Goal: Task Accomplishment & Management: Use online tool/utility

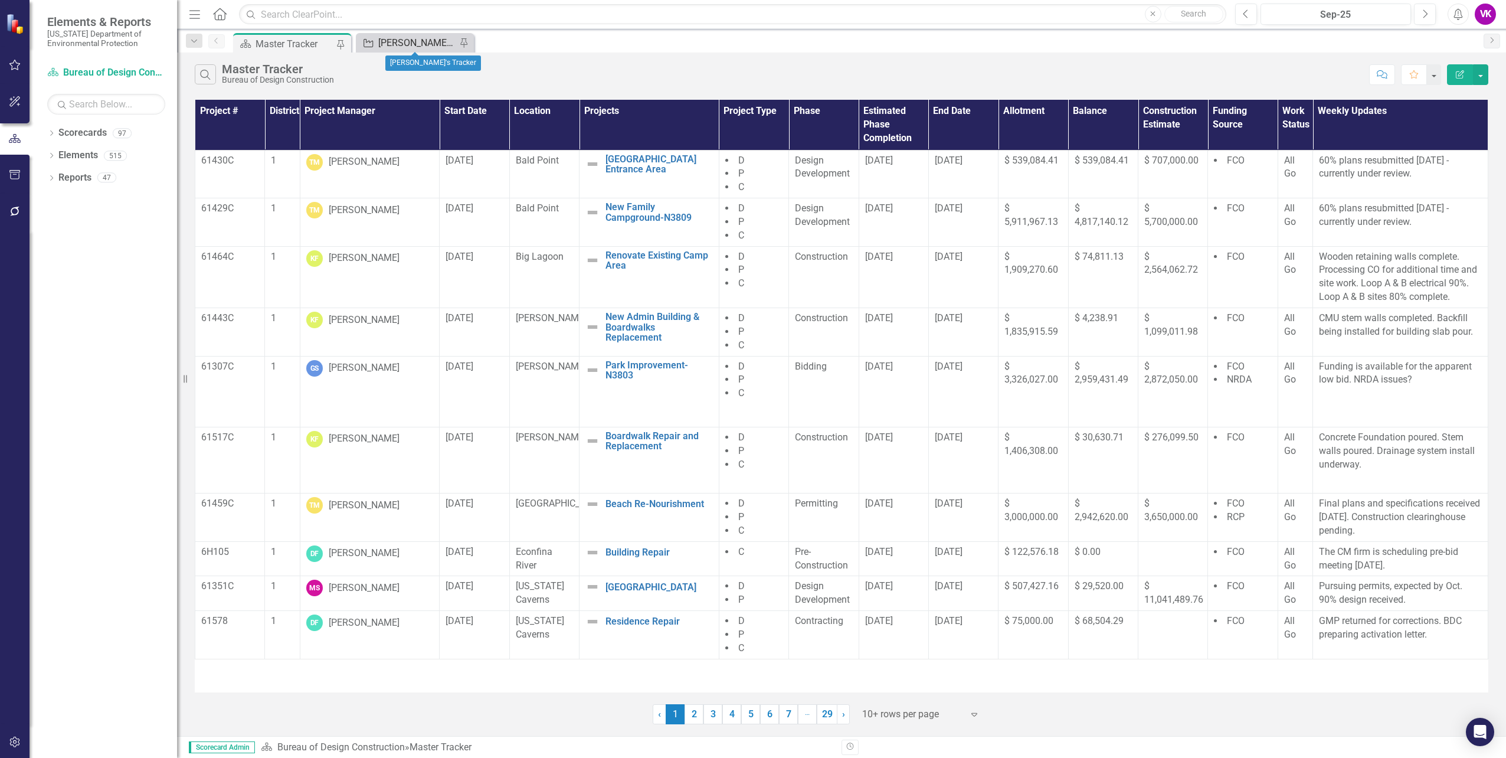
click at [424, 42] on div "[PERSON_NAME]'s Tracker" at bounding box center [417, 42] width 78 height 15
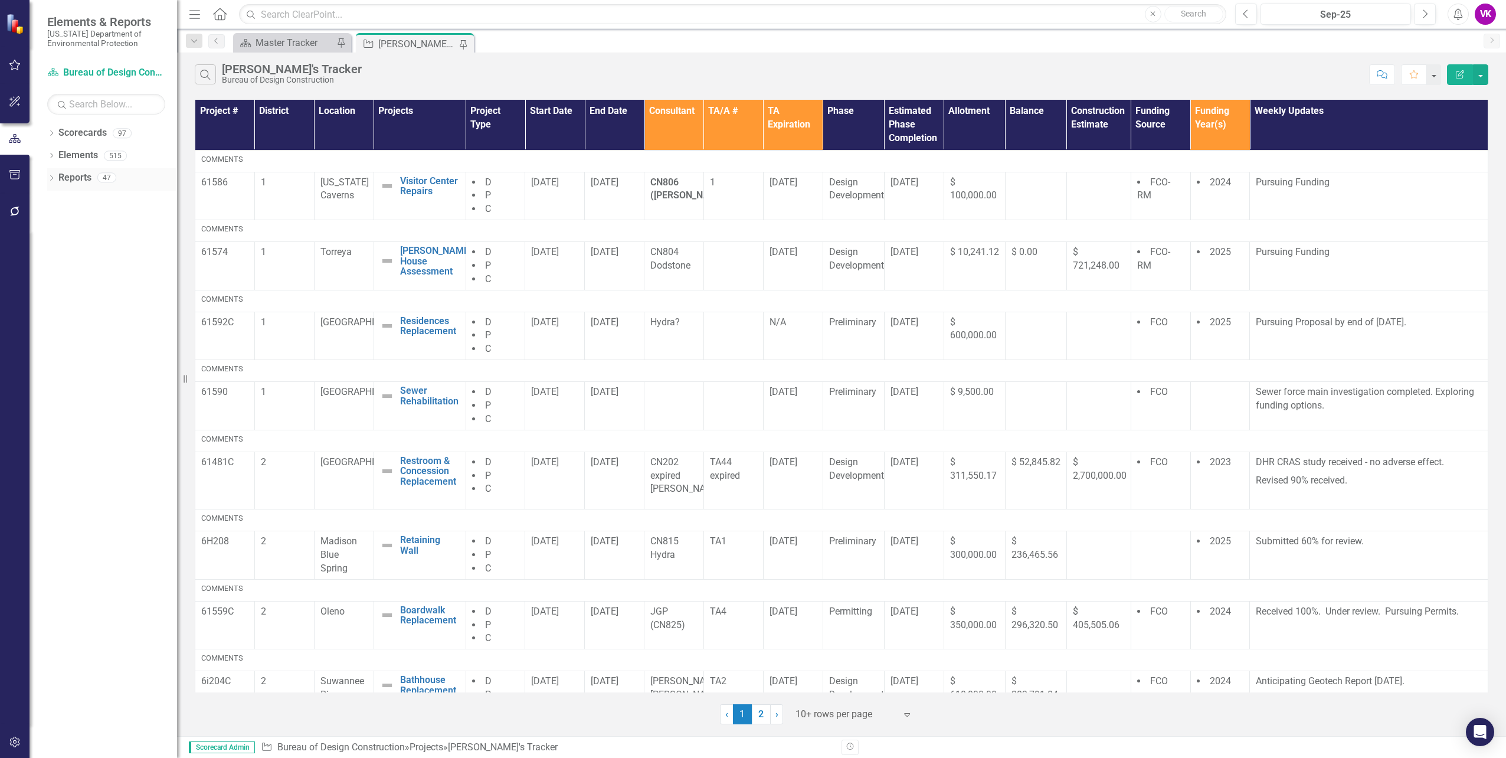
click at [77, 176] on link "Reports" at bounding box center [74, 178] width 33 height 14
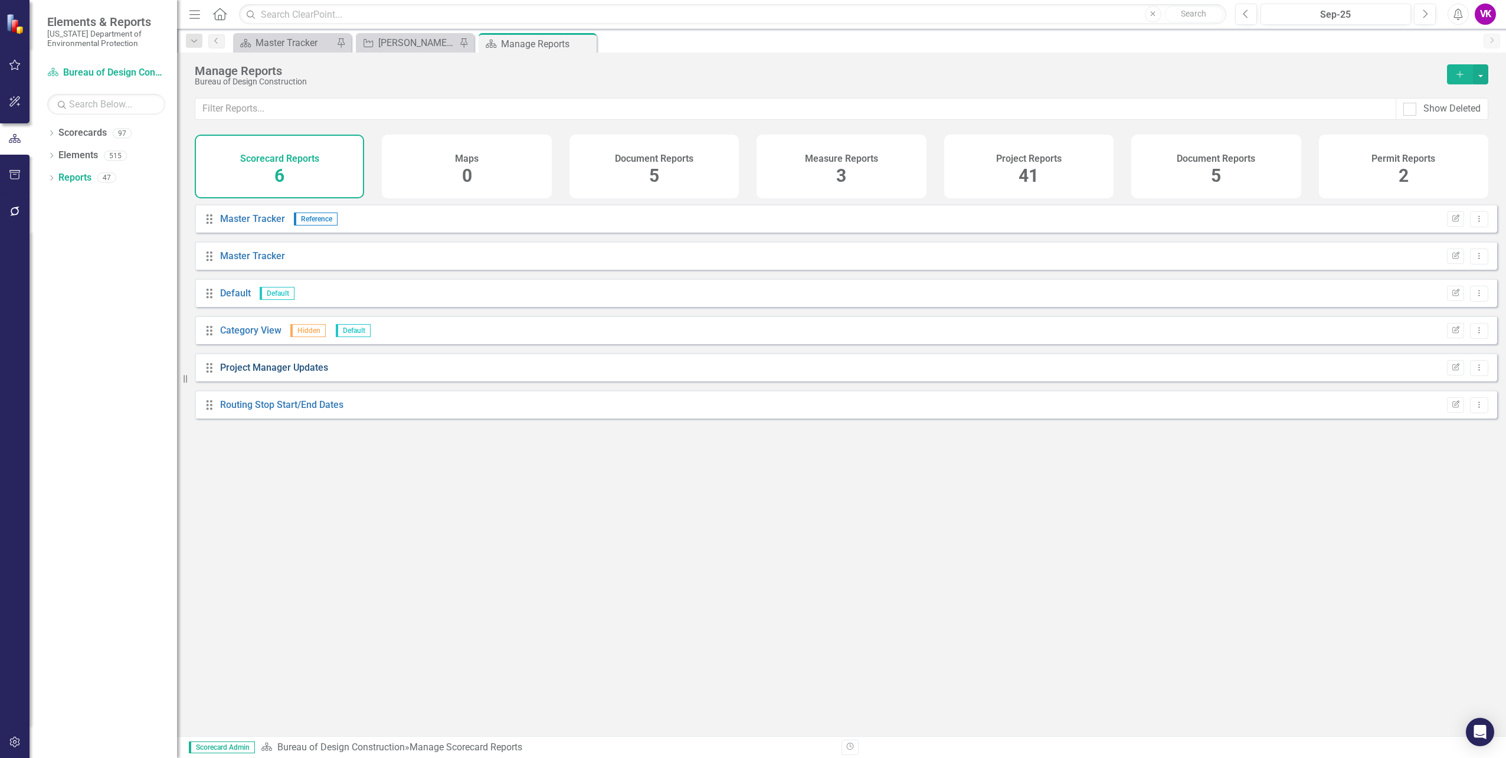
click at [313, 373] on link "Project Manager Updates" at bounding box center [274, 367] width 108 height 11
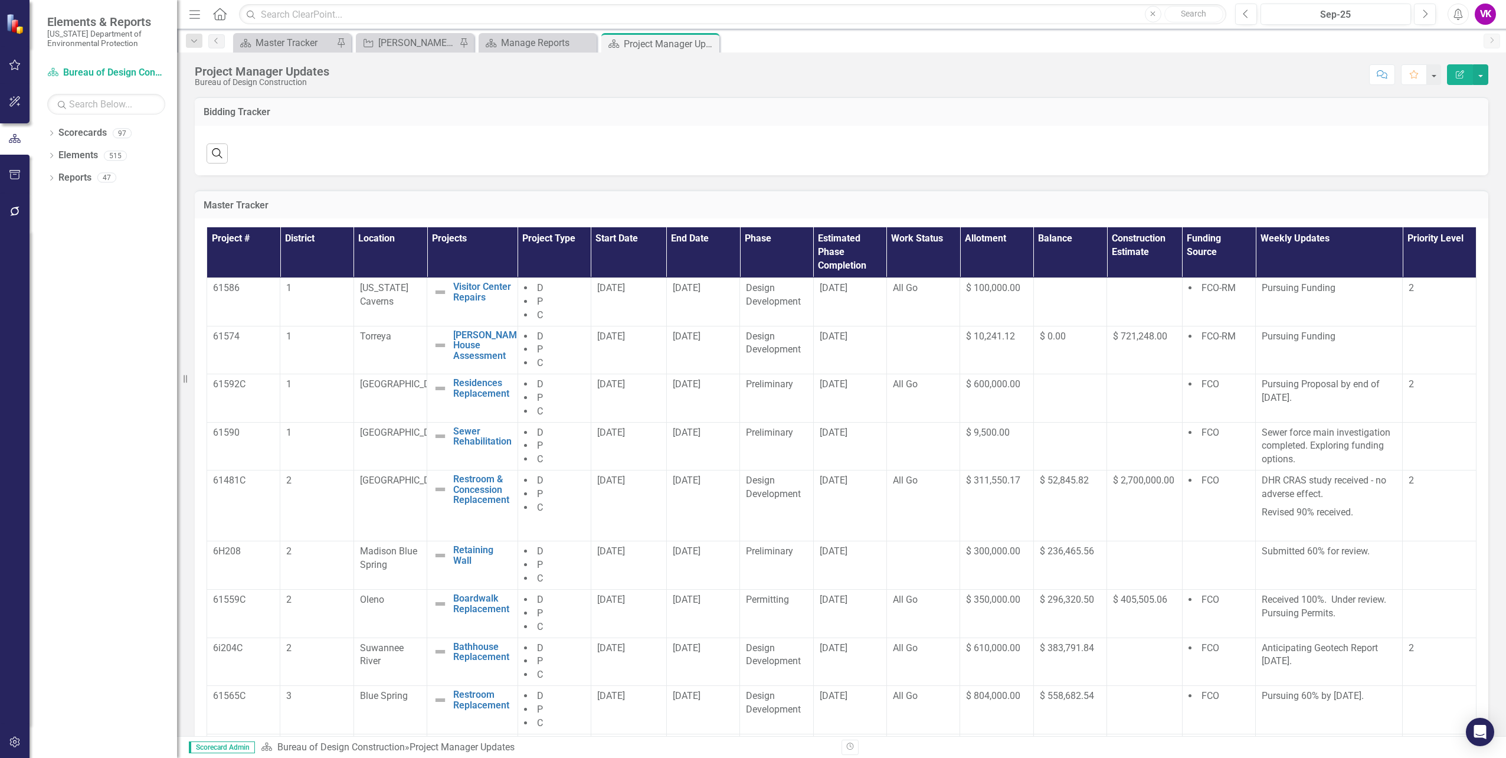
click at [0, 0] on icon "Close" at bounding box center [0, 0] width 0 height 0
click at [288, 44] on div "Master Tracker" at bounding box center [294, 42] width 78 height 15
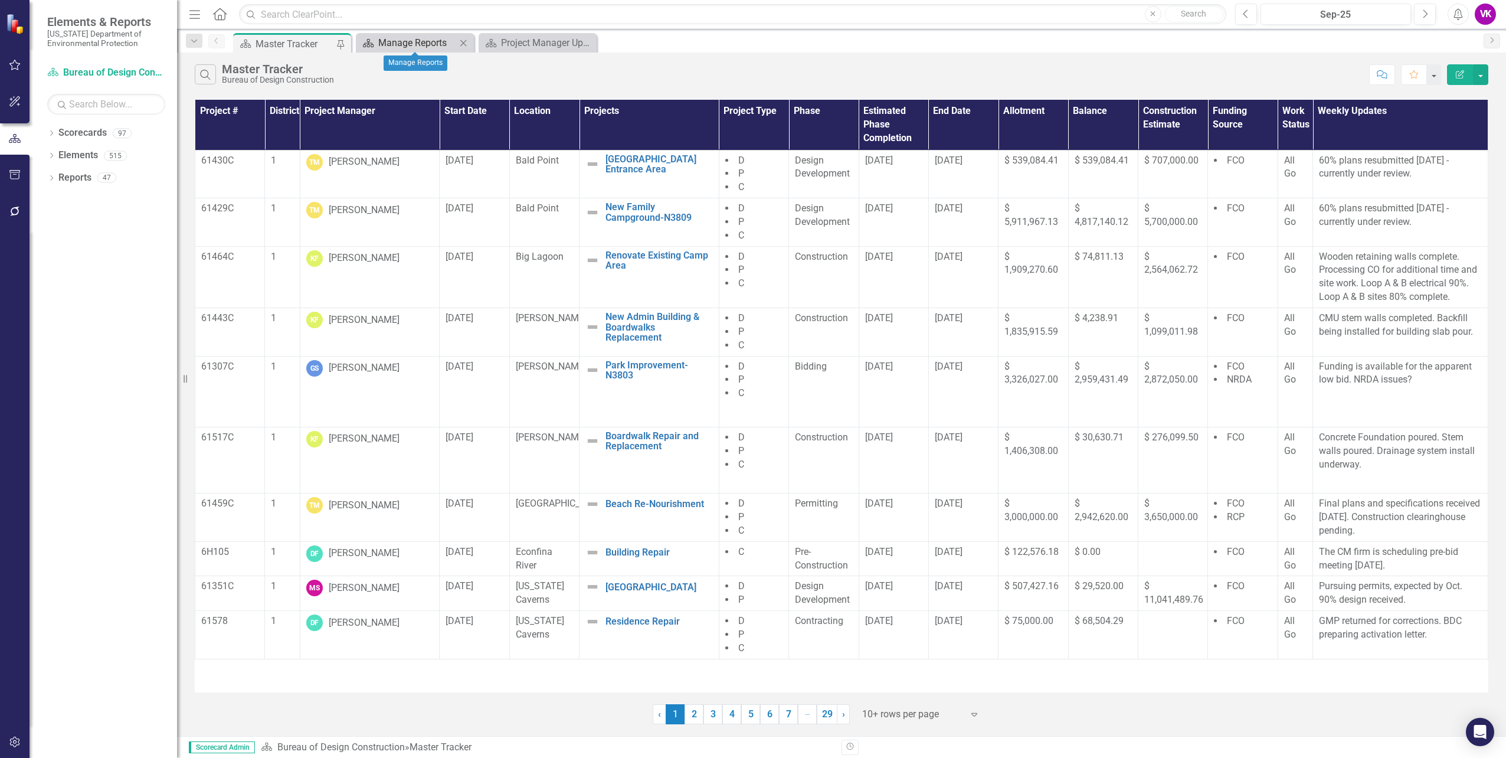
click at [421, 44] on div "Manage Reports" at bounding box center [417, 42] width 78 height 15
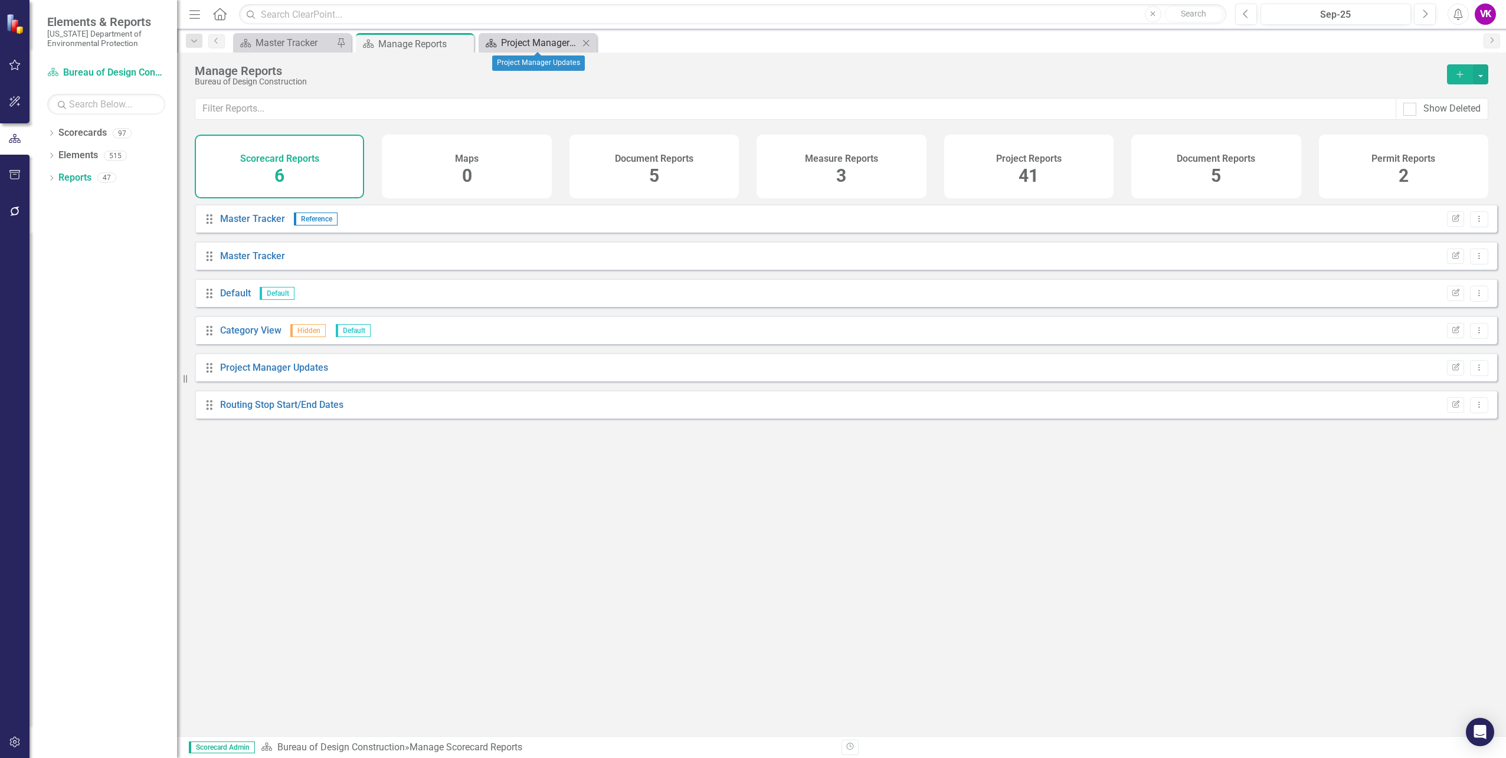
click at [522, 42] on div "Project Manager Updates" at bounding box center [540, 42] width 78 height 15
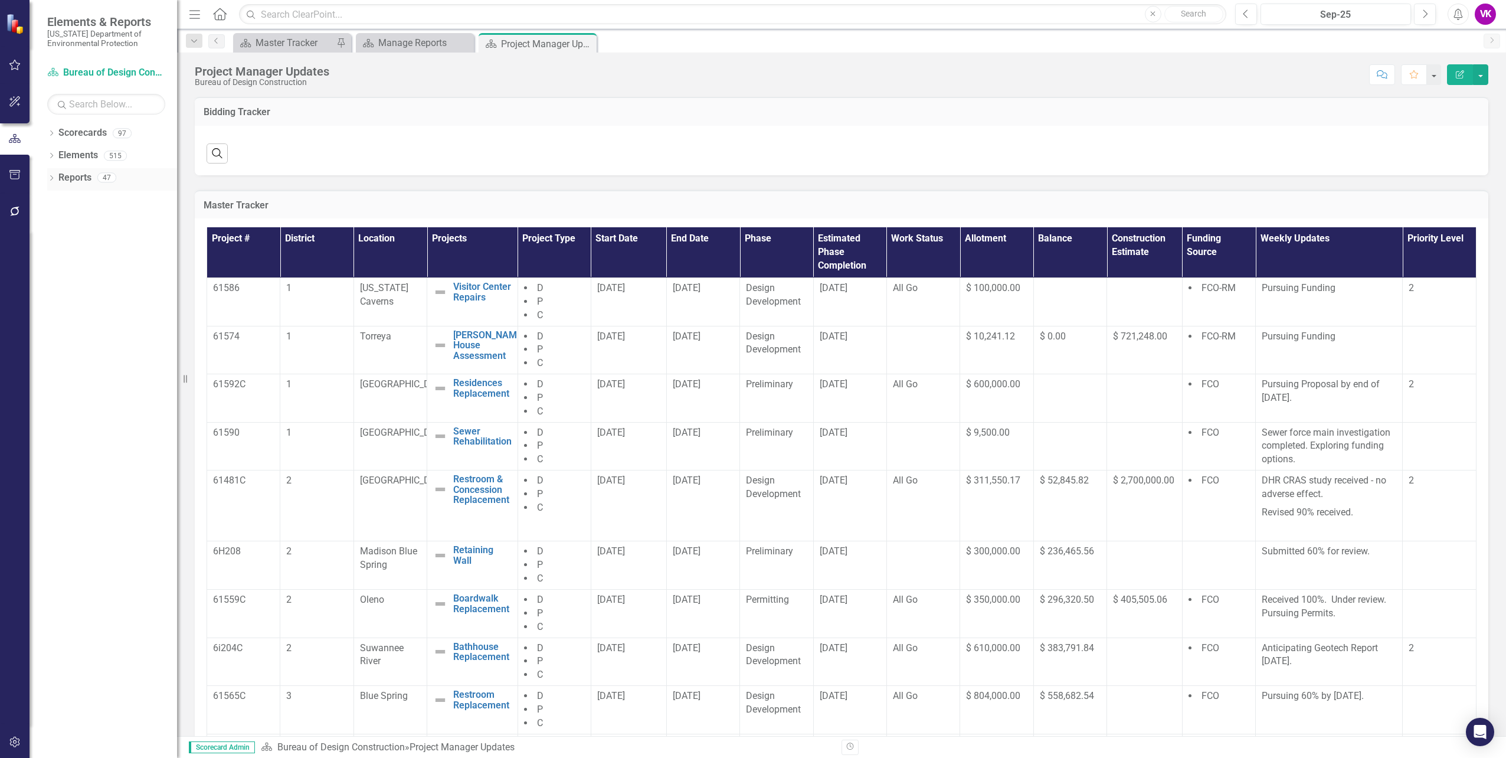
click at [74, 178] on link "Reports" at bounding box center [74, 178] width 33 height 14
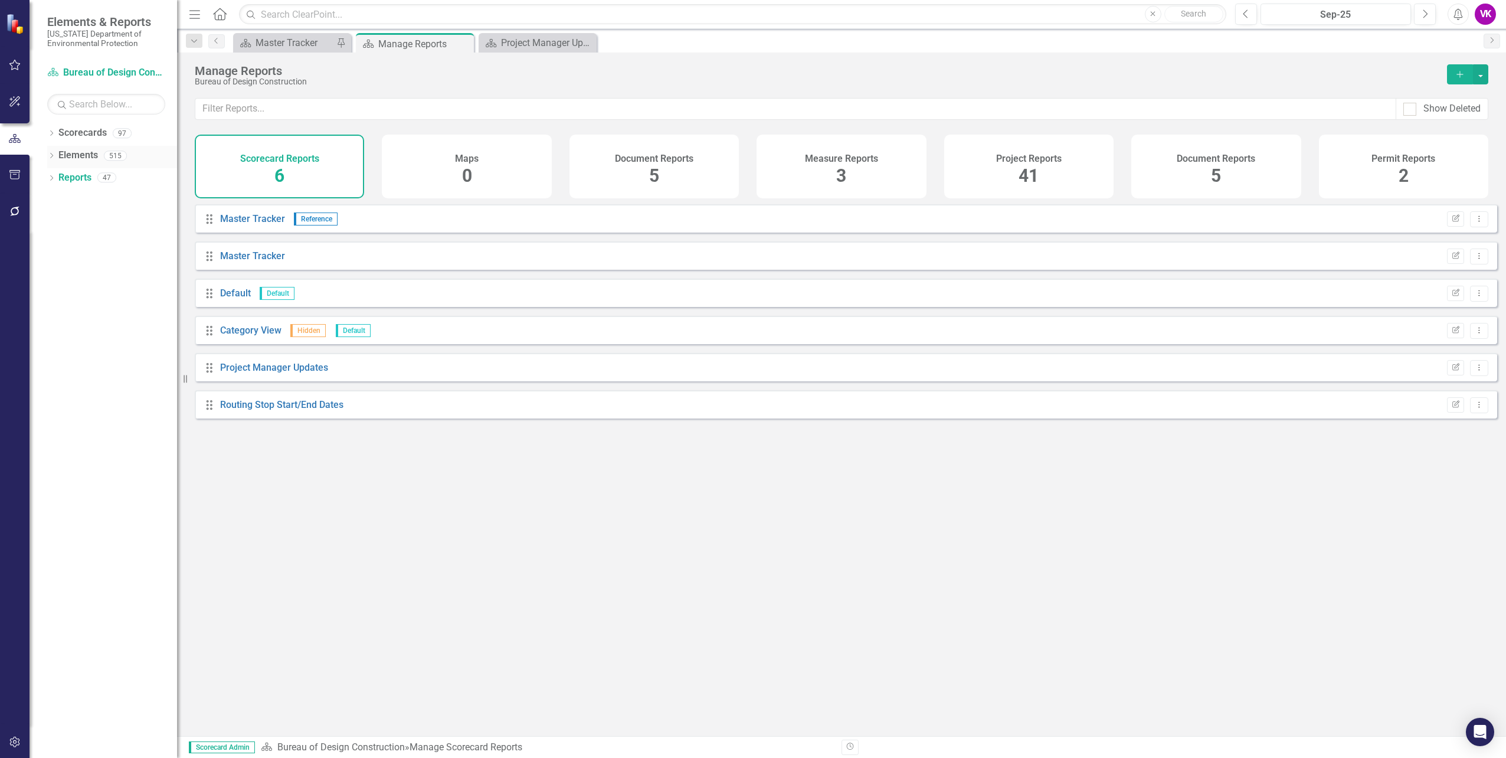
click at [78, 156] on link "Elements" at bounding box center [78, 156] width 40 height 14
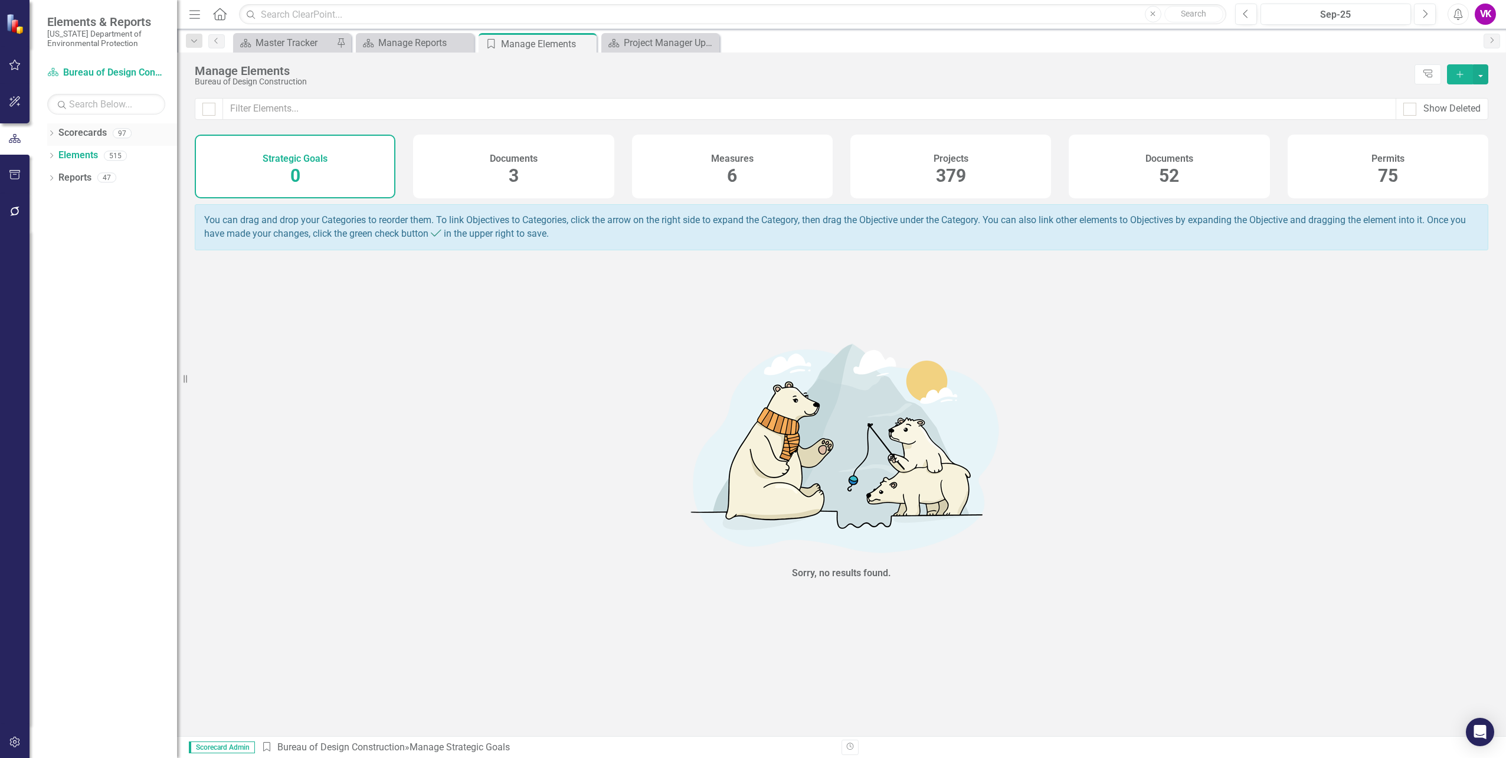
click at [79, 130] on link "Scorecards" at bounding box center [82, 133] width 48 height 14
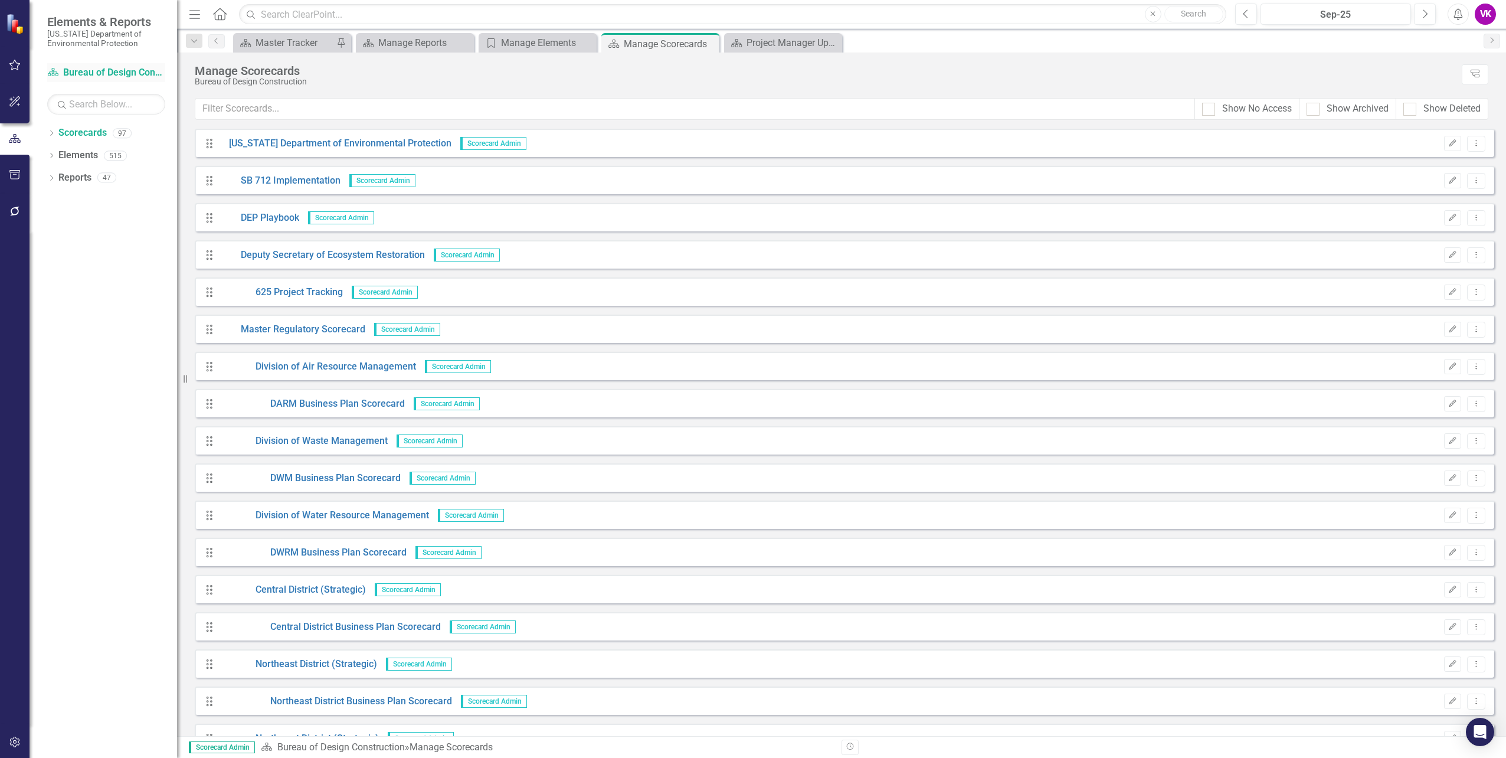
click at [113, 68] on link "Scorecard Bureau of Design Construction" at bounding box center [106, 73] width 118 height 14
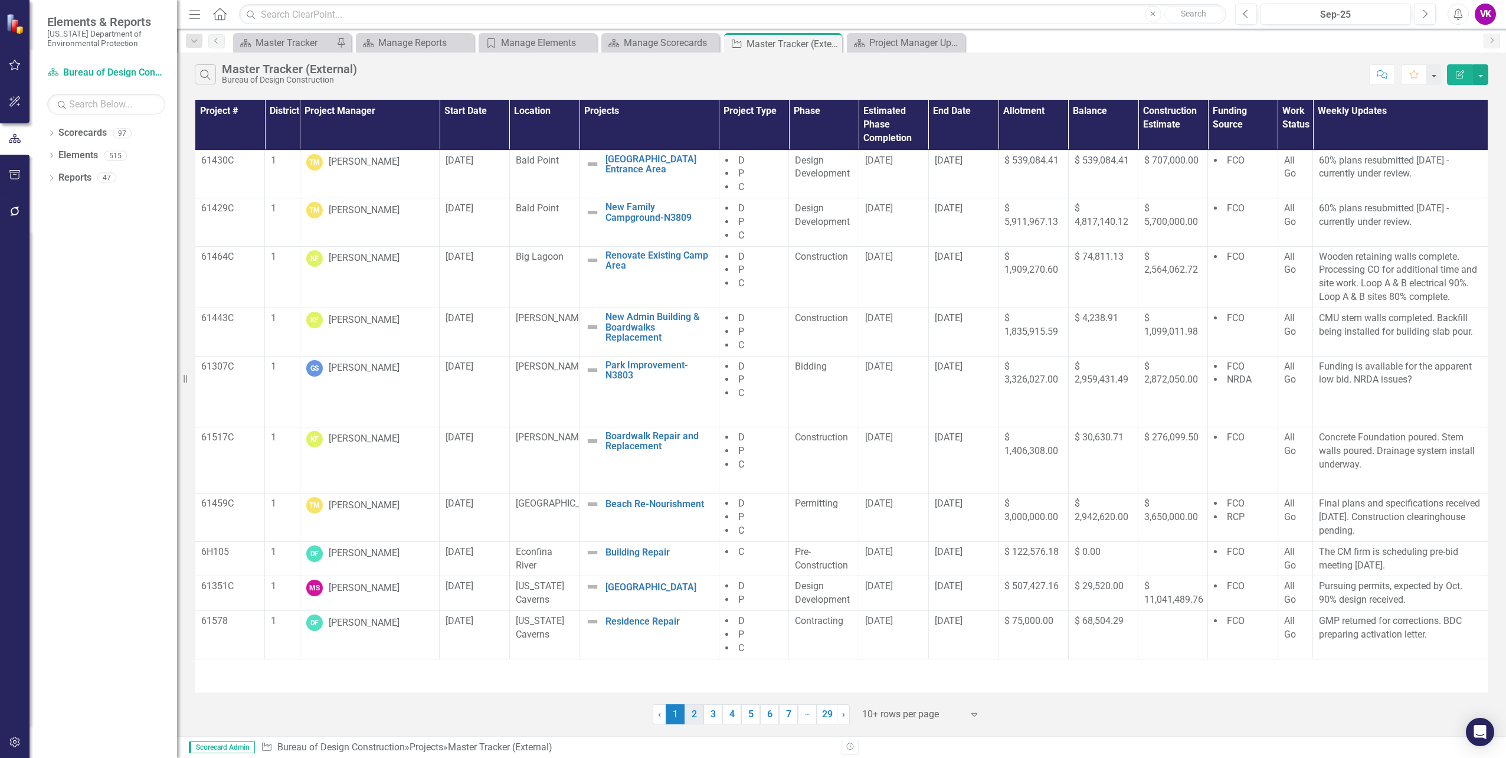
click at [695, 717] on link "2" at bounding box center [693, 714] width 19 height 20
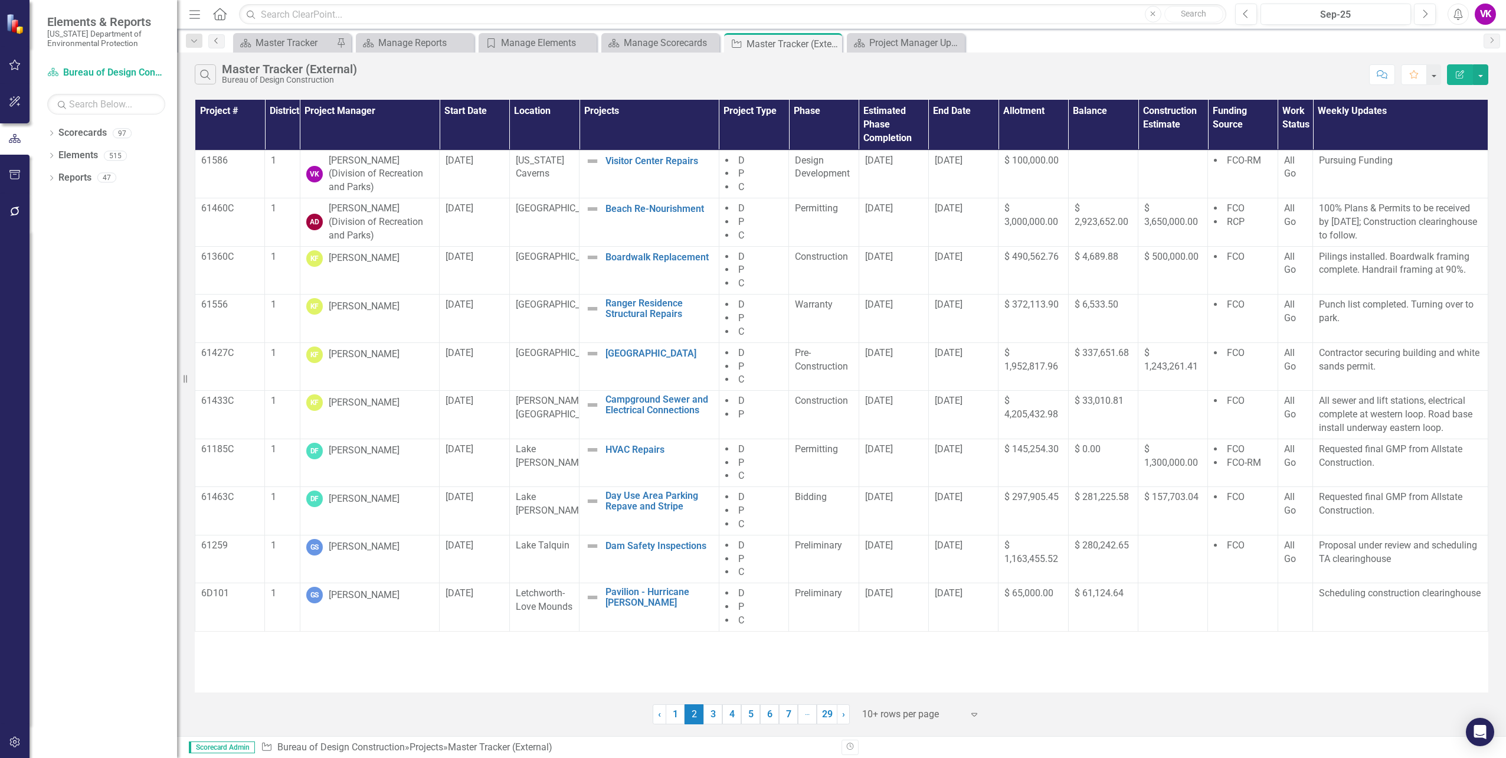
click at [215, 44] on link "Previous" at bounding box center [216, 41] width 17 height 14
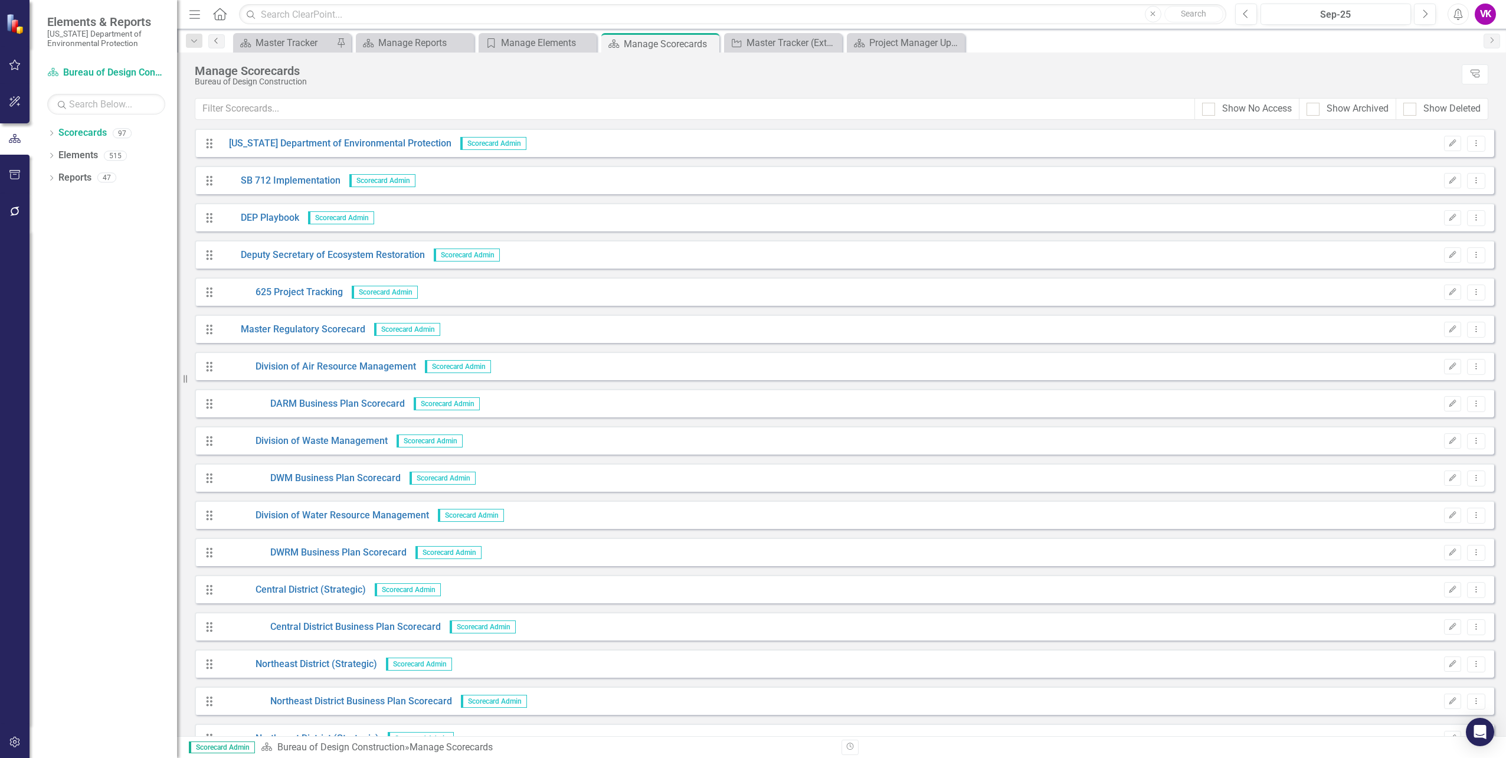
click at [215, 45] on link "Previous" at bounding box center [216, 41] width 17 height 14
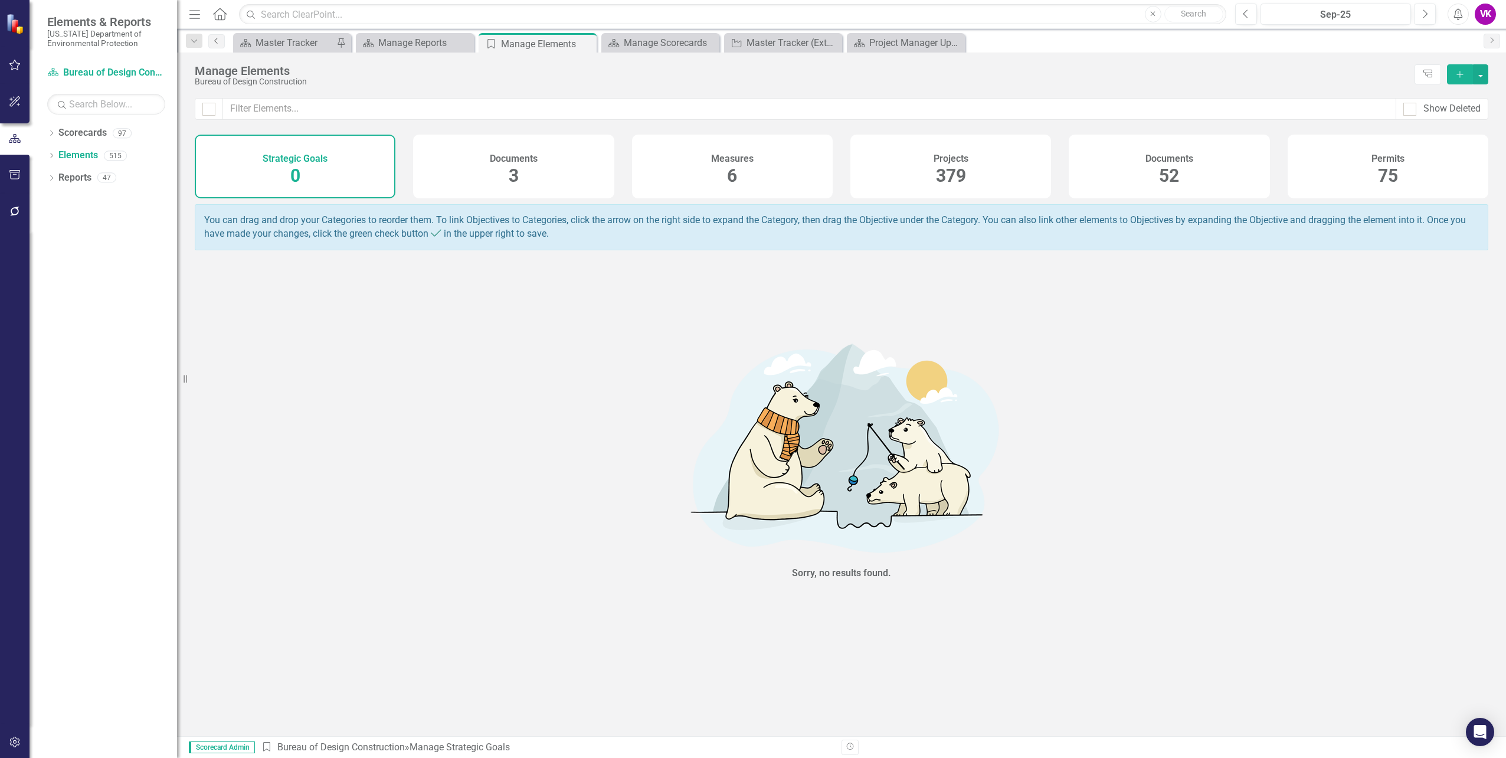
click at [215, 45] on link "Previous" at bounding box center [216, 41] width 17 height 14
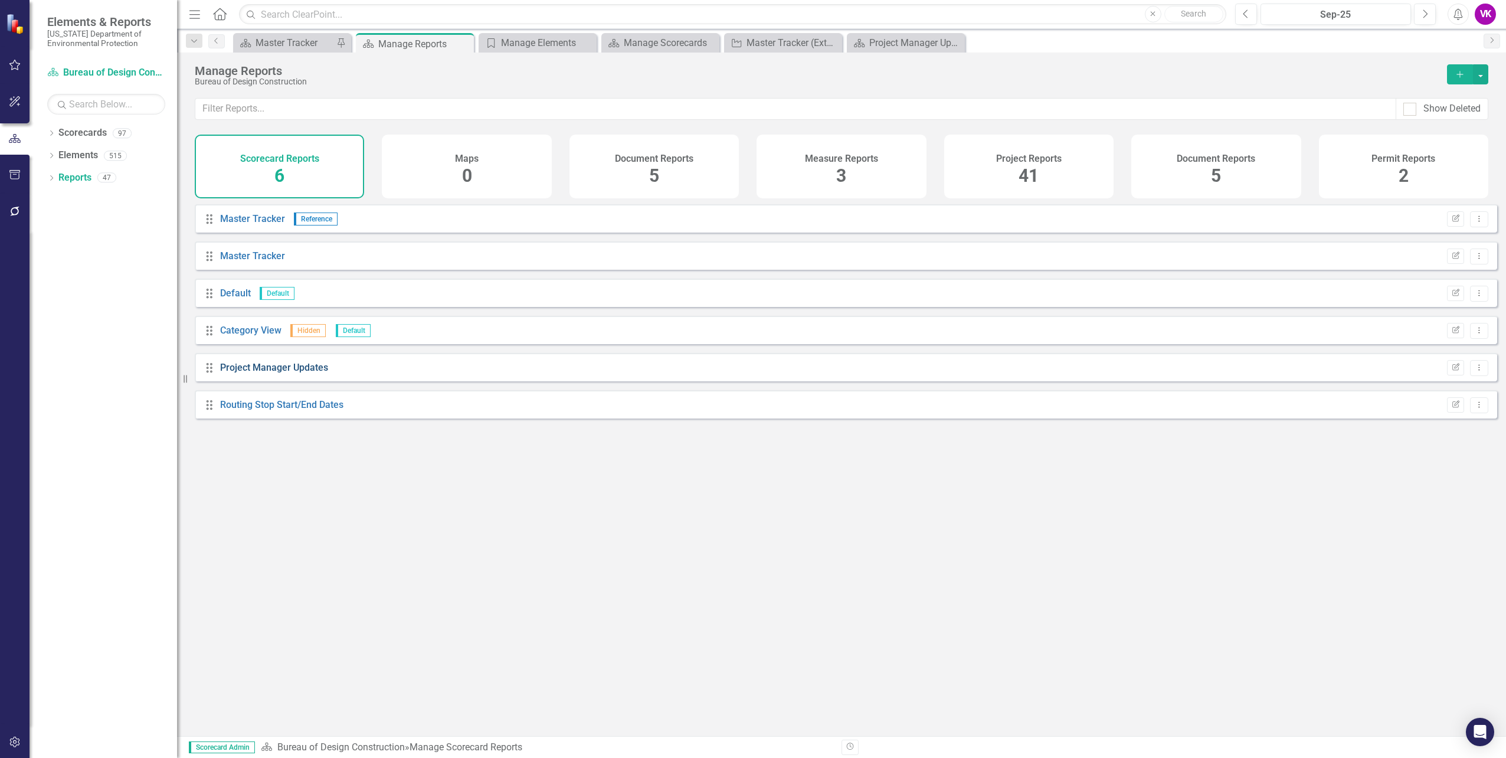
click at [309, 373] on link "Project Manager Updates" at bounding box center [274, 367] width 108 height 11
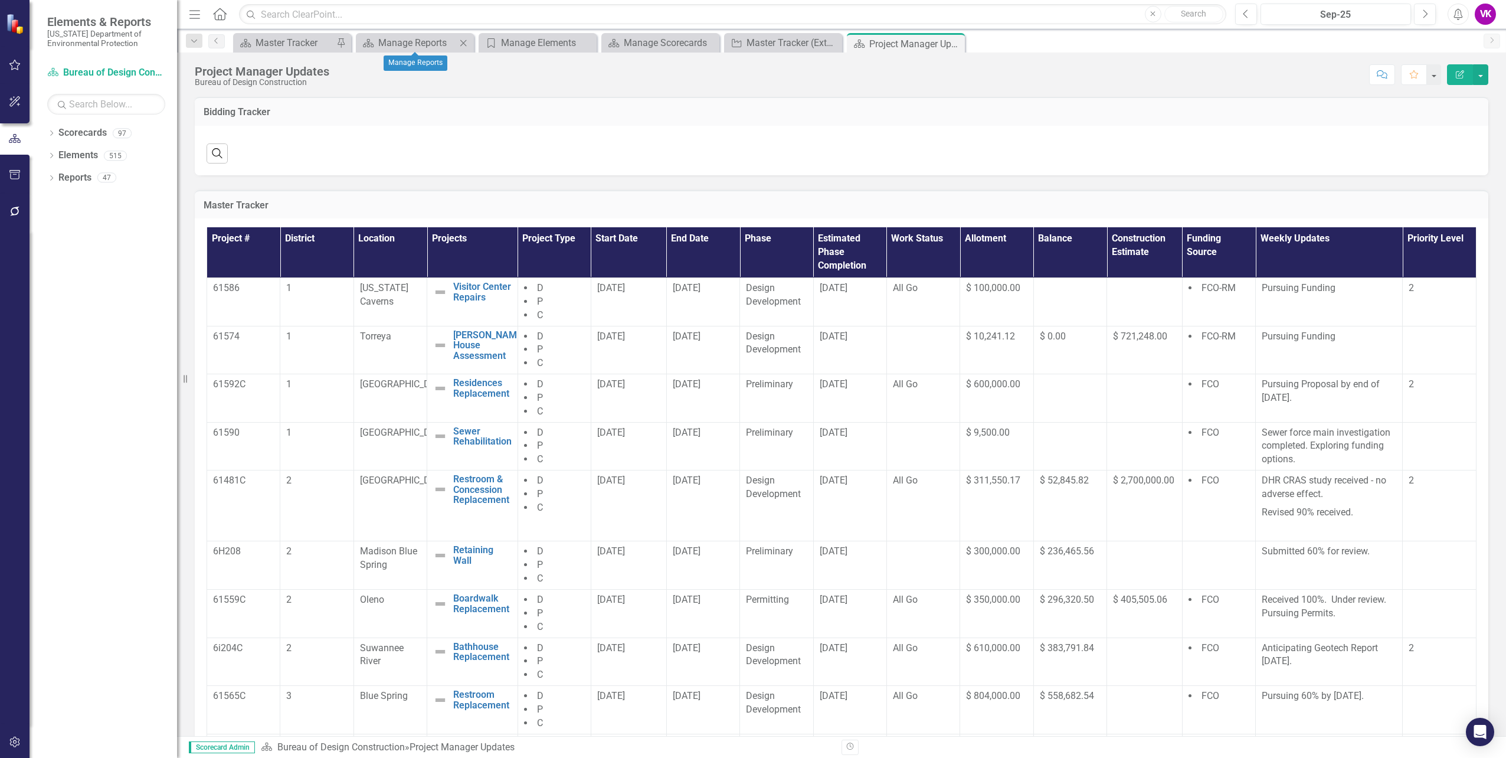
click at [463, 41] on icon "Close" at bounding box center [463, 42] width 12 height 9
click at [465, 41] on icon "Close" at bounding box center [463, 42] width 12 height 9
click at [0, 0] on icon "Close" at bounding box center [0, 0] width 0 height 0
click at [464, 42] on icon at bounding box center [463, 43] width 6 height 6
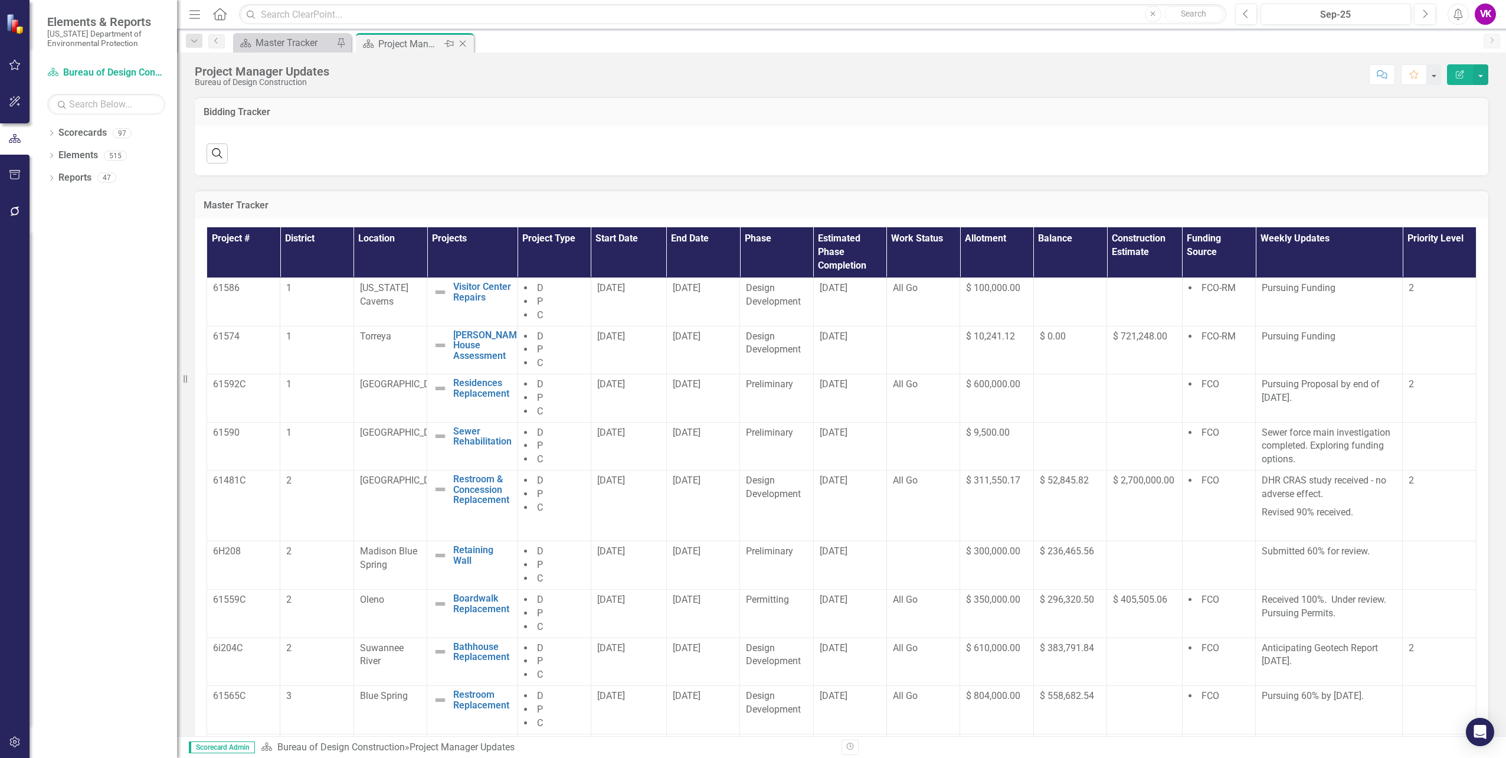
click at [464, 42] on icon "Close" at bounding box center [463, 43] width 12 height 9
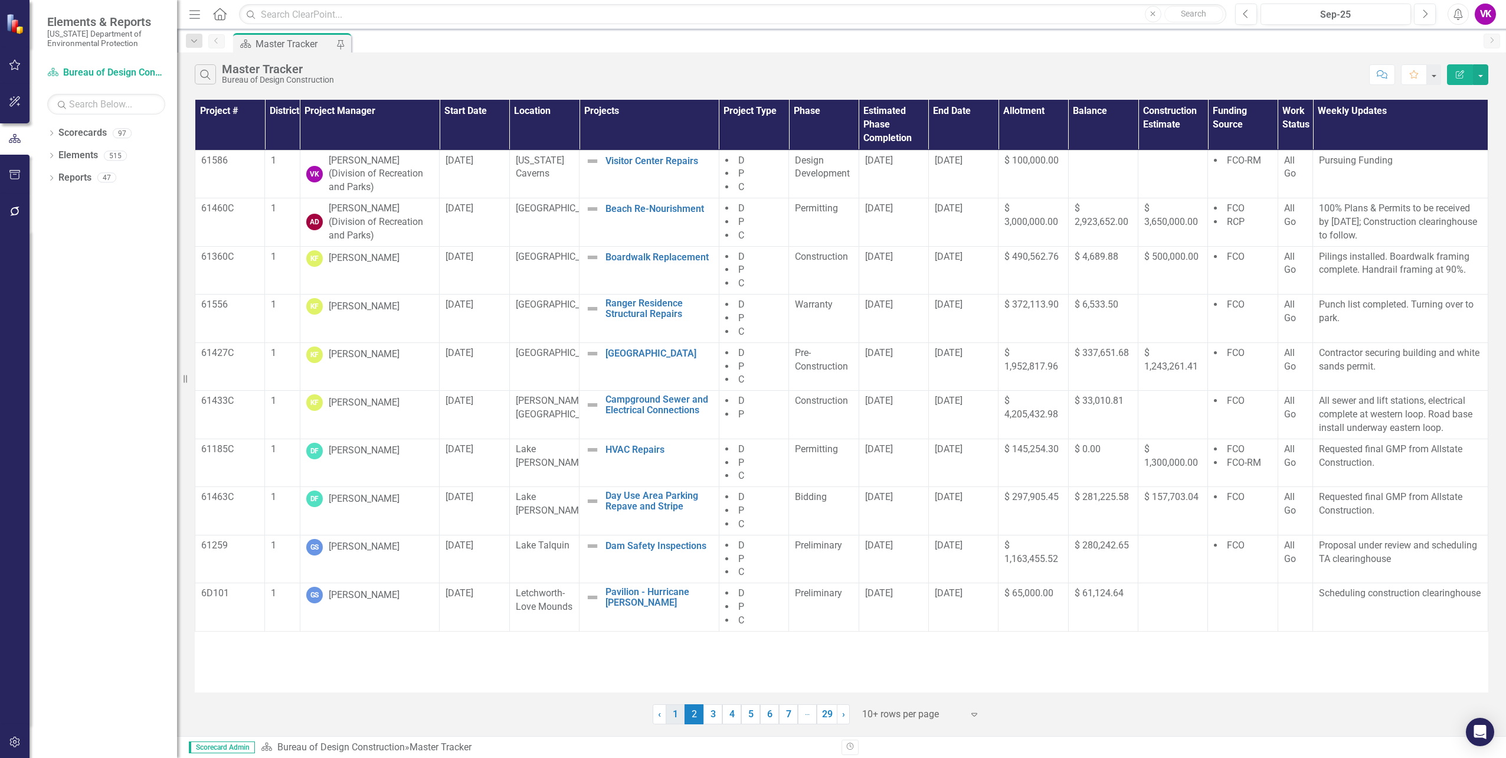
click at [674, 716] on link "1" at bounding box center [674, 714] width 19 height 20
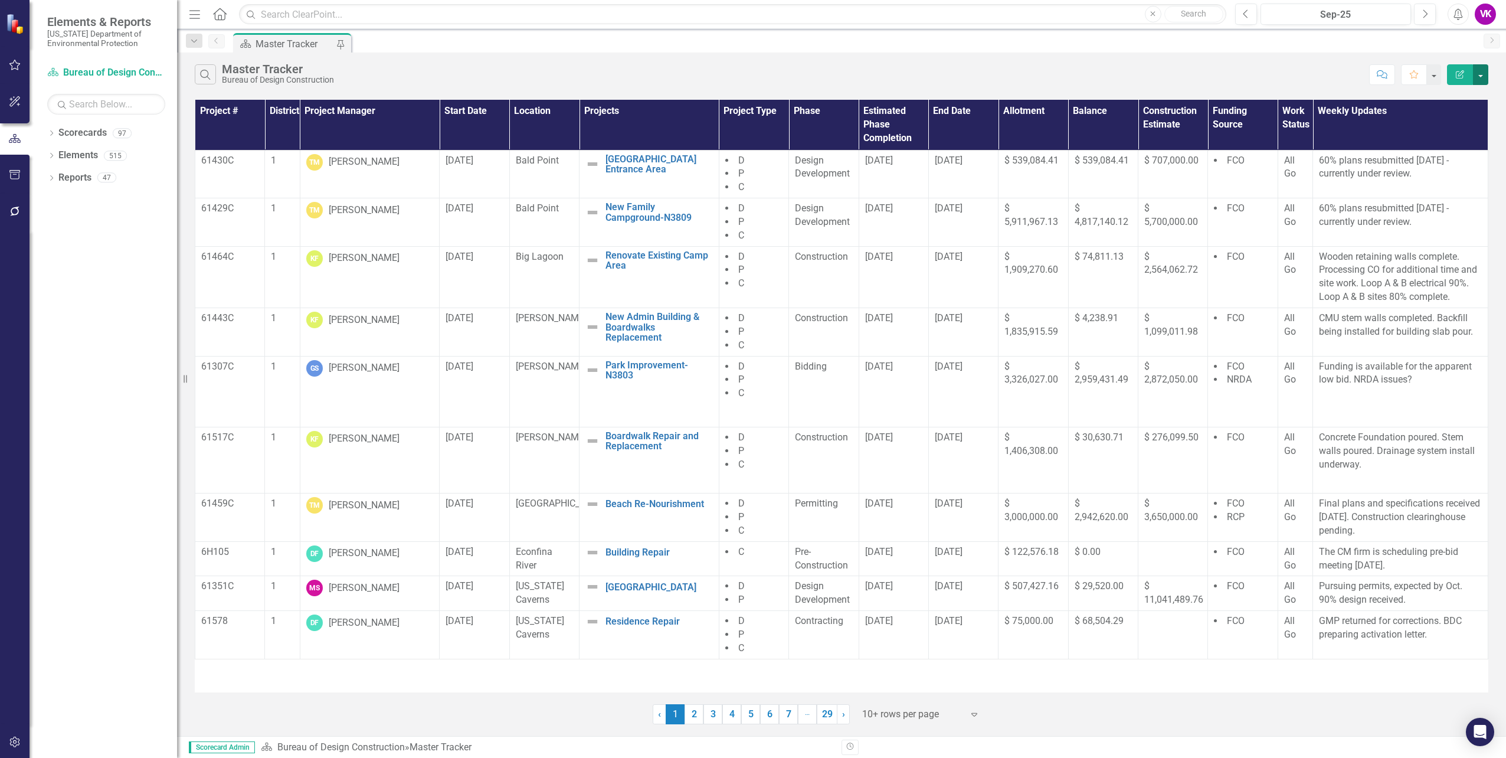
click at [1482, 77] on button "button" at bounding box center [1480, 74] width 15 height 21
click at [1435, 77] on button "button" at bounding box center [1432, 74] width 15 height 21
click at [117, 71] on link "Scorecard Bureau of Design Construction" at bounding box center [106, 73] width 118 height 14
click at [693, 716] on link "2" at bounding box center [693, 714] width 19 height 20
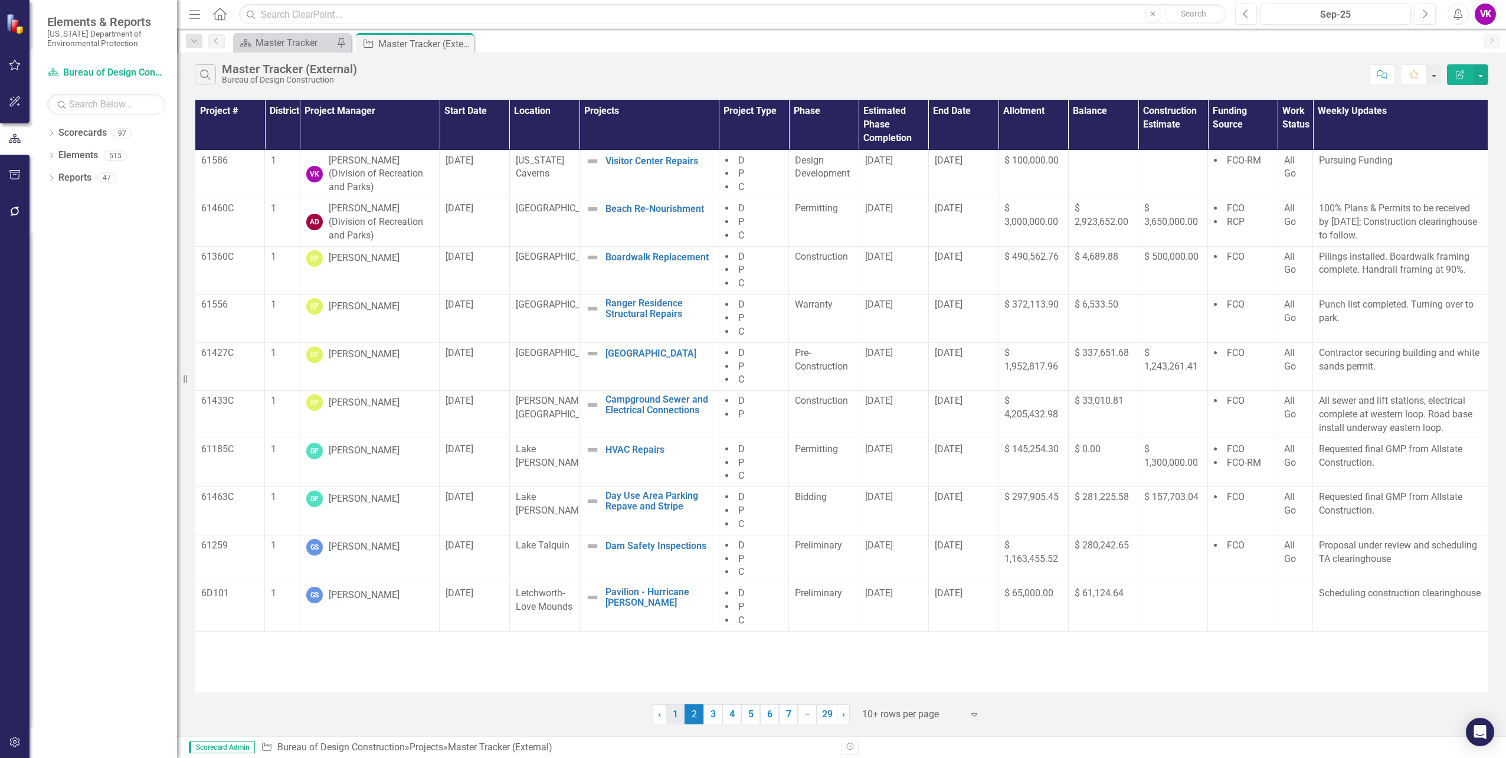
click at [675, 714] on link "1" at bounding box center [674, 714] width 19 height 20
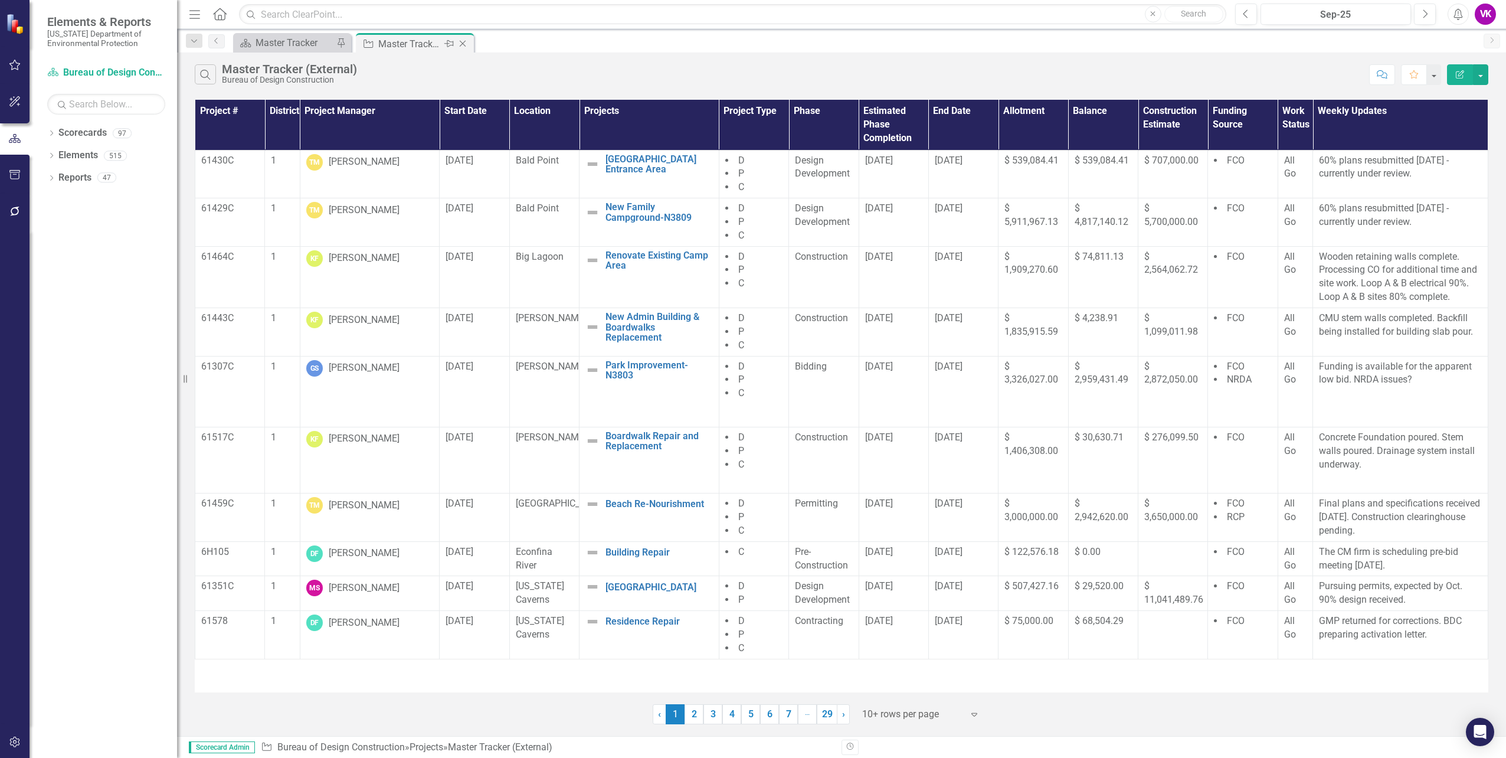
click at [464, 43] on icon "Close" at bounding box center [463, 43] width 12 height 9
click at [79, 178] on link "Reports" at bounding box center [74, 178] width 33 height 14
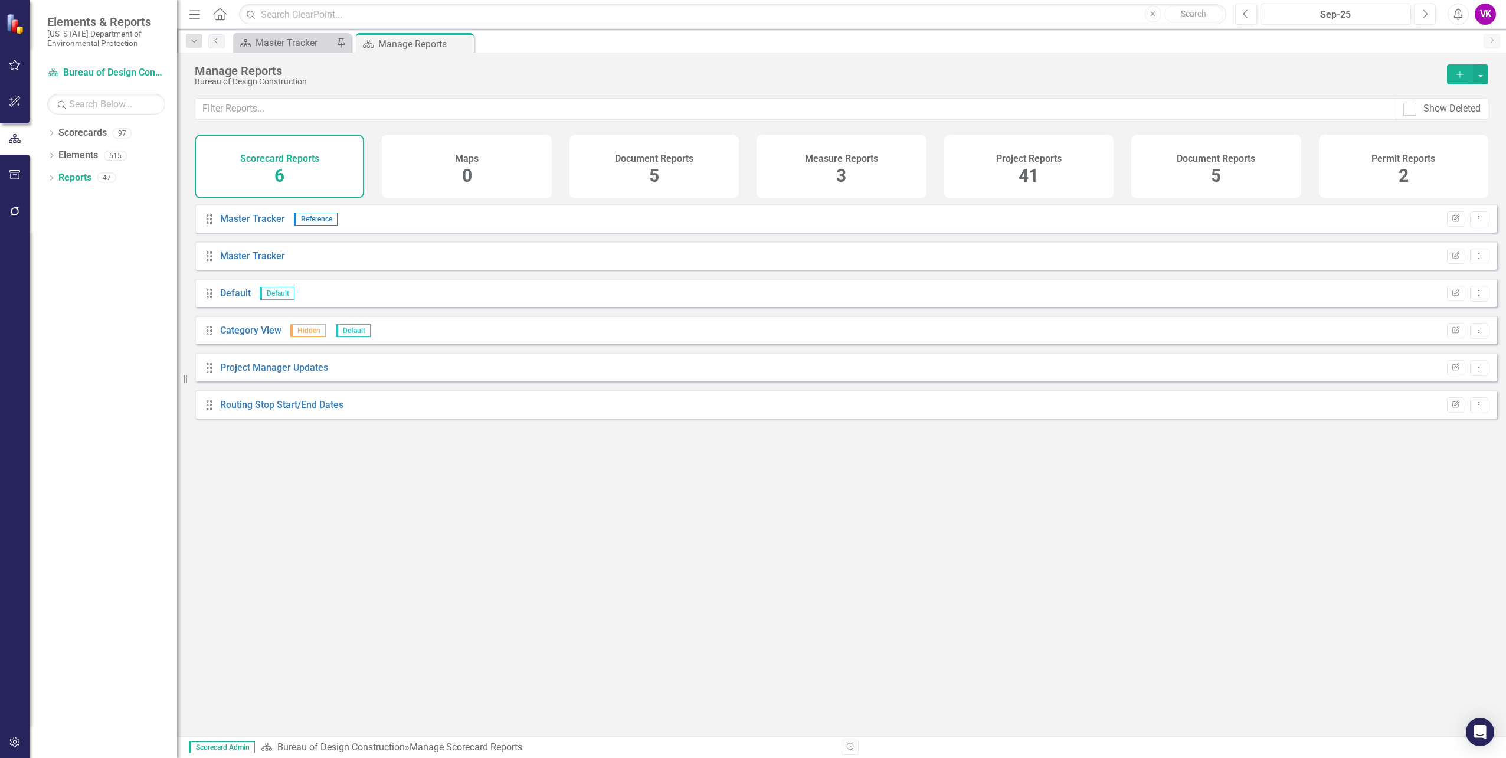
click at [1061, 170] on div "Project Reports 41" at bounding box center [1028, 167] width 169 height 64
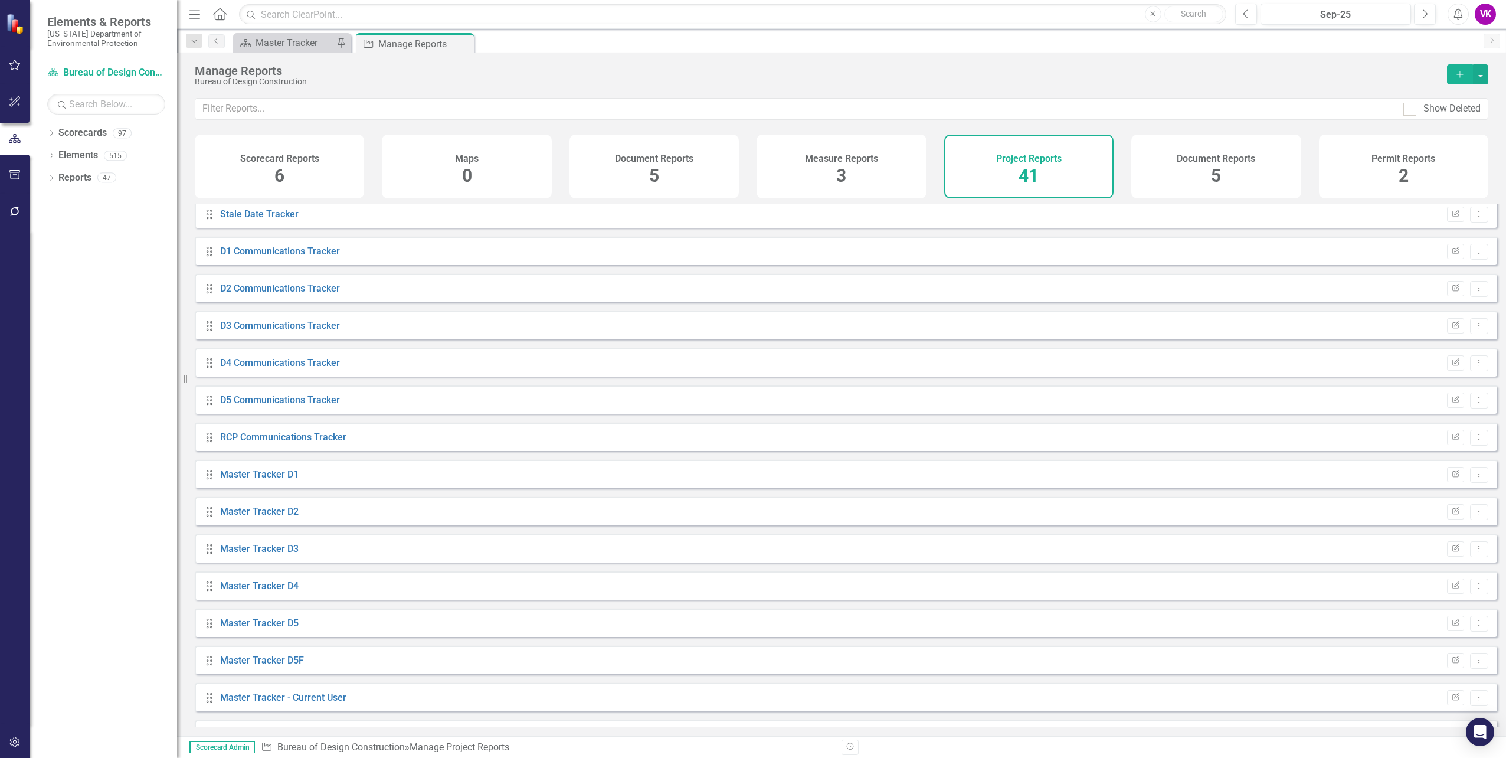
scroll to position [413, 0]
click at [260, 703] on link "[PERSON_NAME]'s Tracker" at bounding box center [276, 697] width 112 height 11
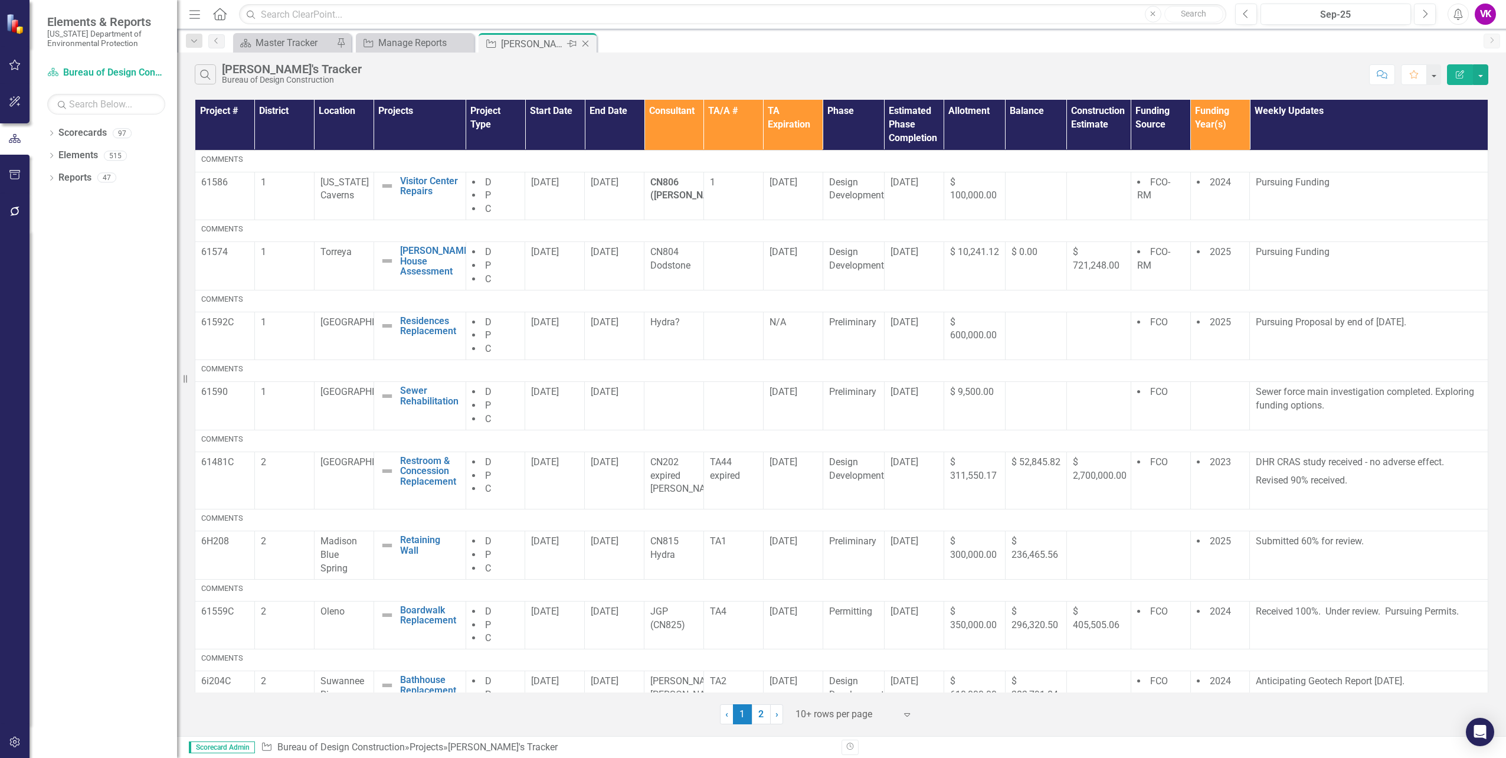
click at [572, 43] on icon "Pin" at bounding box center [571, 44] width 9 height 12
click at [537, 45] on div "Manage Reports" at bounding box center [540, 42] width 78 height 15
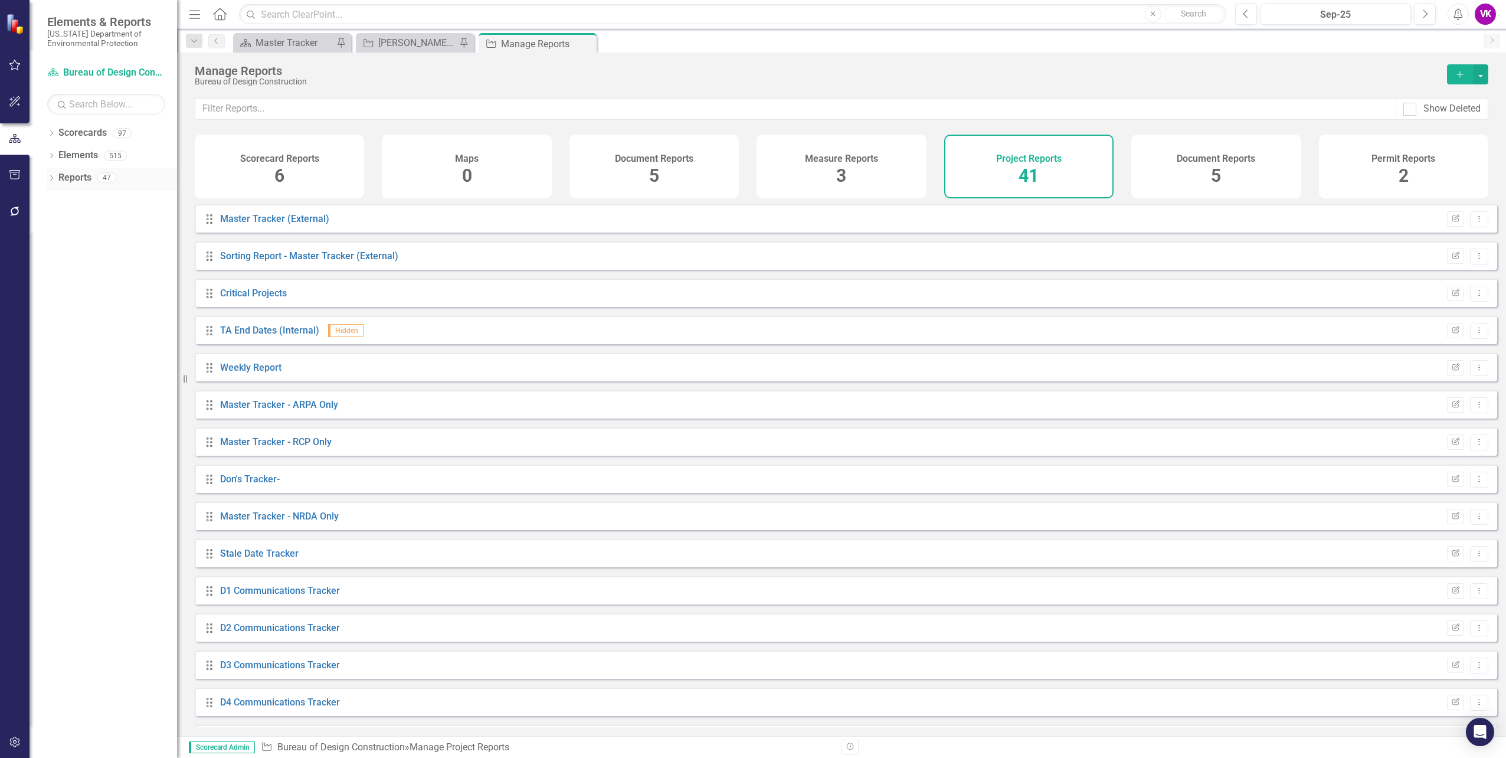
click at [76, 178] on link "Reports" at bounding box center [74, 178] width 33 height 14
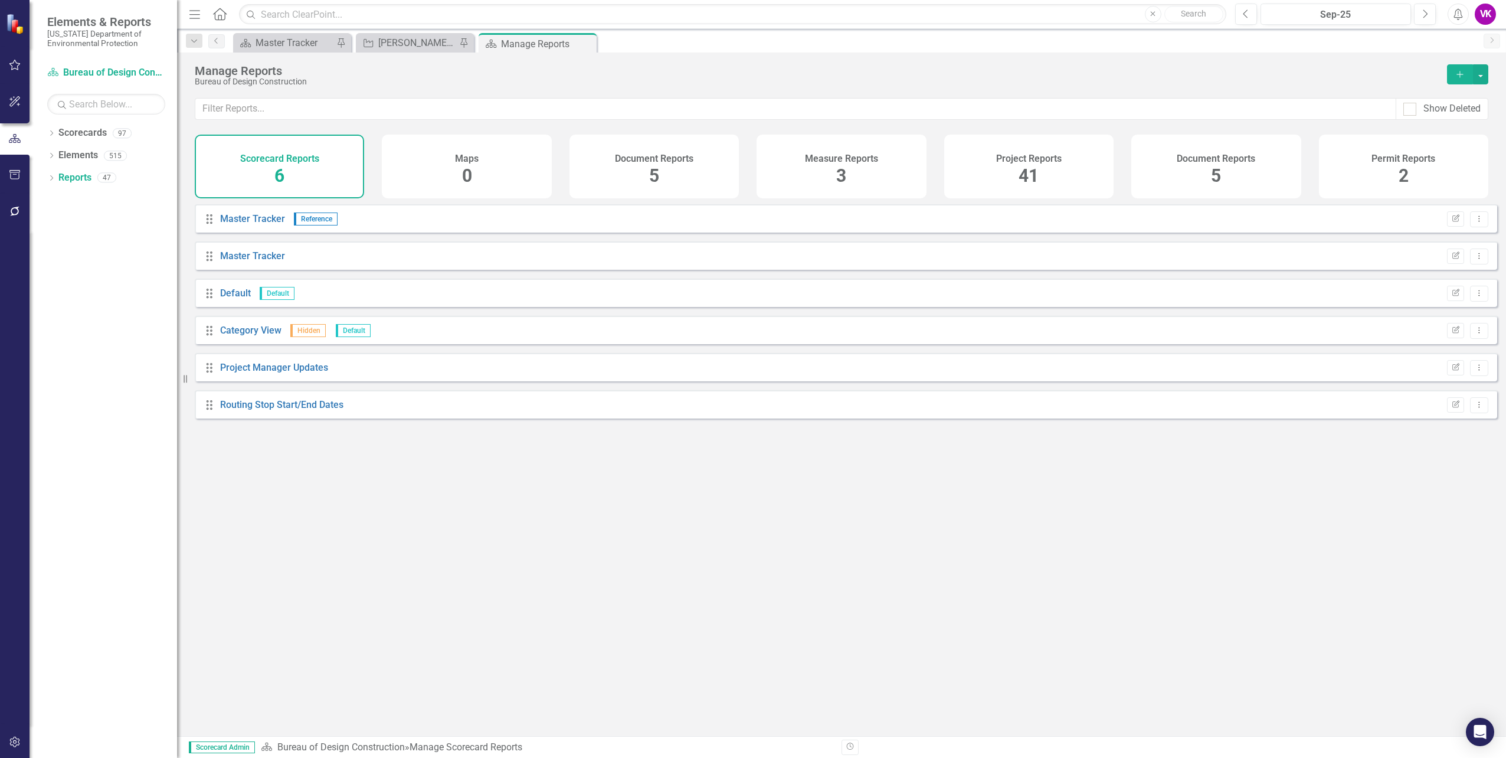
click at [1044, 181] on div "Project Reports 41" at bounding box center [1028, 167] width 169 height 64
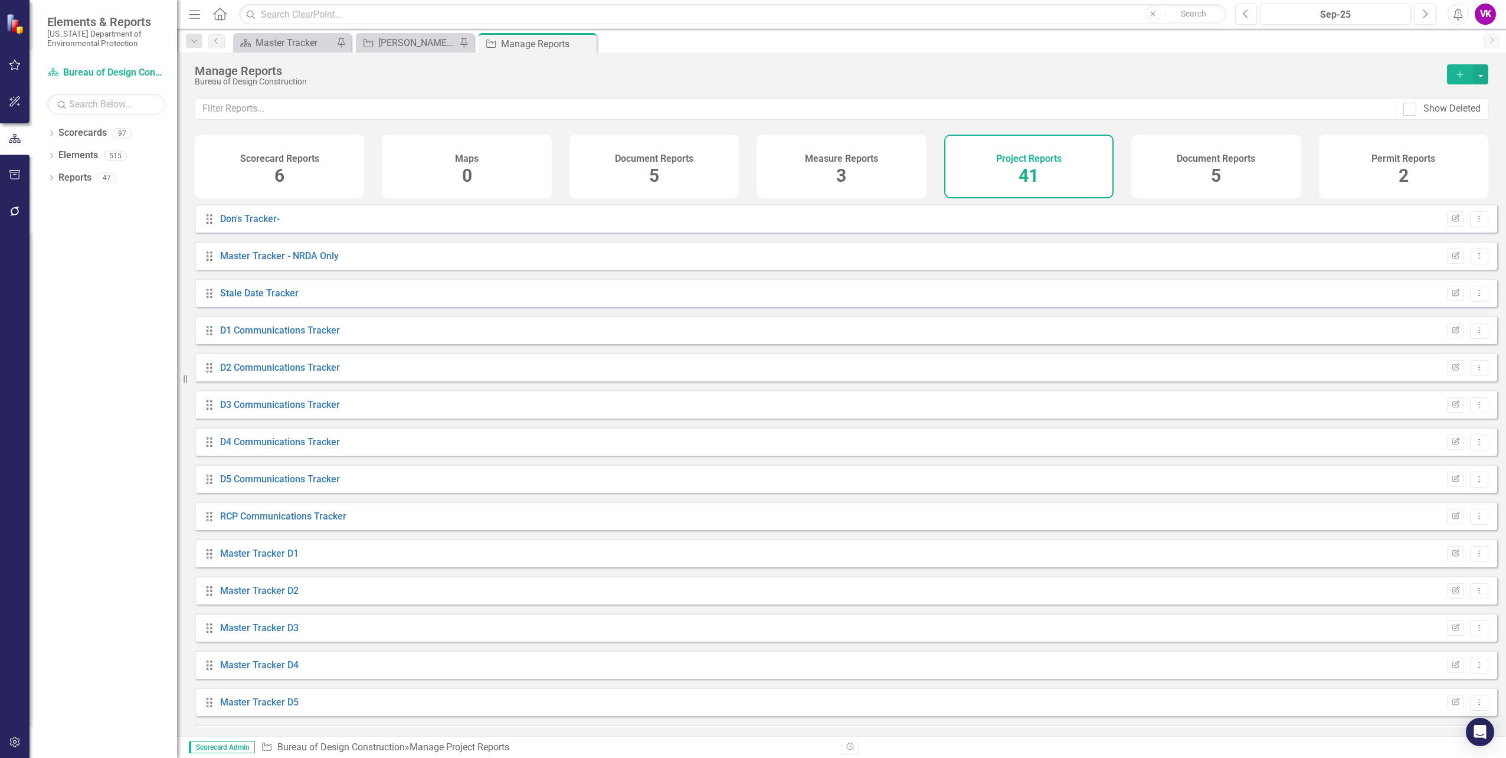
scroll to position [293, 0]
click at [275, 303] on link "D1 Communications Tracker" at bounding box center [280, 296] width 120 height 11
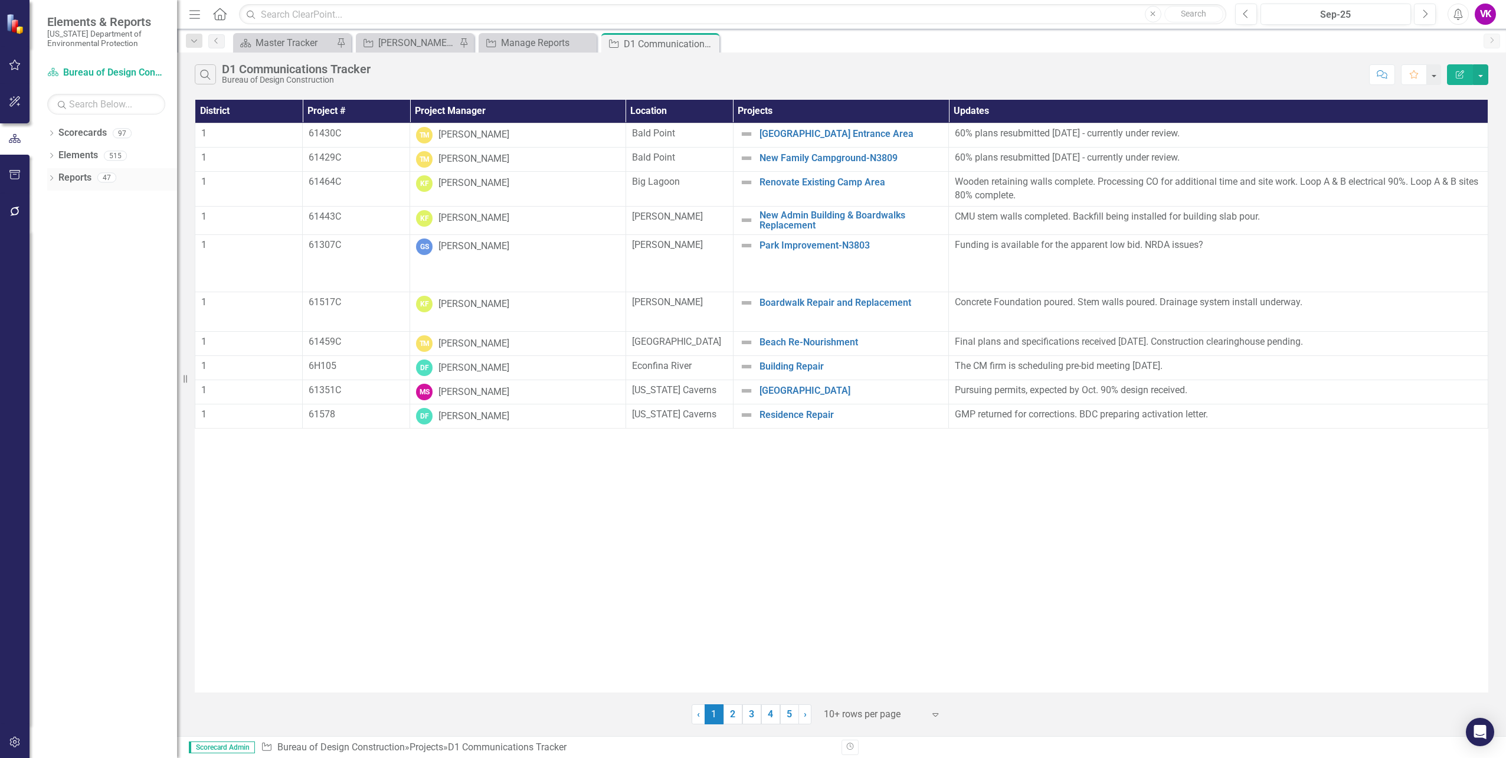
click at [50, 180] on icon "Dropdown" at bounding box center [51, 179] width 8 height 6
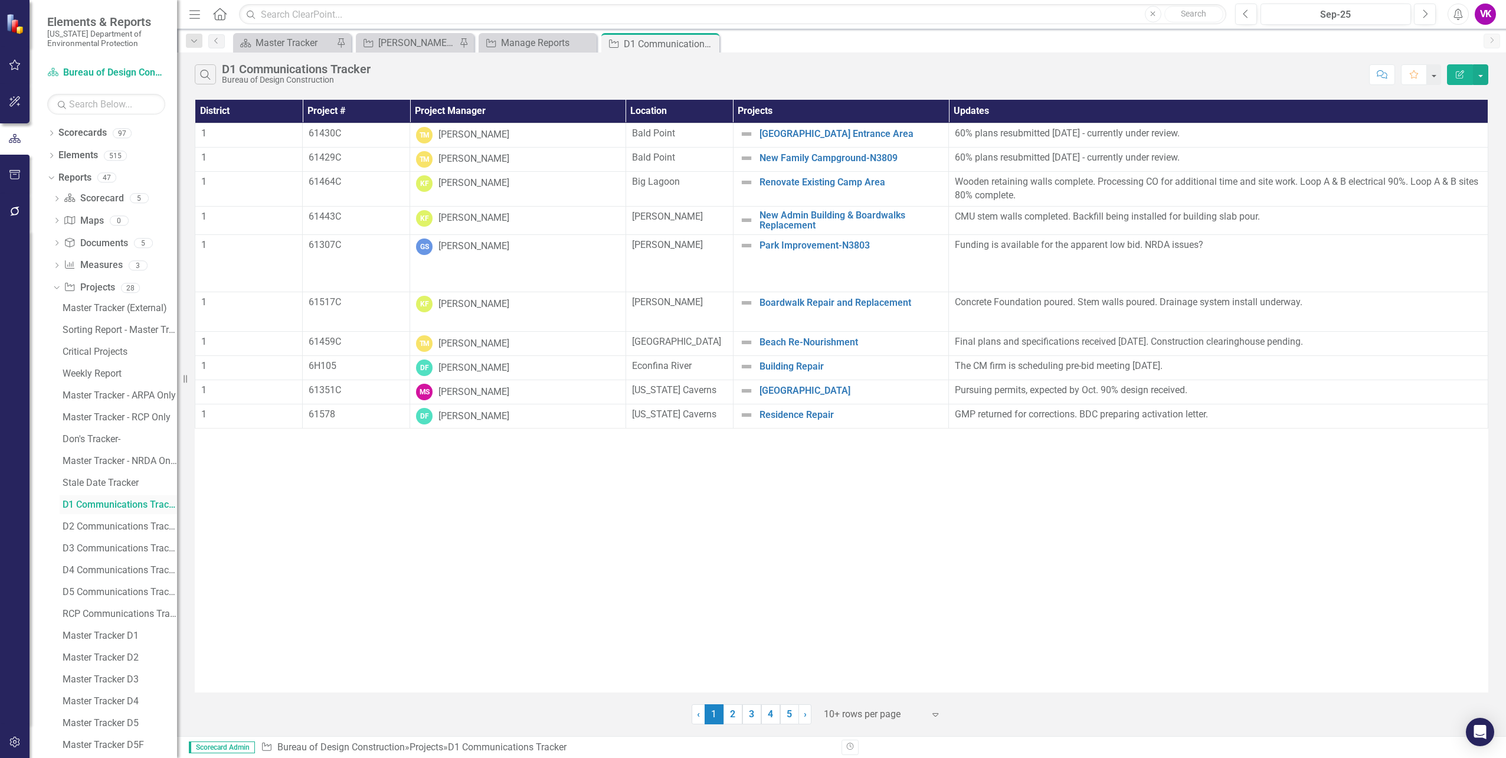
click at [110, 503] on div "D1 Communications Tracker" at bounding box center [120, 504] width 114 height 11
click at [1481, 78] on button "button" at bounding box center [1480, 74] width 15 height 21
click at [324, 13] on input "text" at bounding box center [732, 14] width 987 height 21
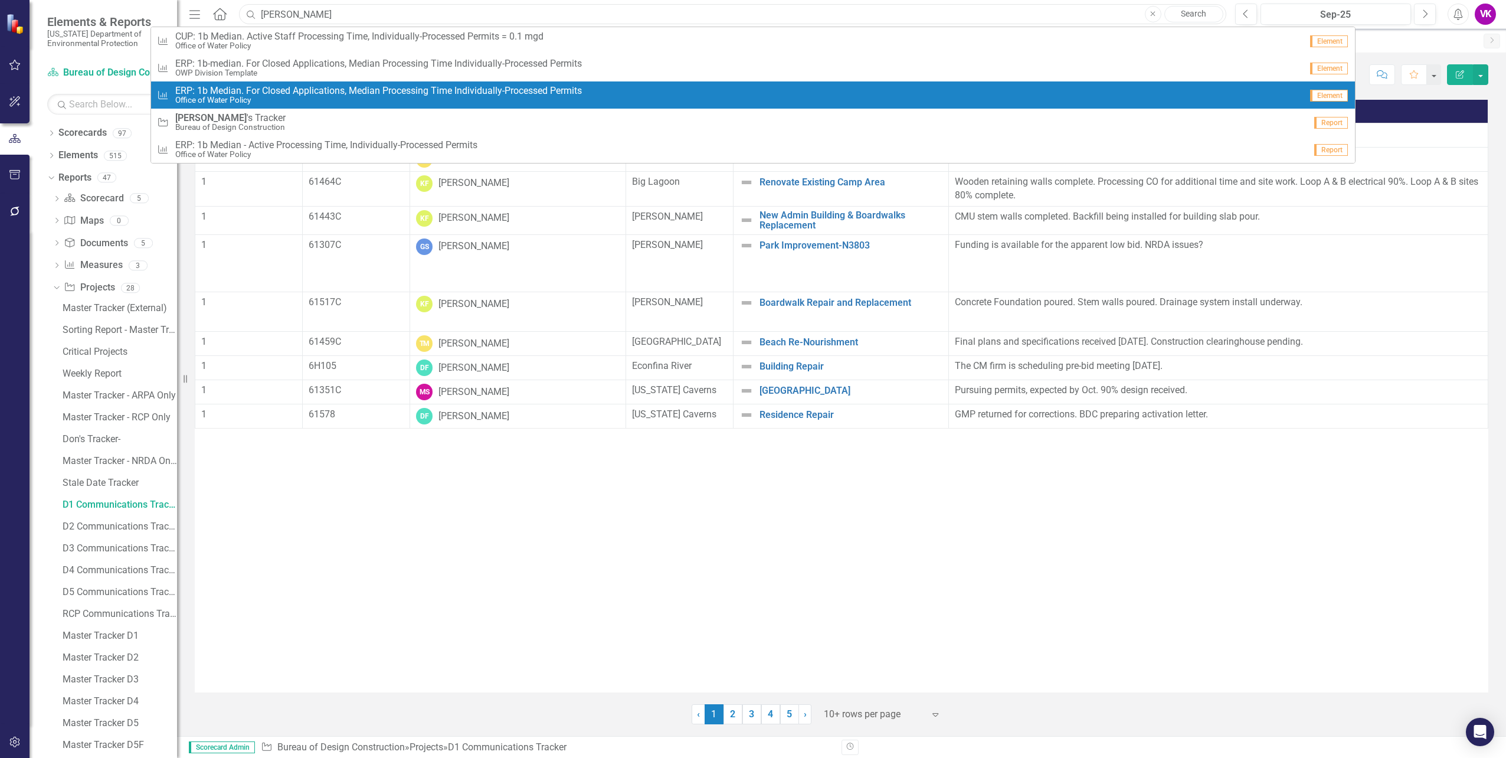
type input "[PERSON_NAME]"
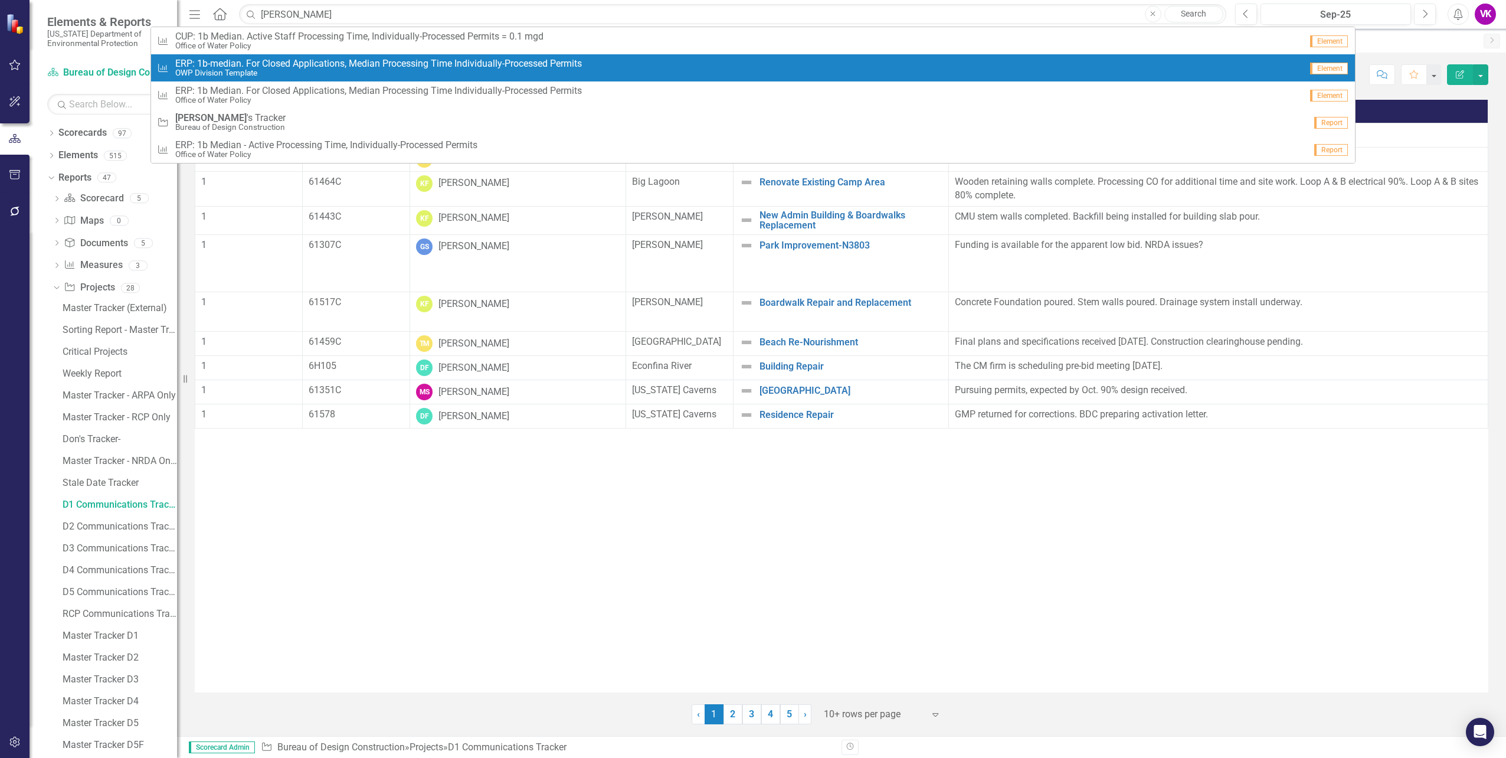
click at [914, 61] on div "Measure ERP: 1b-median. For Closed Applications, Median Processing Time Individ…" at bounding box center [729, 67] width 1144 height 19
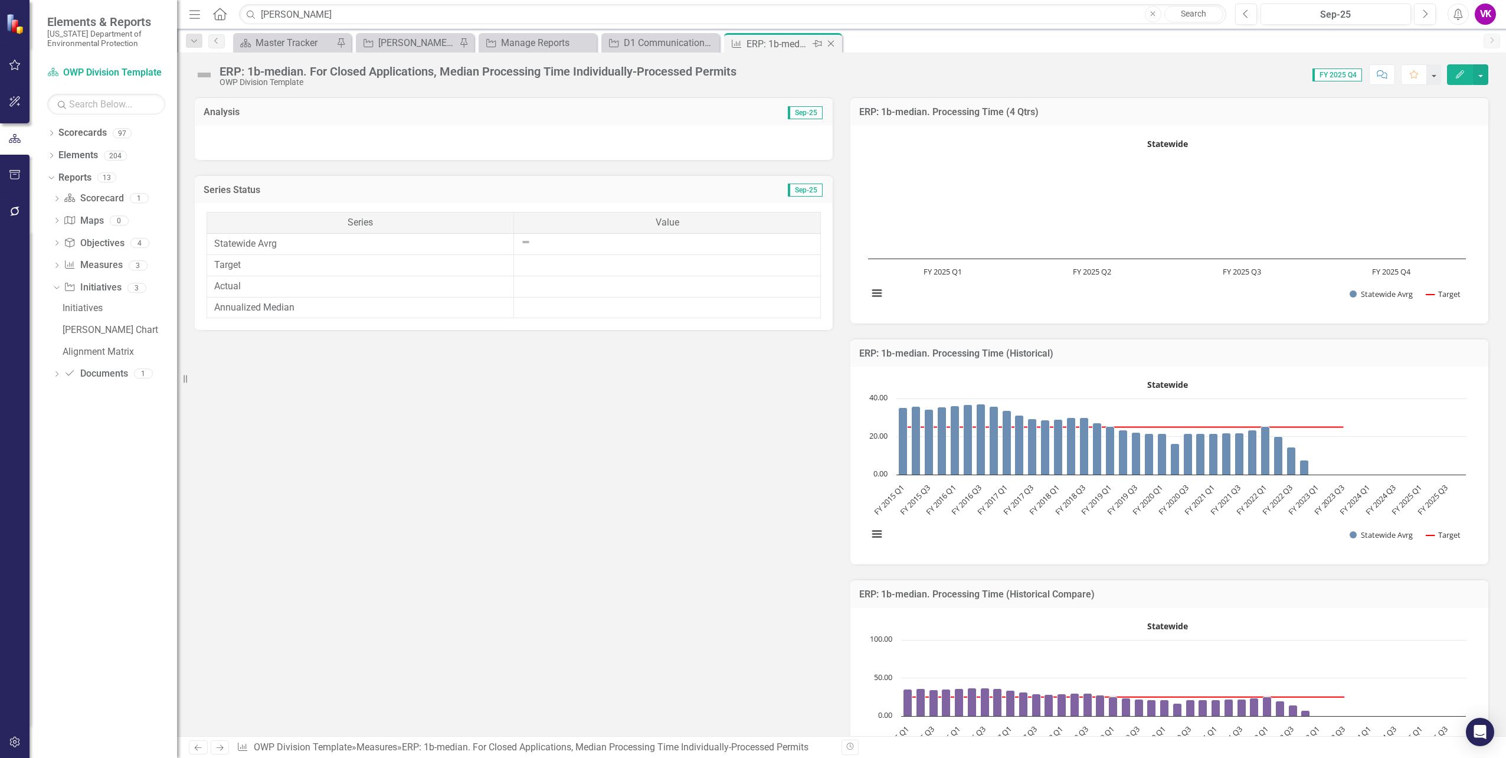
click at [832, 44] on icon "Close" at bounding box center [831, 43] width 12 height 9
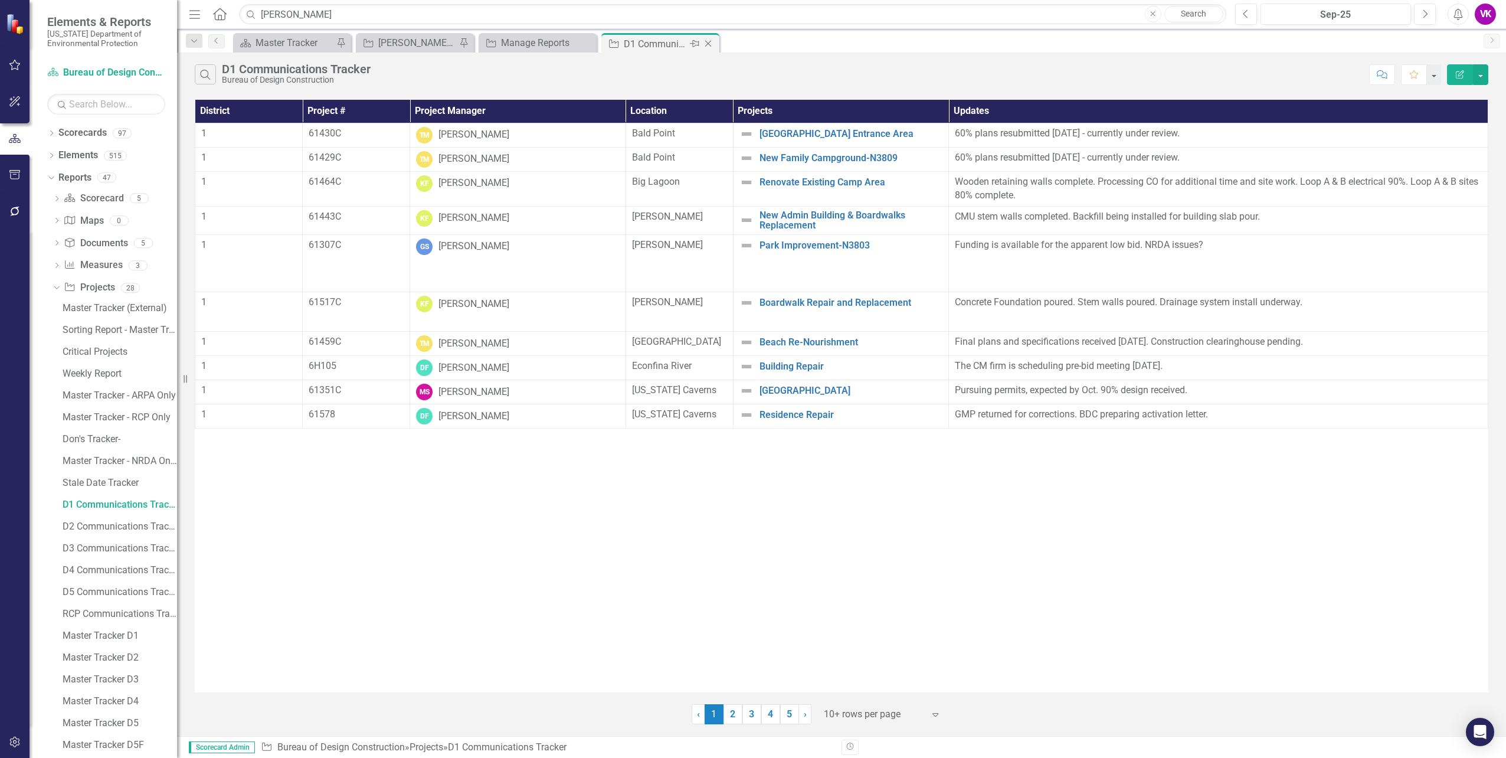
click at [708, 42] on icon "Close" at bounding box center [708, 43] width 12 height 9
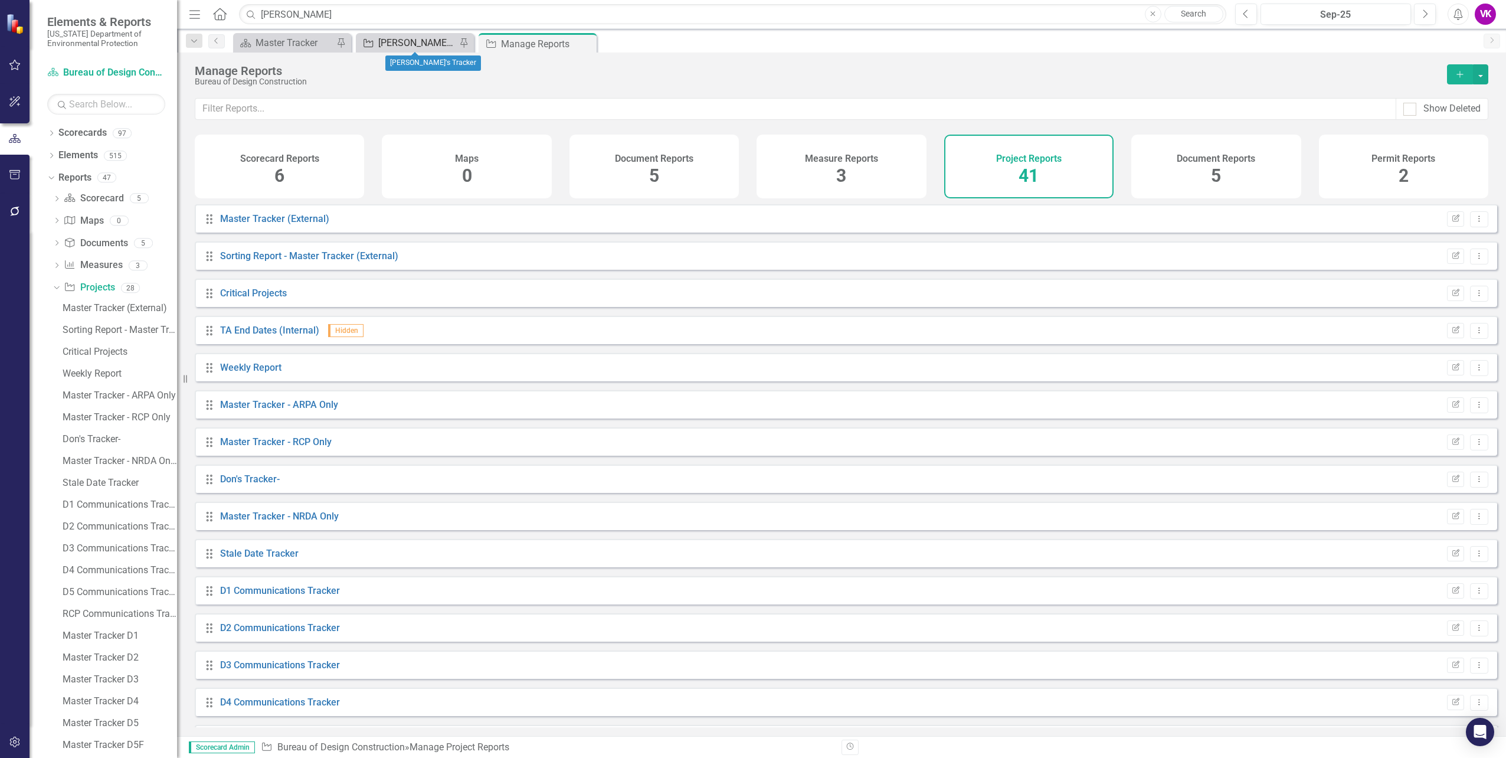
click at [408, 44] on div "[PERSON_NAME]'s Tracker" at bounding box center [417, 42] width 78 height 15
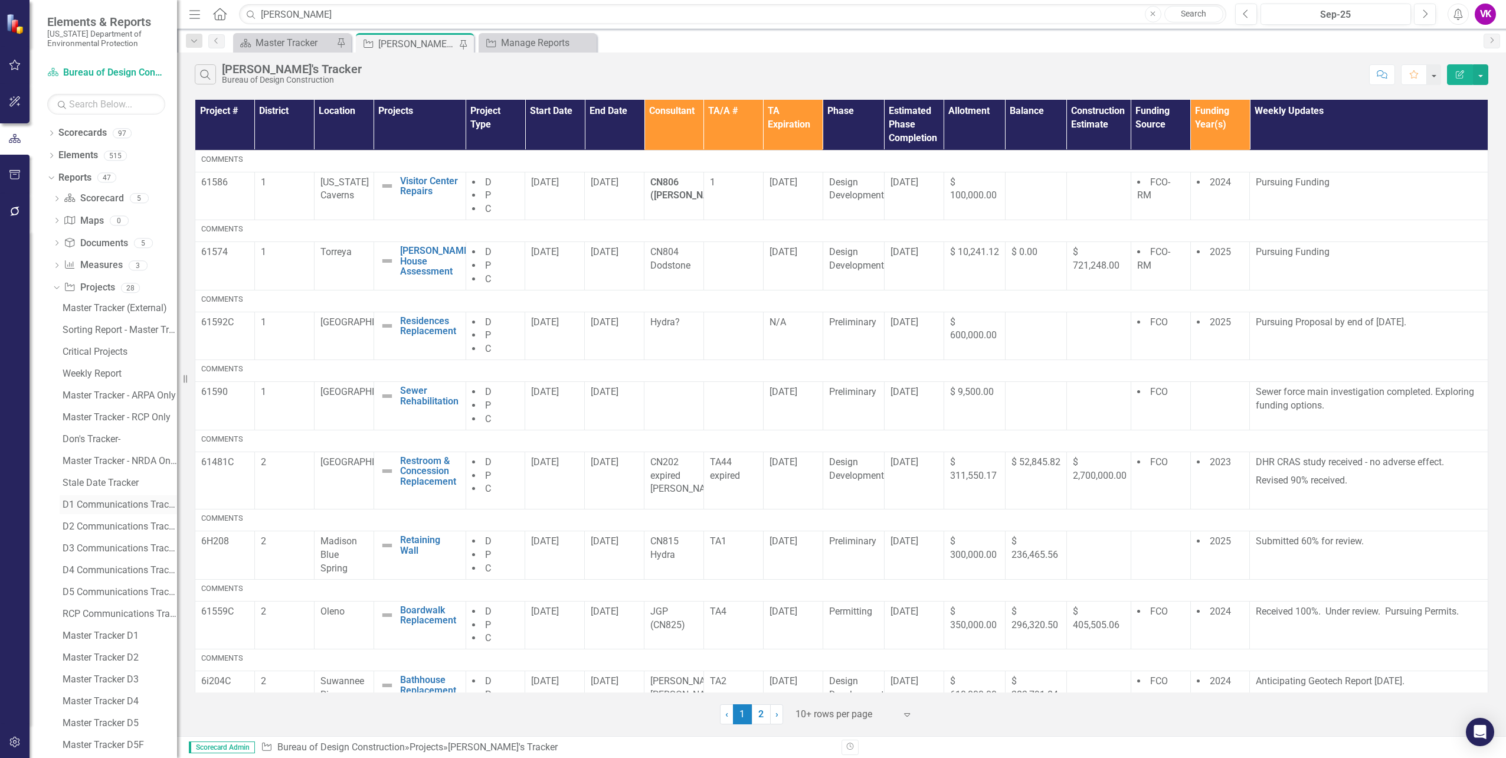
click at [101, 503] on div "D1 Communications Tracker" at bounding box center [120, 504] width 114 height 11
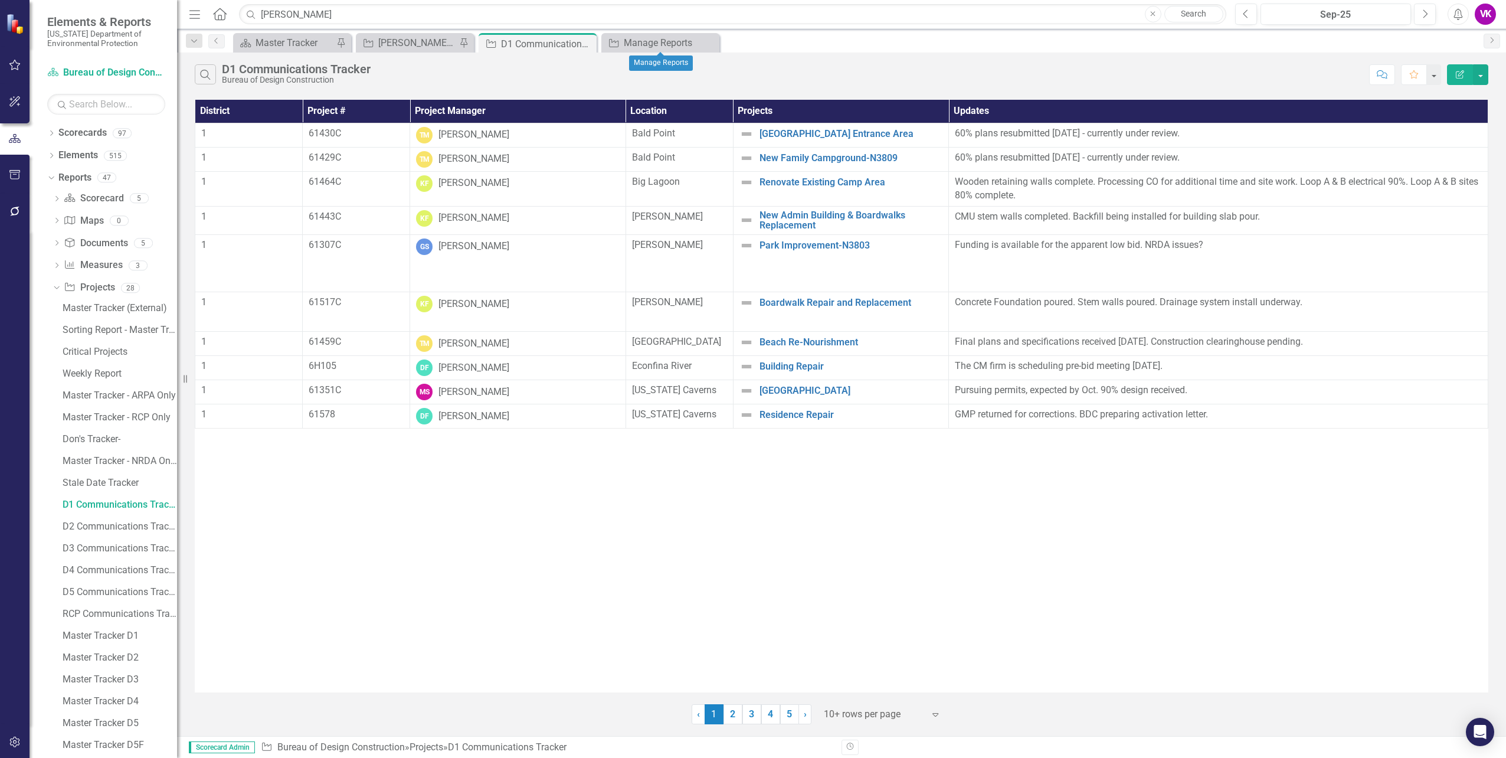
click at [0, 0] on icon "Close" at bounding box center [0, 0] width 0 height 0
click at [1429, 80] on button "button" at bounding box center [1432, 74] width 15 height 21
click at [1149, 14] on button "Close" at bounding box center [1153, 14] width 17 height 17
click at [329, 15] on input "text" at bounding box center [732, 14] width 987 height 21
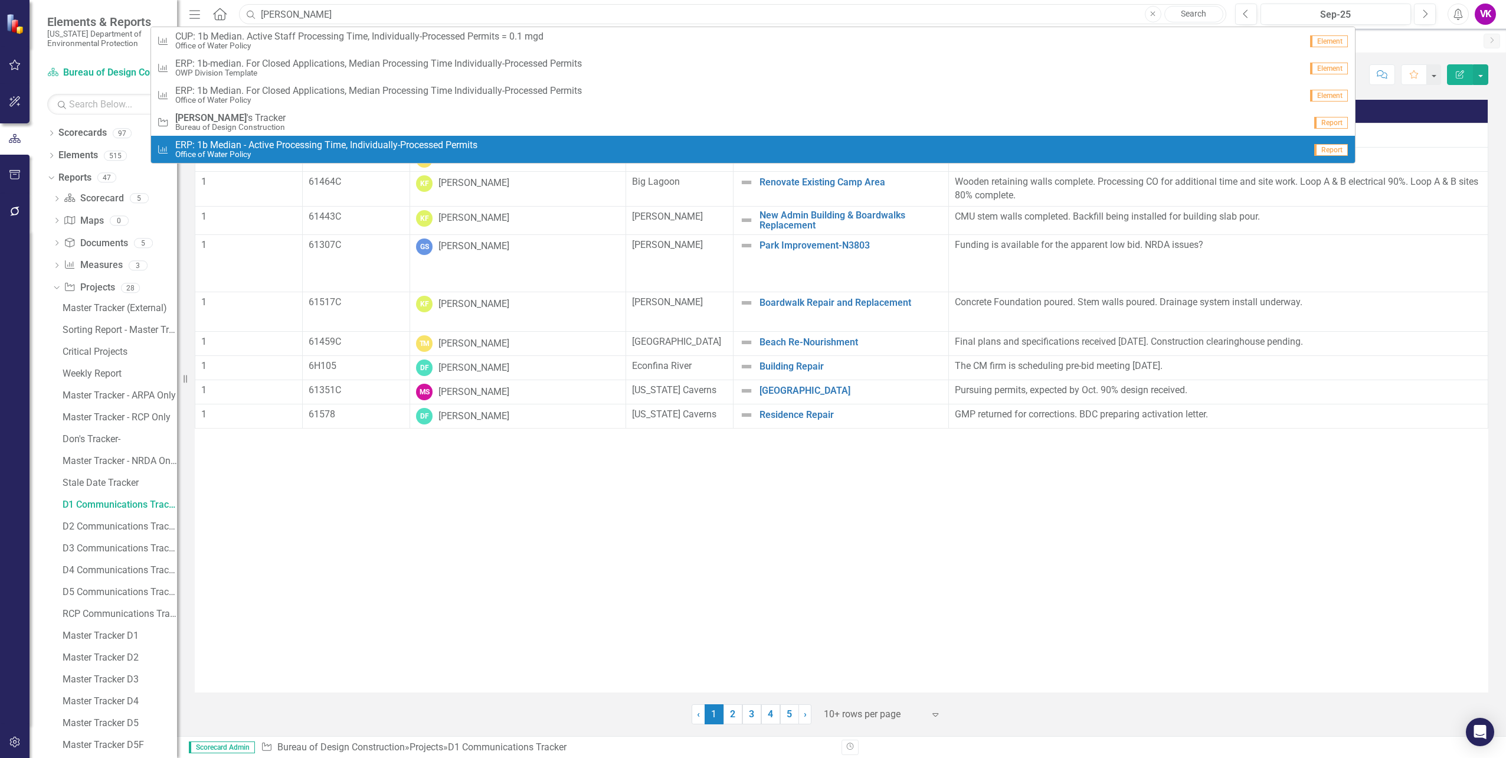
type input "[PERSON_NAME]"
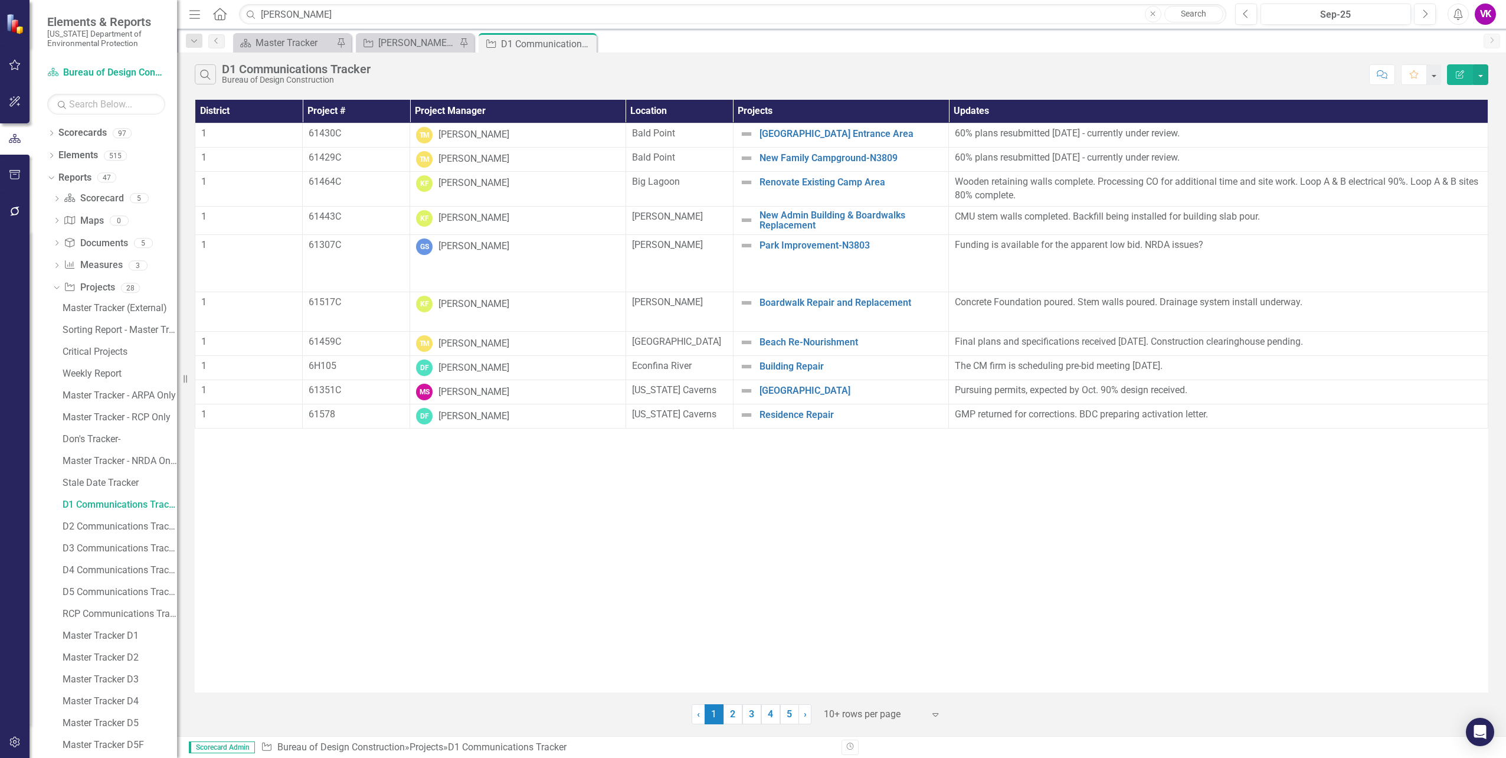
click at [530, 543] on div "District Project # Project Manager Location Projects Updates 1 61430C TM [PERSO…" at bounding box center [841, 396] width 1293 height 592
click at [585, 44] on icon "Close" at bounding box center [585, 43] width 12 height 9
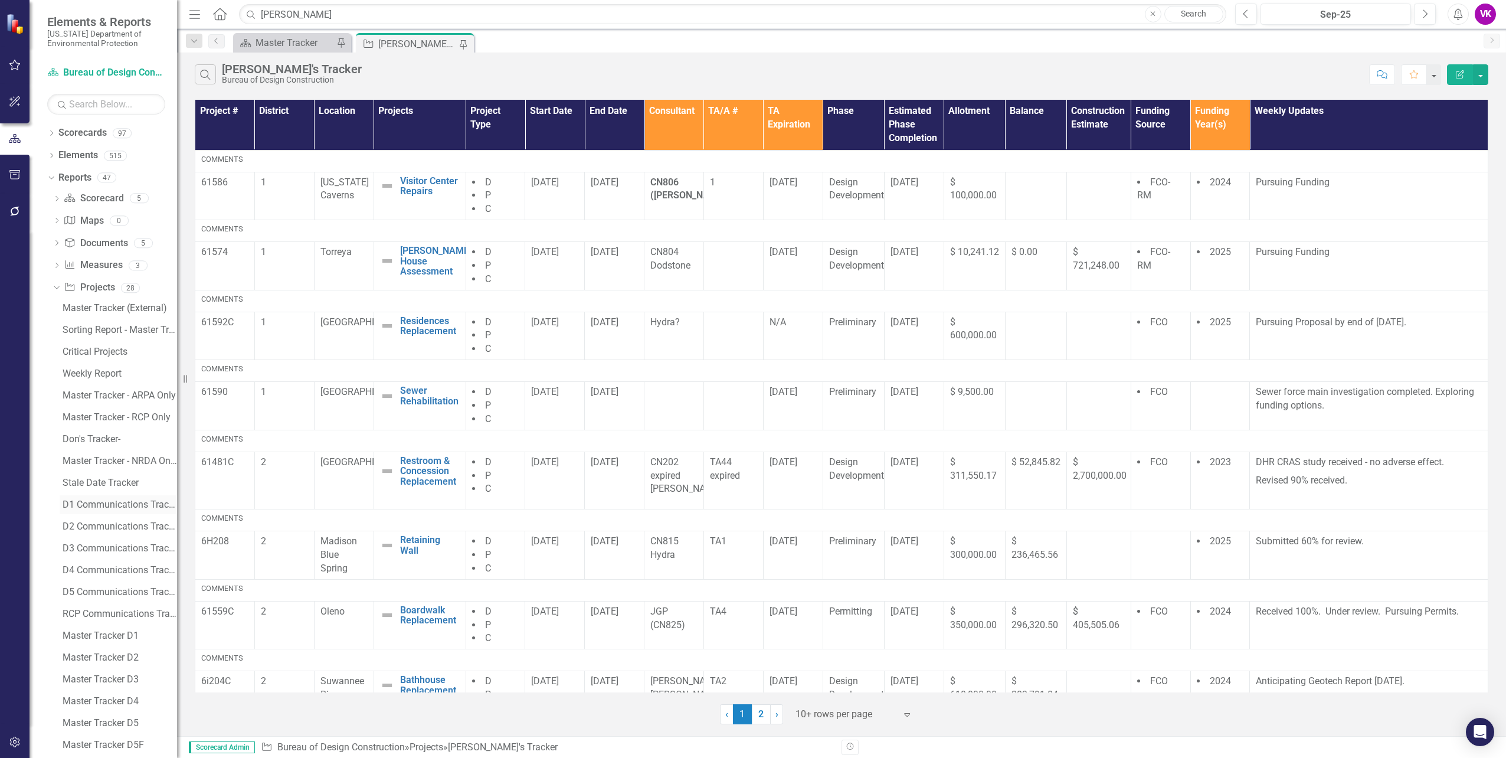
click at [104, 501] on div "D1 Communications Tracker" at bounding box center [120, 504] width 114 height 11
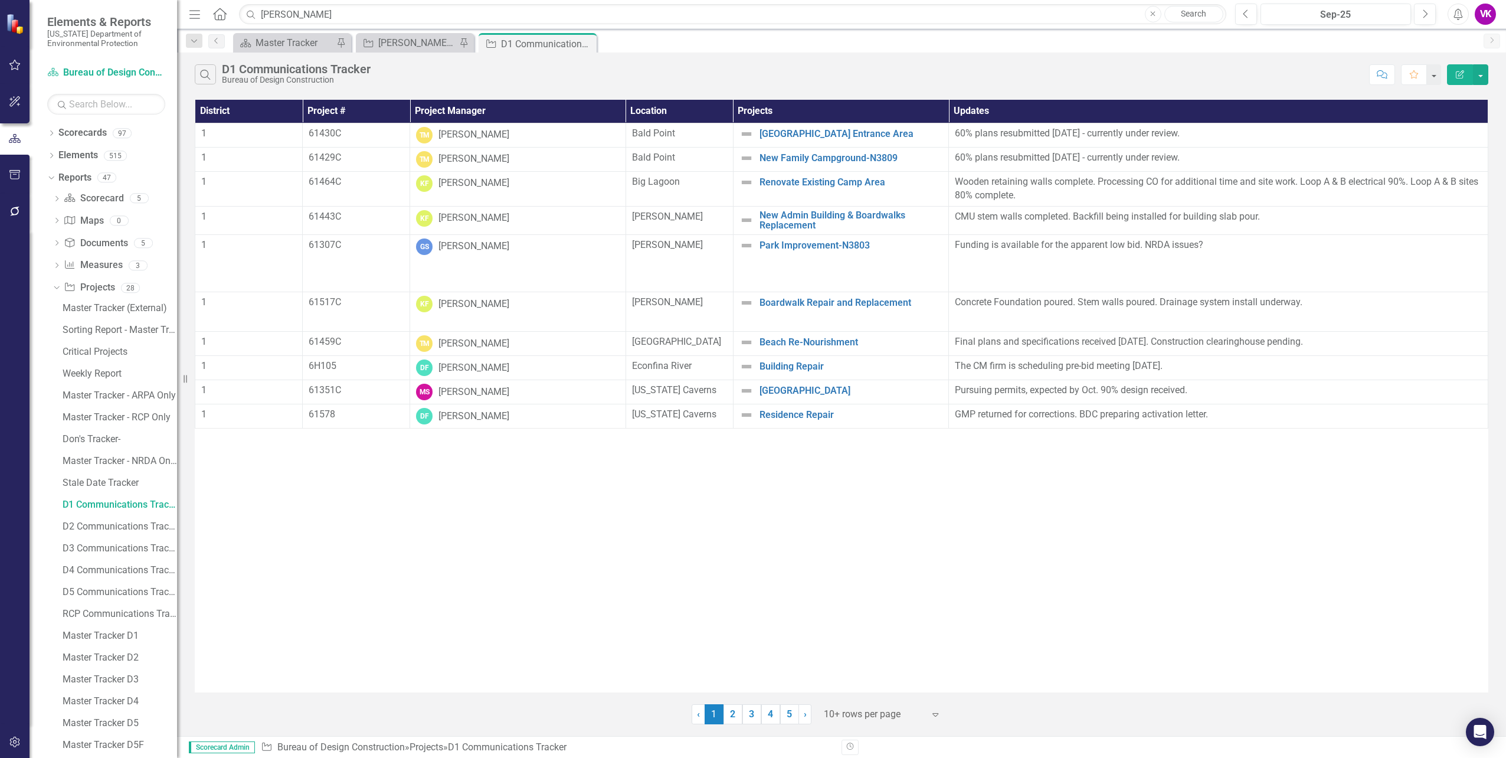
click at [1152, 14] on icon "Close" at bounding box center [1152, 14] width 5 height 7
click at [209, 78] on icon "button" at bounding box center [205, 75] width 10 height 10
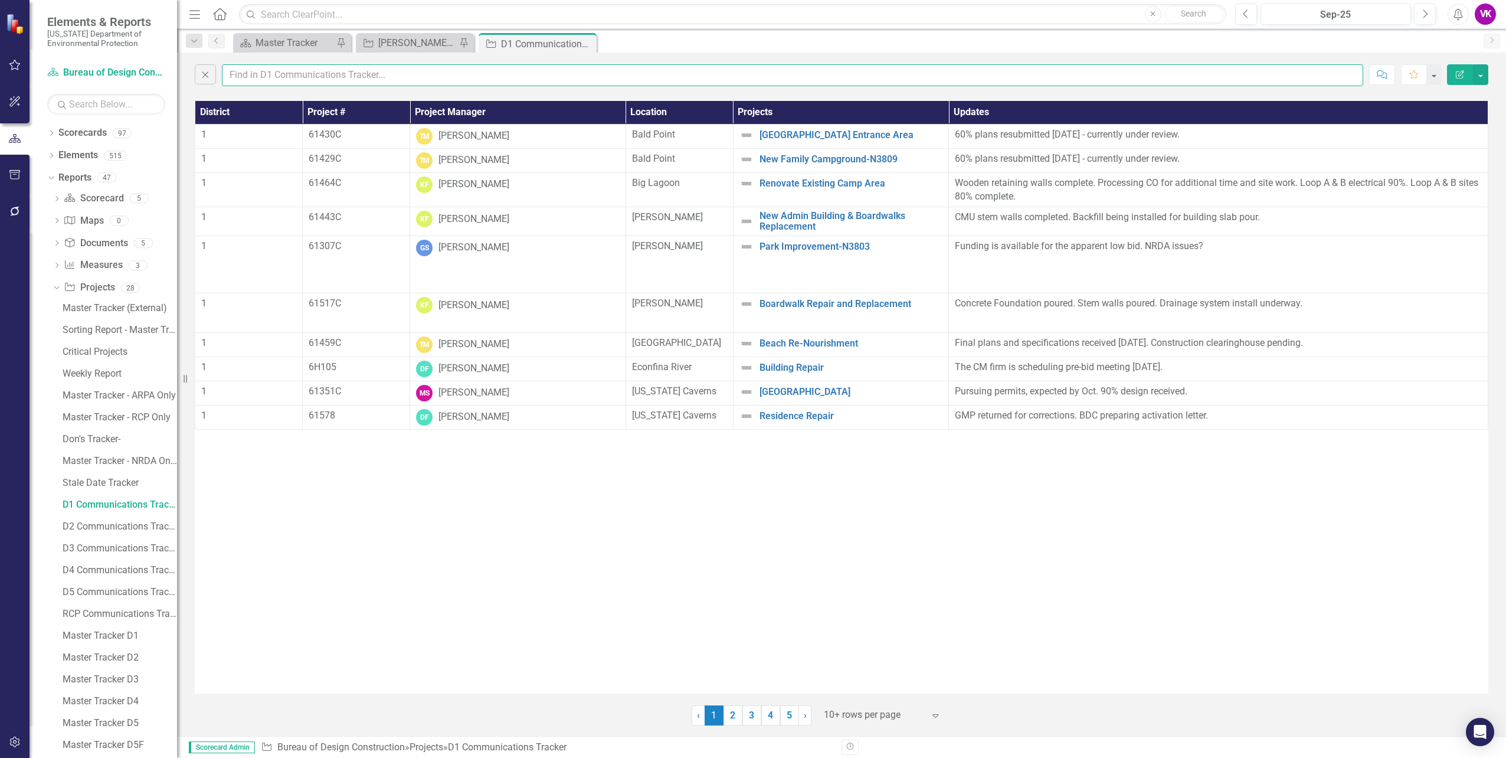
click at [290, 75] on input "text" at bounding box center [792, 75] width 1141 height 22
type input "[PERSON_NAME]"
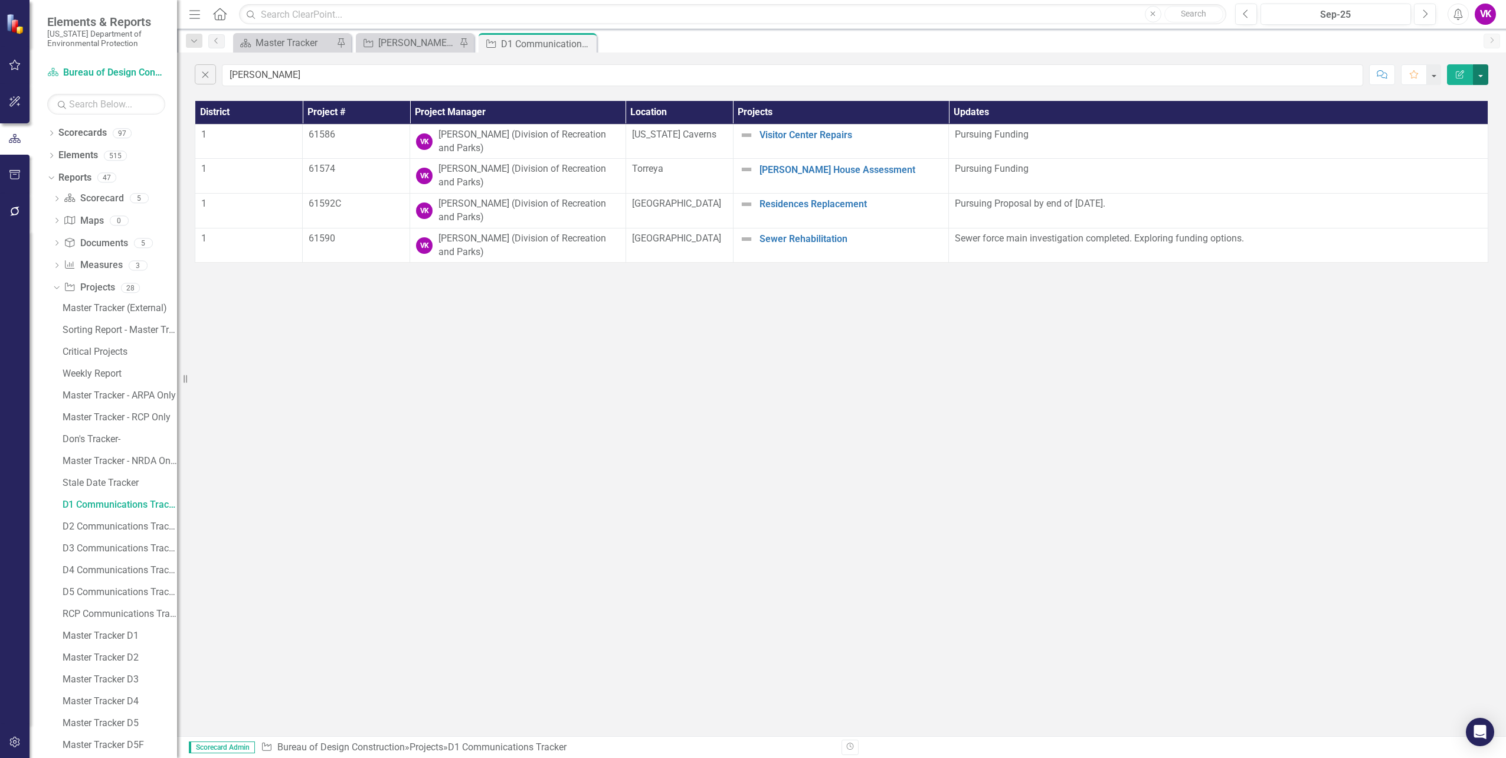
click at [1480, 76] on button "button" at bounding box center [1480, 74] width 15 height 21
click at [1452, 121] on link "PDF Export to PDF" at bounding box center [1440, 120] width 93 height 22
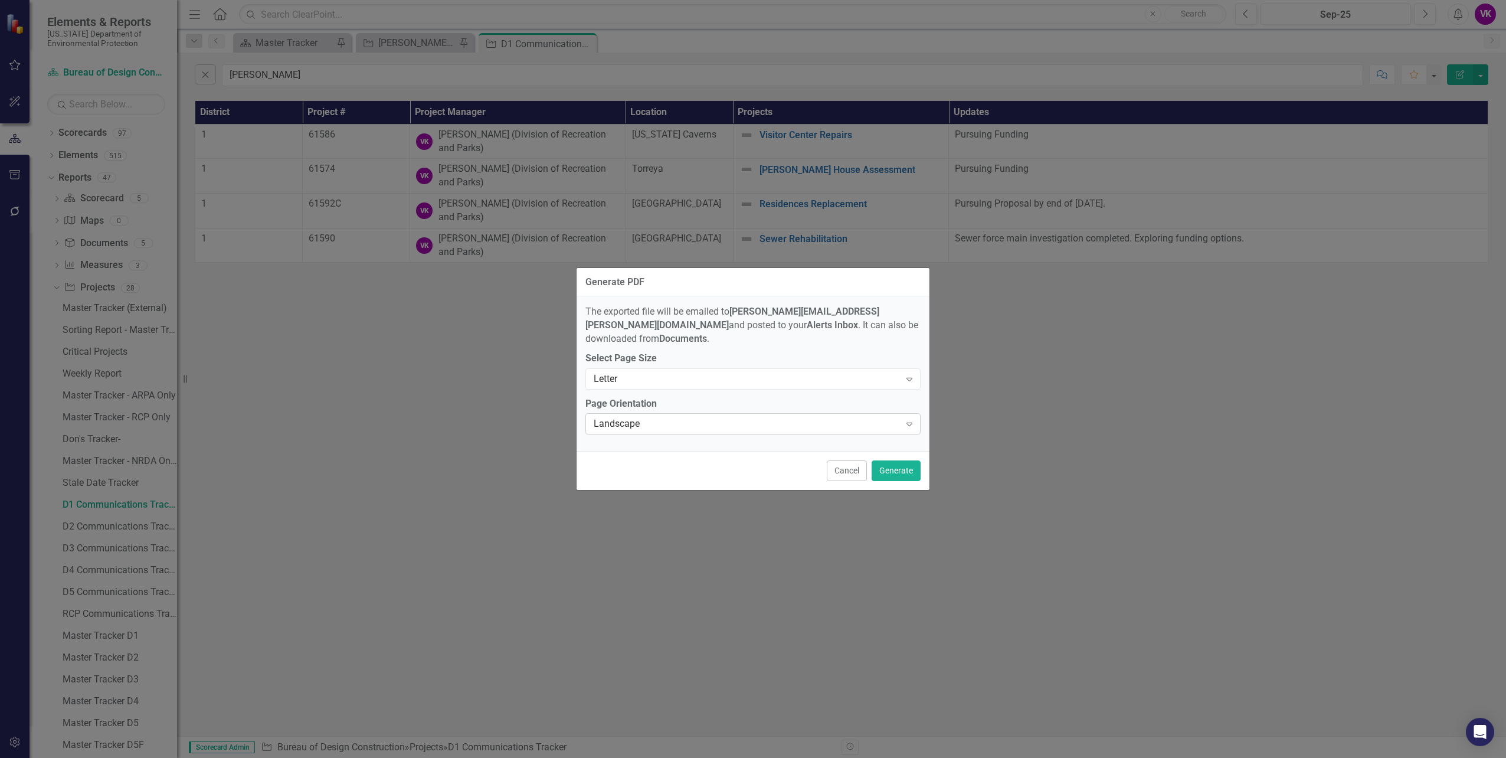
click at [909, 419] on icon "Expand" at bounding box center [909, 423] width 12 height 9
click at [612, 455] on div "Portrait" at bounding box center [755, 457] width 316 height 14
click at [901, 469] on button "Generate" at bounding box center [895, 470] width 49 height 21
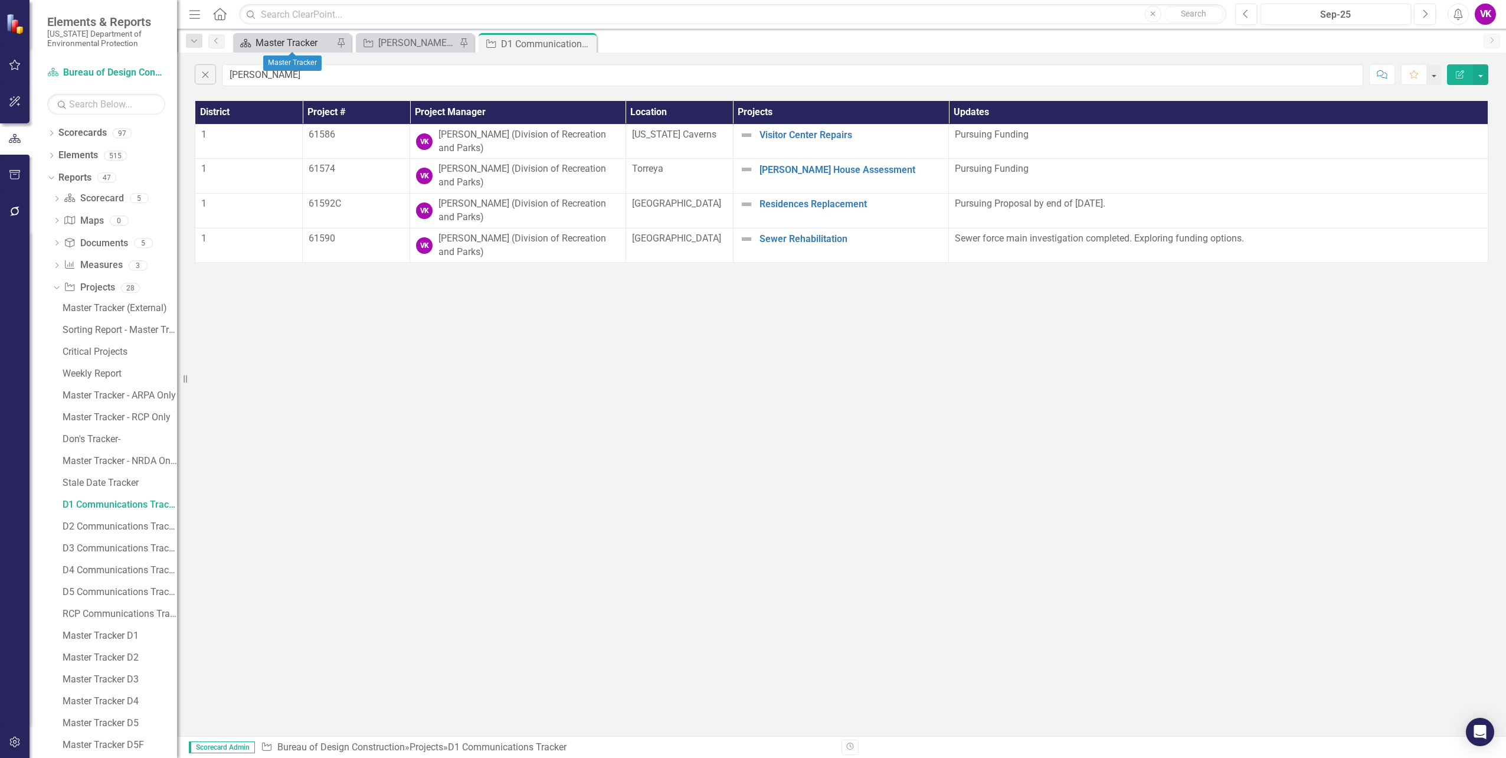
click at [276, 45] on div "Master Tracker" at bounding box center [294, 42] width 78 height 15
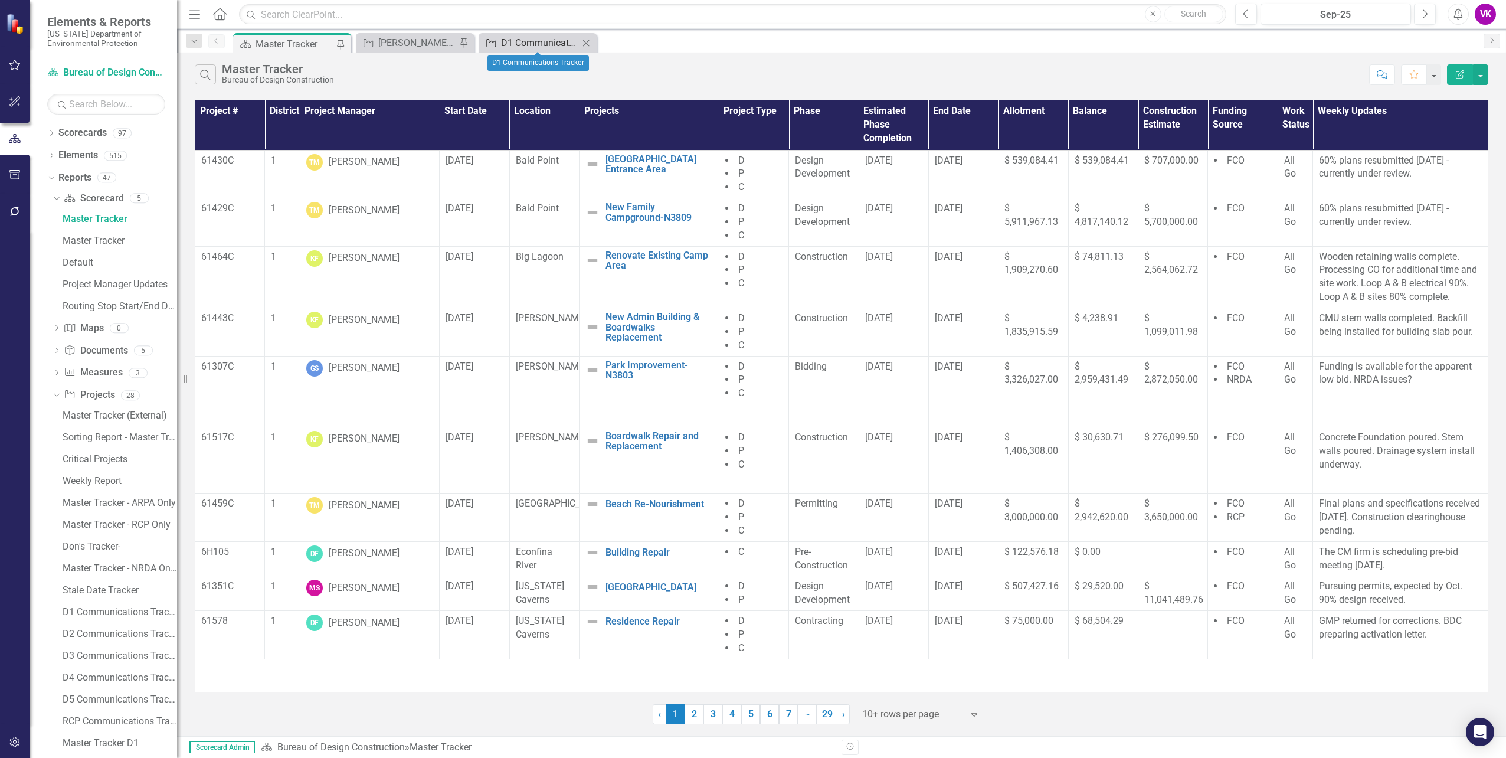
click at [563, 44] on div "D1 Communications Tracker" at bounding box center [540, 42] width 78 height 15
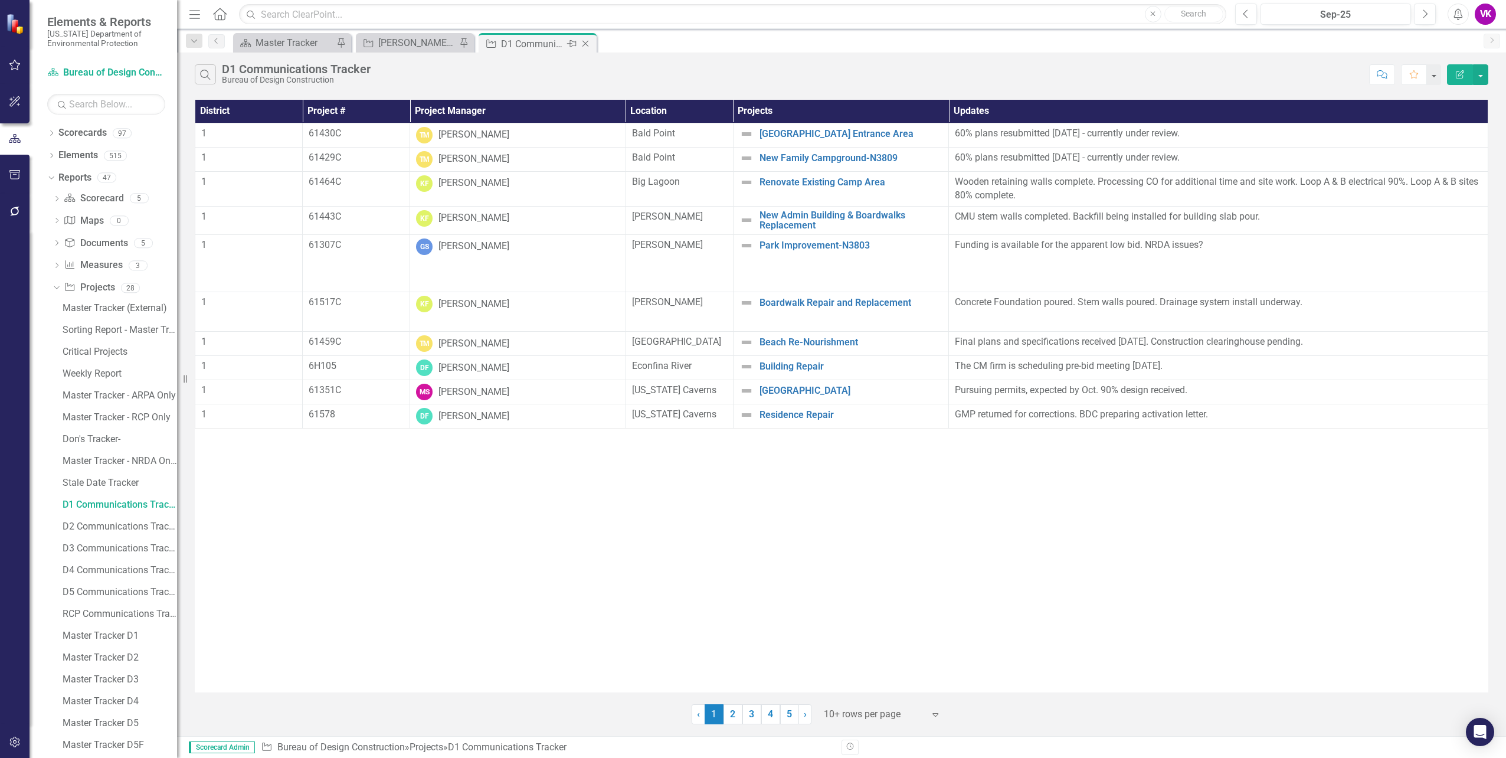
click at [584, 44] on icon "Close" at bounding box center [585, 43] width 12 height 9
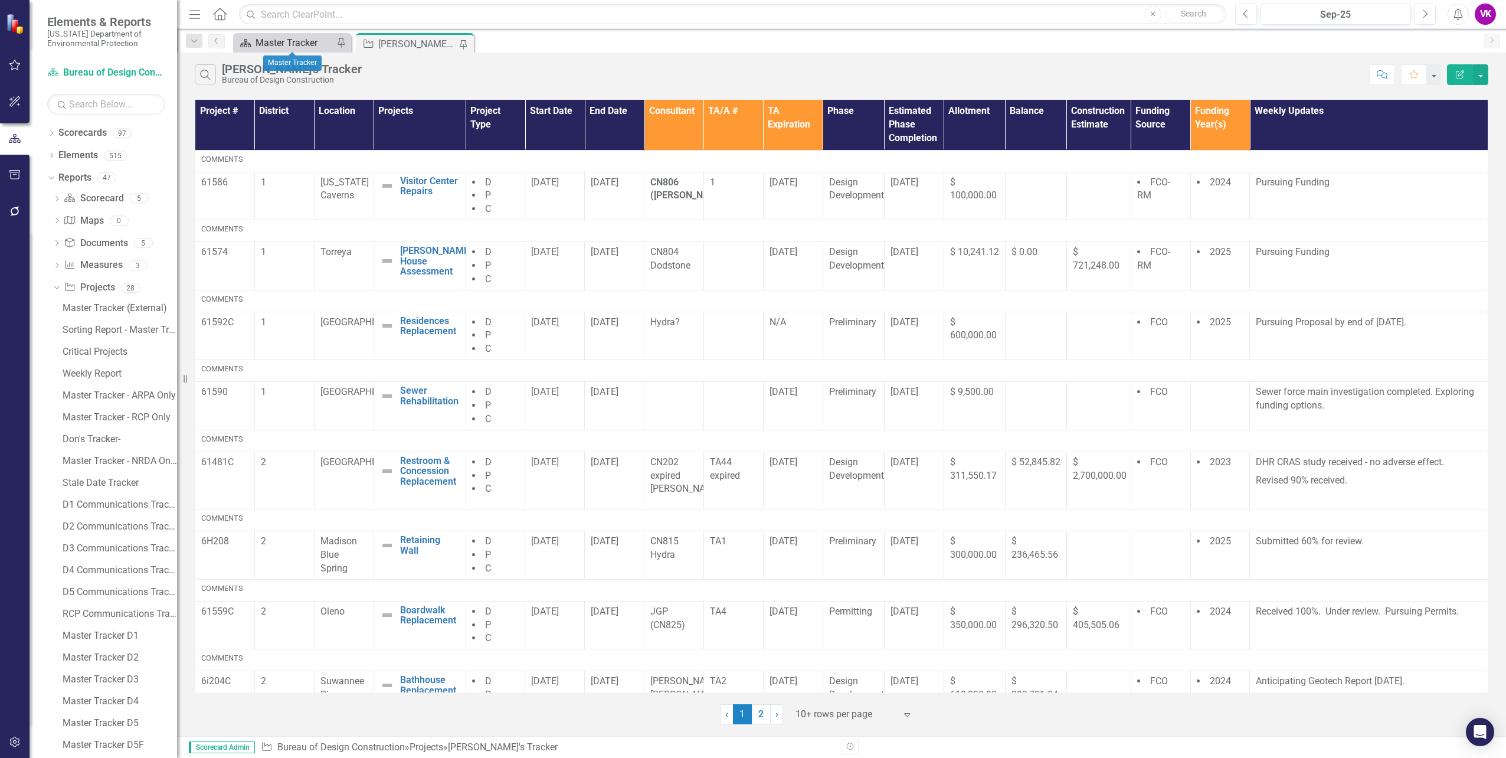
click at [281, 42] on div "Master Tracker" at bounding box center [294, 42] width 78 height 15
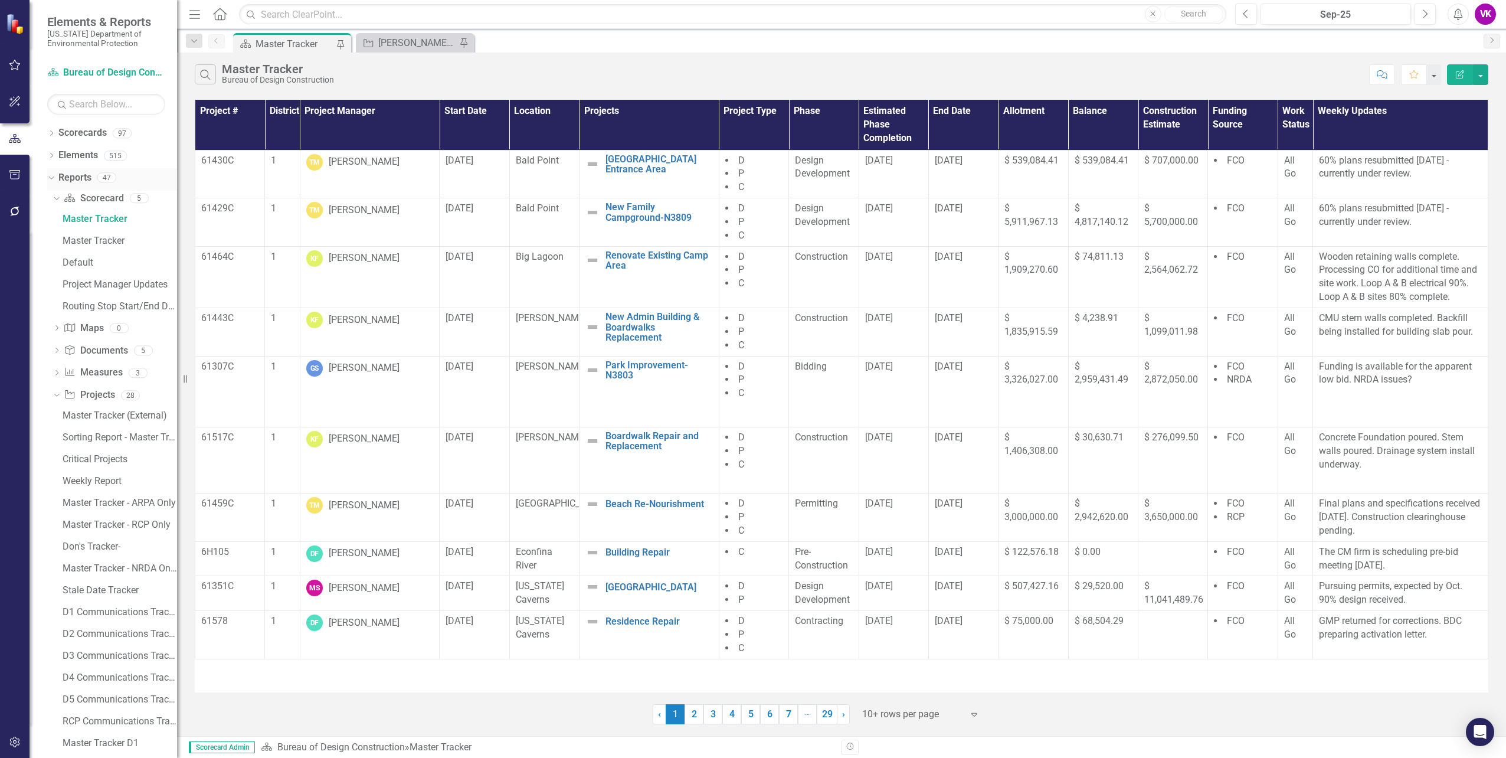
click at [76, 175] on link "Reports" at bounding box center [74, 178] width 33 height 14
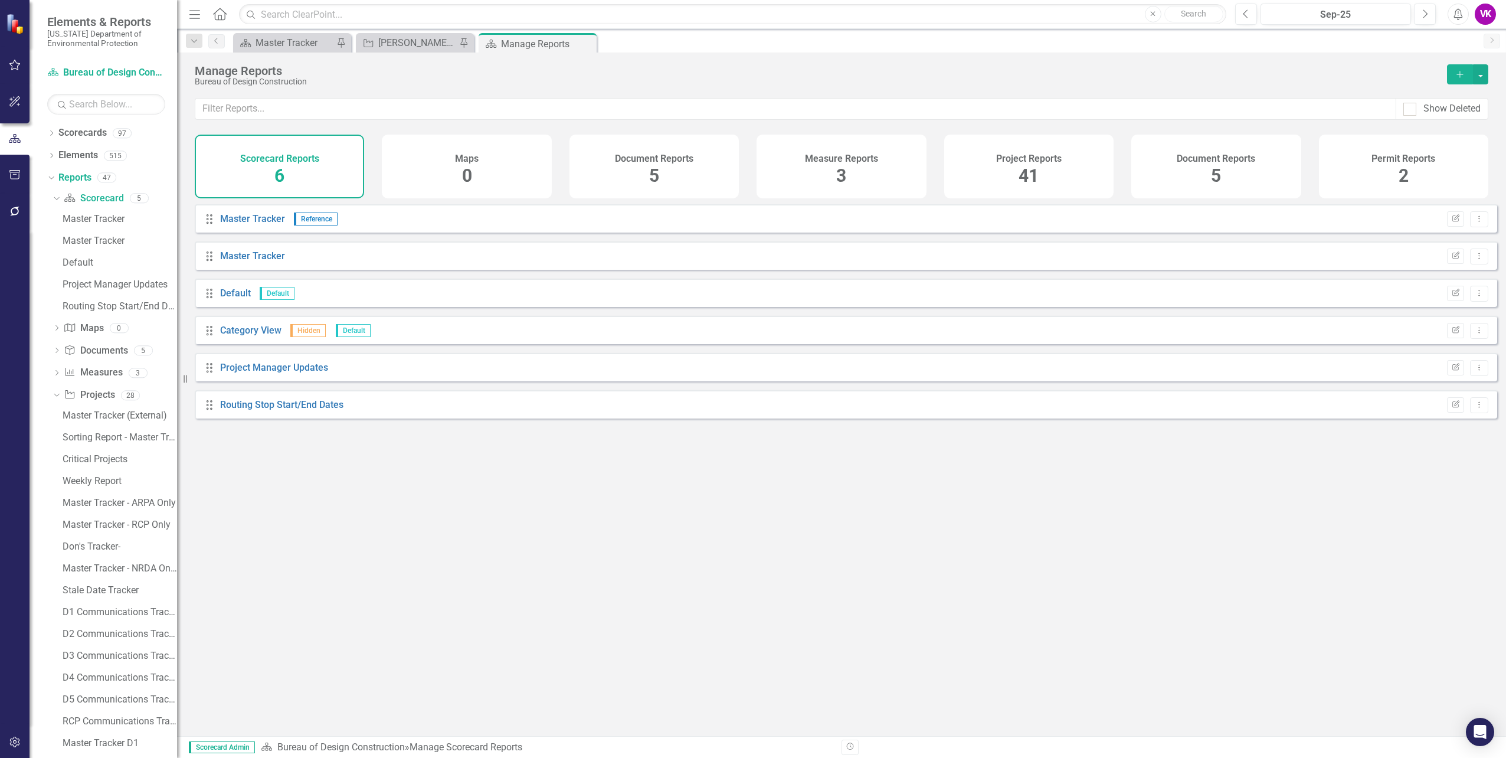
click at [1059, 176] on div "Project Reports 41" at bounding box center [1028, 167] width 169 height 64
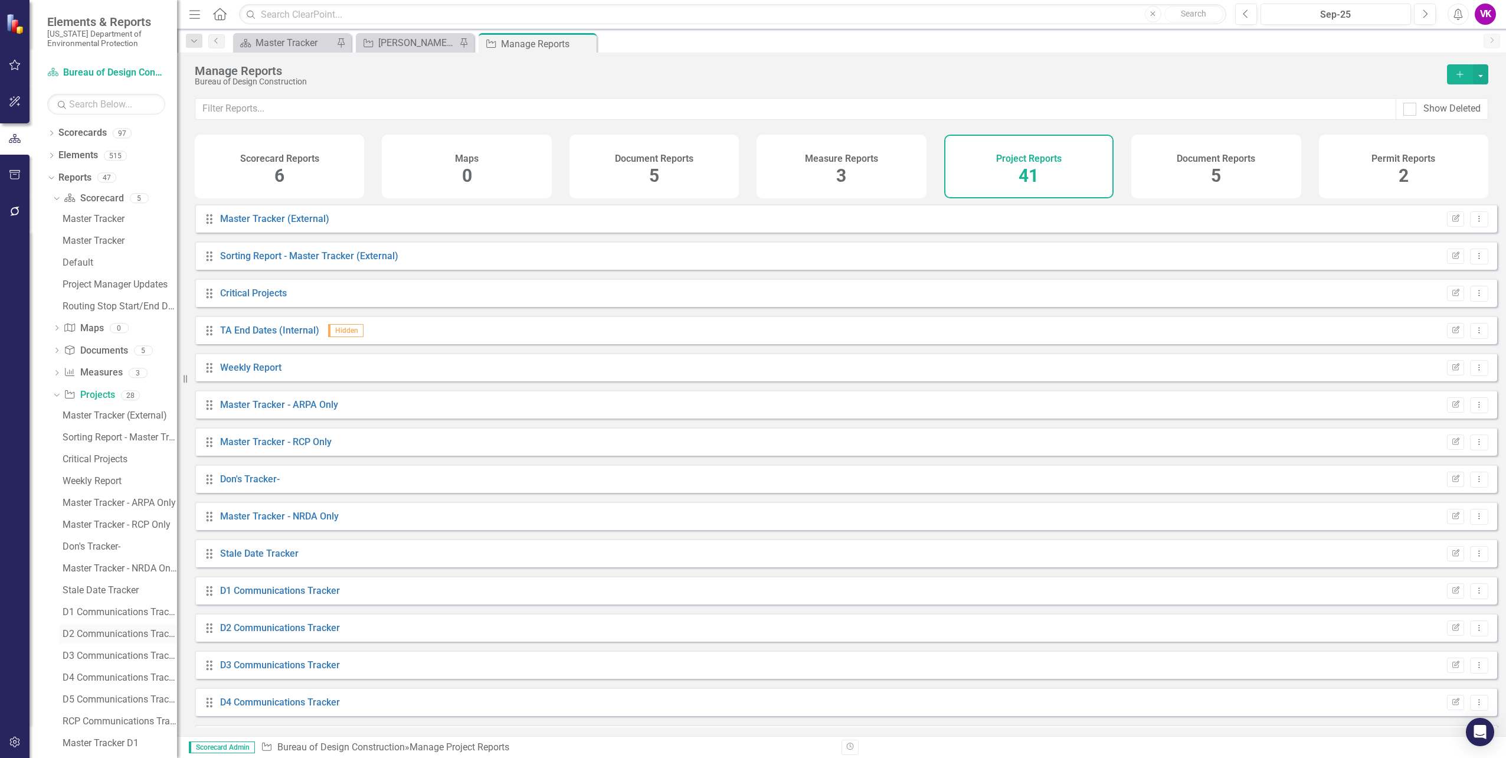
click at [98, 630] on div "D2 Communications Tracker" at bounding box center [120, 633] width 114 height 11
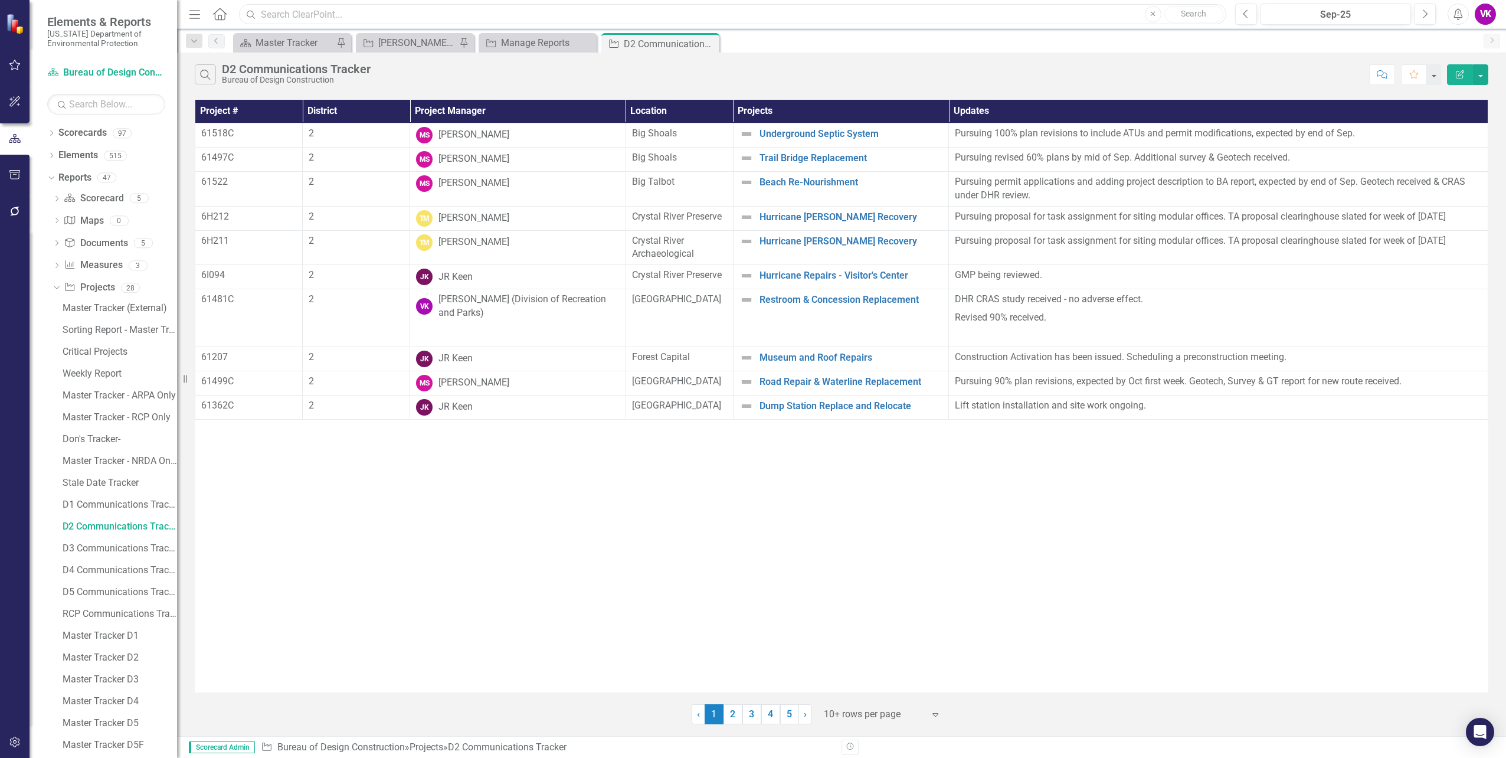
click at [344, 14] on input "text" at bounding box center [732, 14] width 987 height 21
type input "v"
click at [208, 79] on icon "Search" at bounding box center [205, 74] width 13 height 11
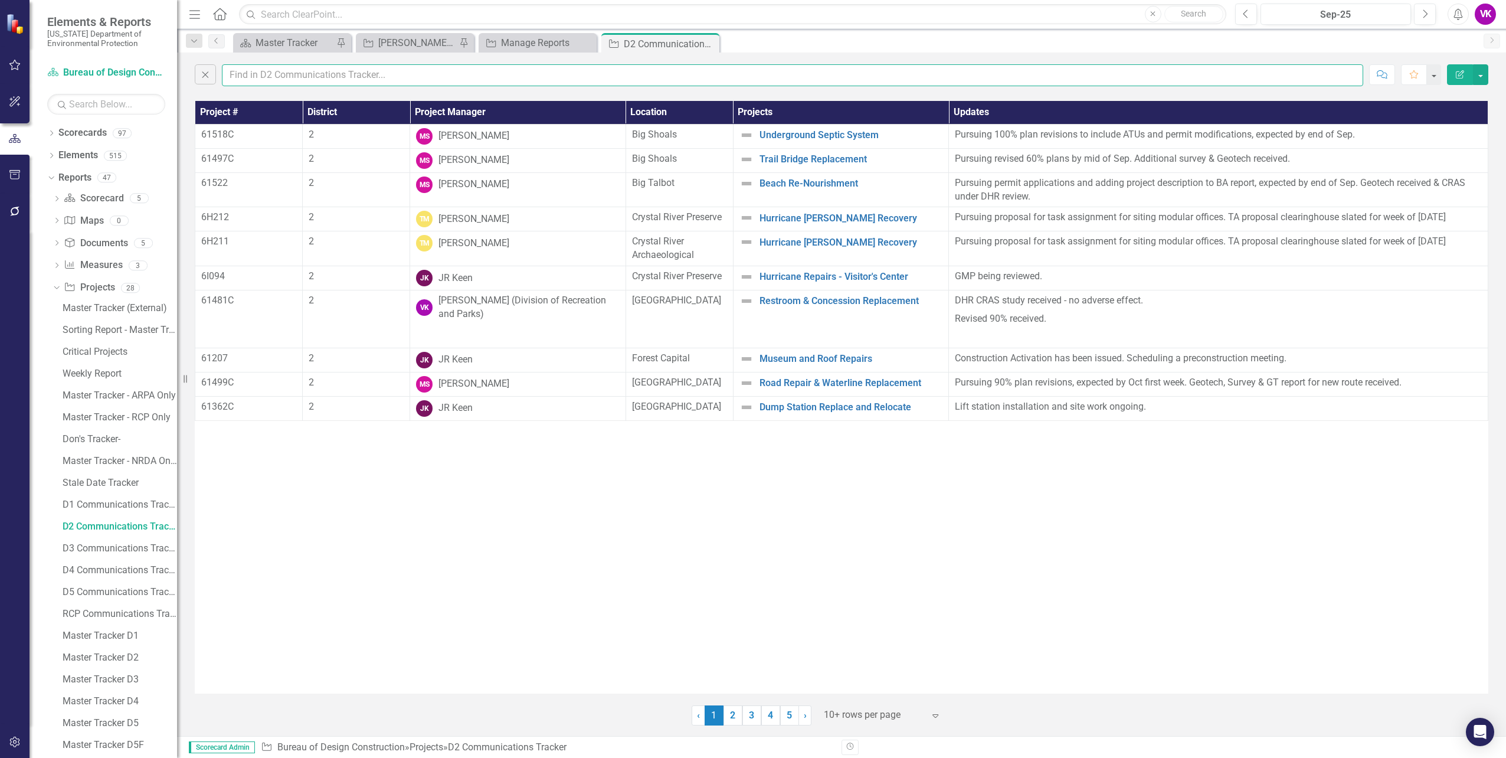
click at [286, 71] on input "text" at bounding box center [792, 75] width 1141 height 22
type input "[PERSON_NAME]"
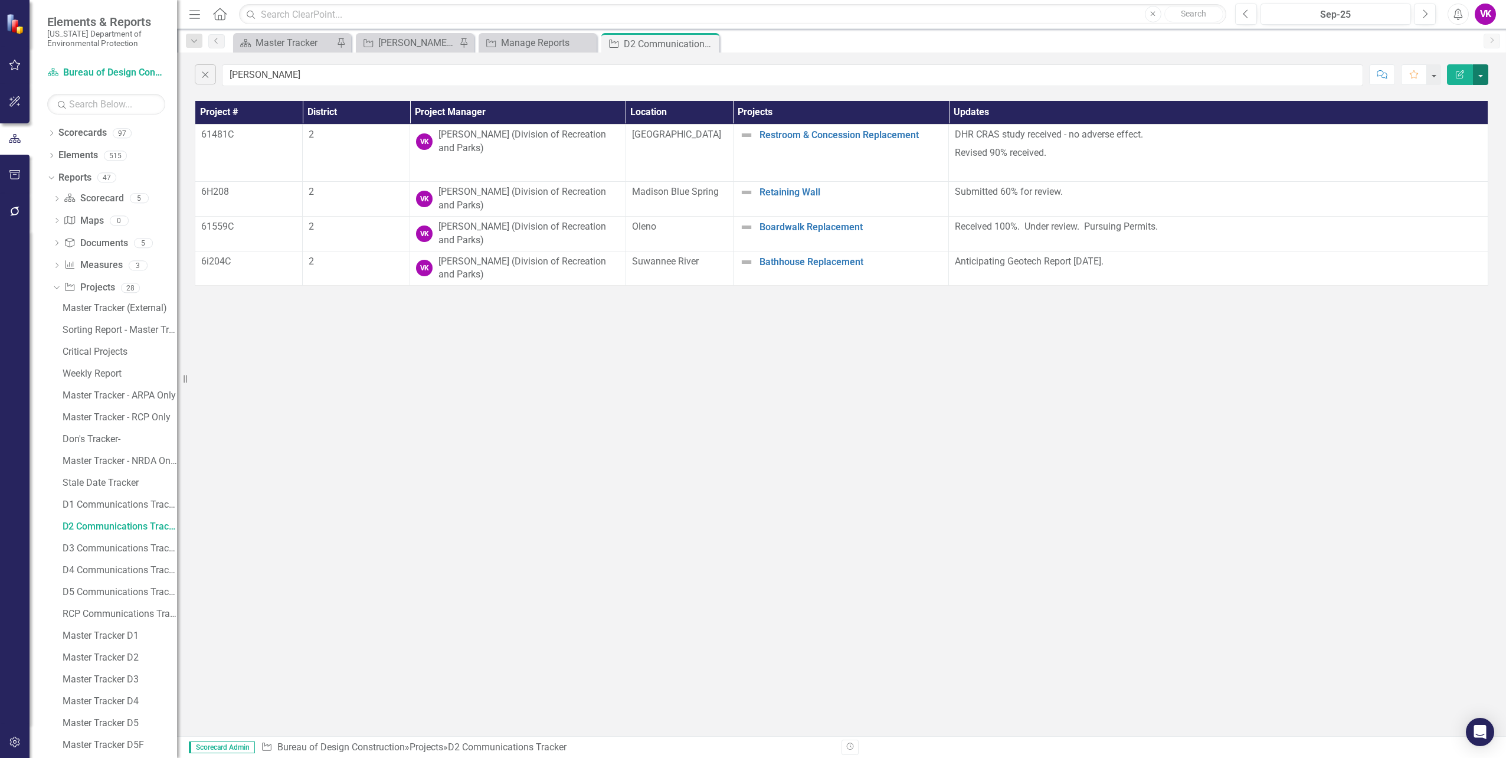
click at [1479, 77] on button "button" at bounding box center [1480, 74] width 15 height 21
click at [1454, 122] on link "PDF Export to PDF" at bounding box center [1440, 120] width 93 height 22
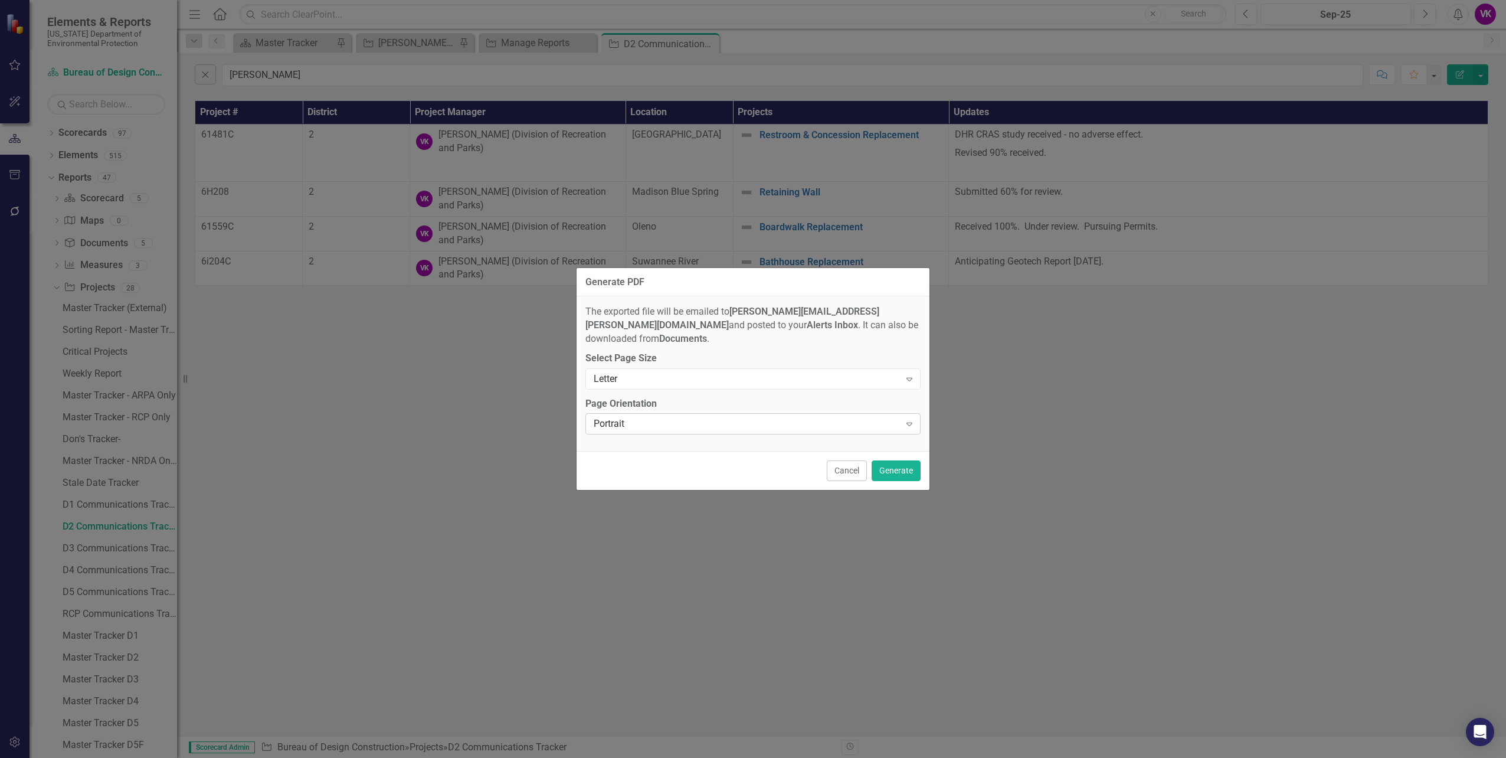
click at [909, 419] on icon "Expand" at bounding box center [909, 423] width 12 height 9
click at [665, 455] on div "Portrait" at bounding box center [755, 457] width 316 height 14
click at [899, 465] on button "Generate" at bounding box center [895, 470] width 49 height 21
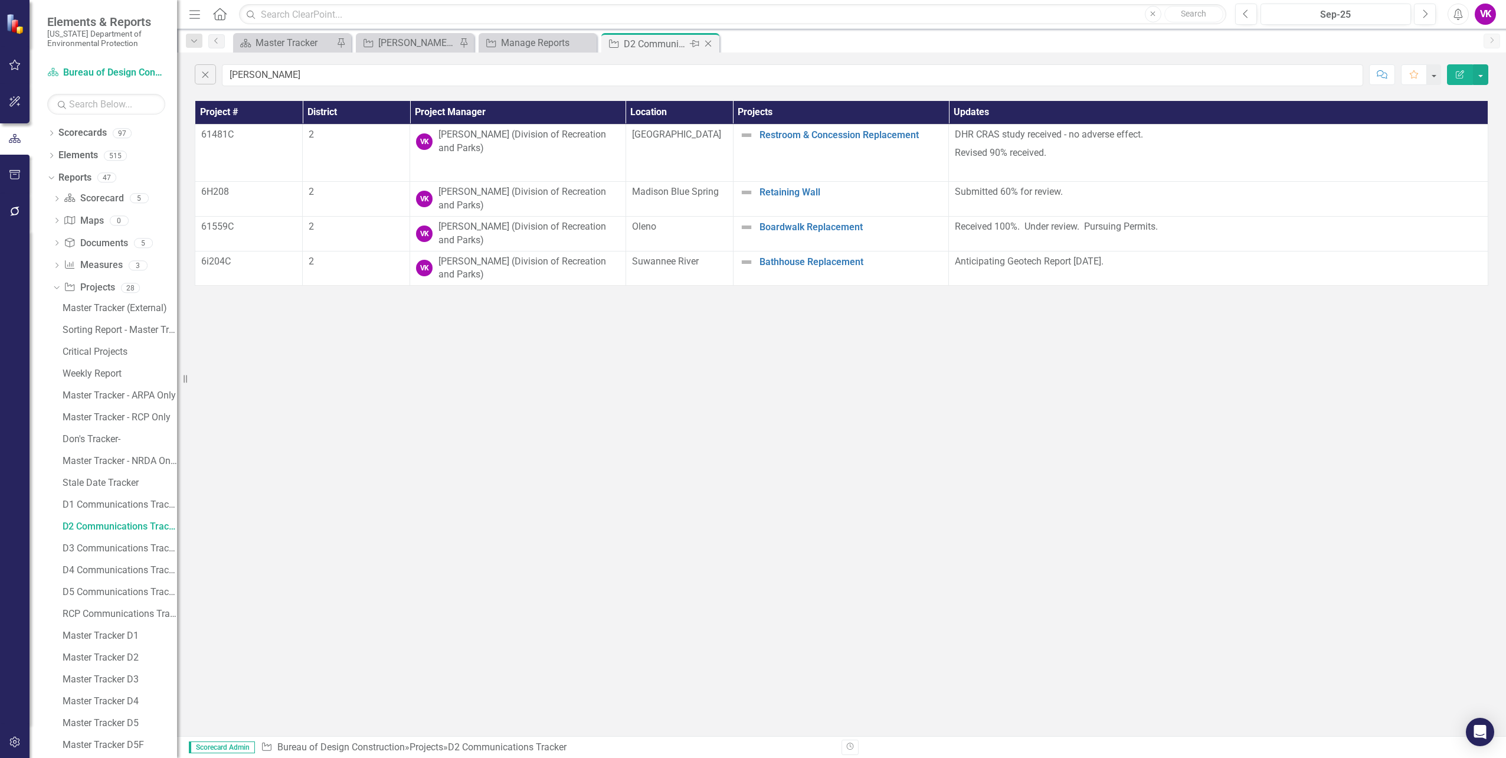
click at [709, 43] on icon "Close" at bounding box center [708, 43] width 12 height 9
click at [587, 43] on icon "Close" at bounding box center [585, 43] width 12 height 9
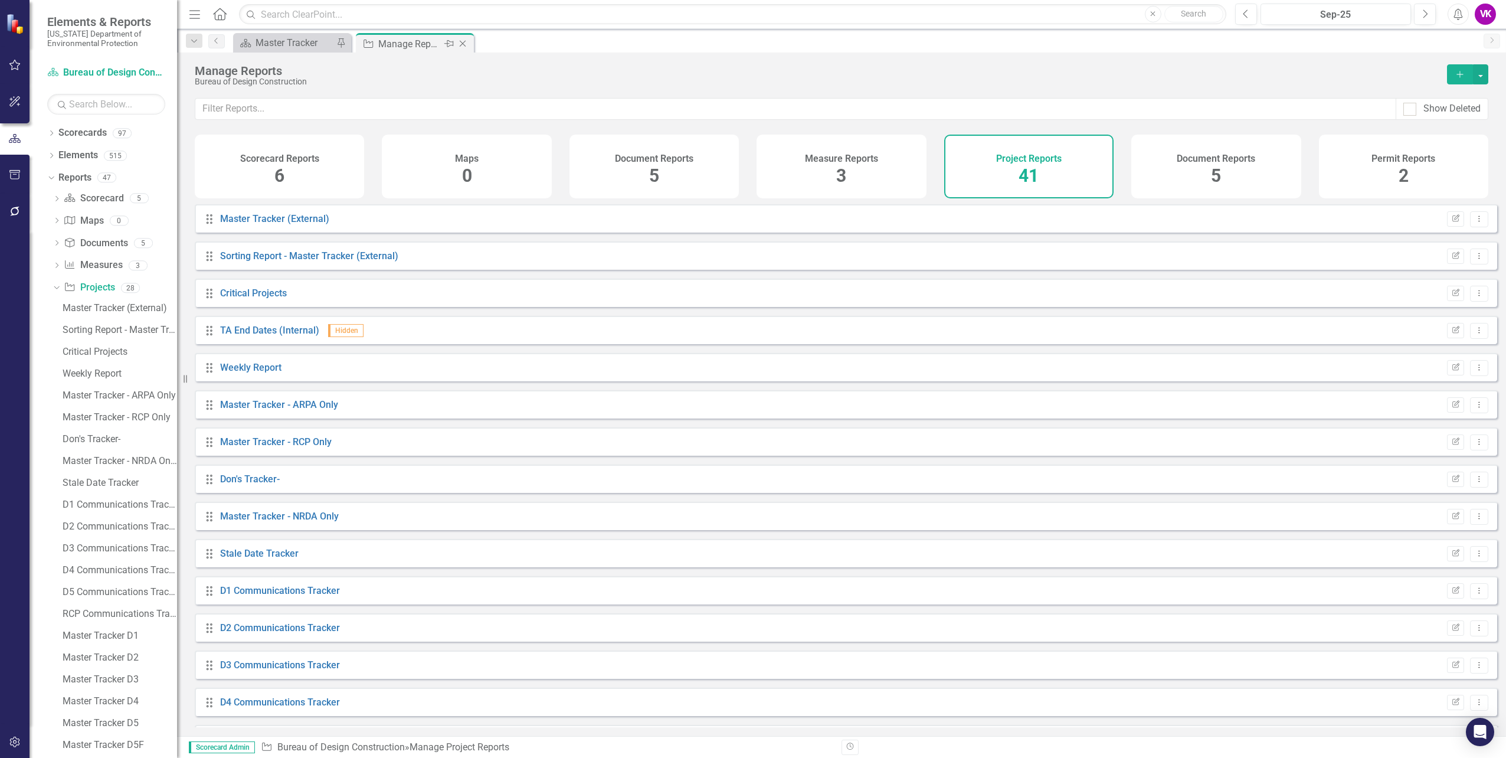
click at [461, 43] on icon "Close" at bounding box center [463, 43] width 12 height 9
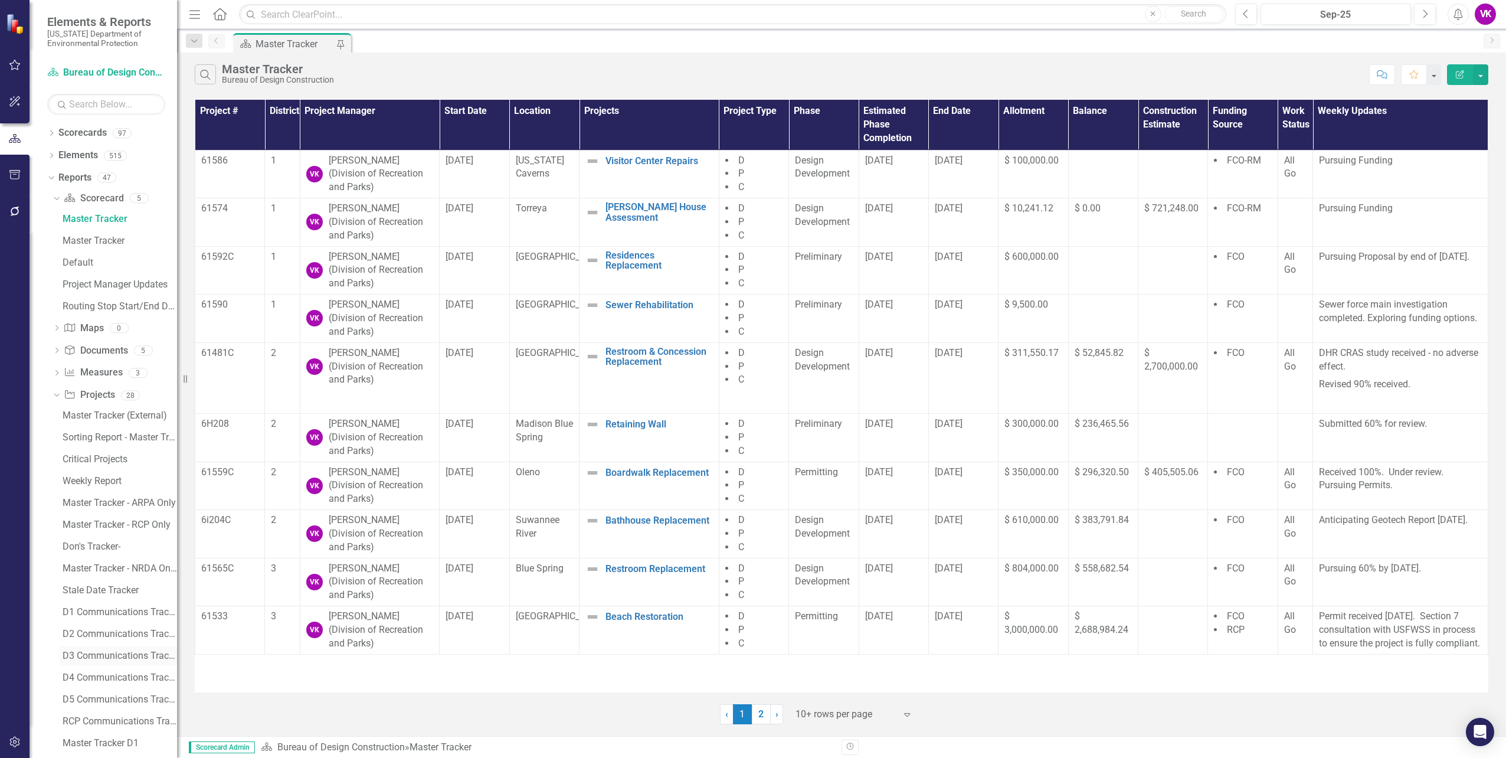
click at [106, 655] on div "D3 Communications Tracker" at bounding box center [120, 655] width 114 height 11
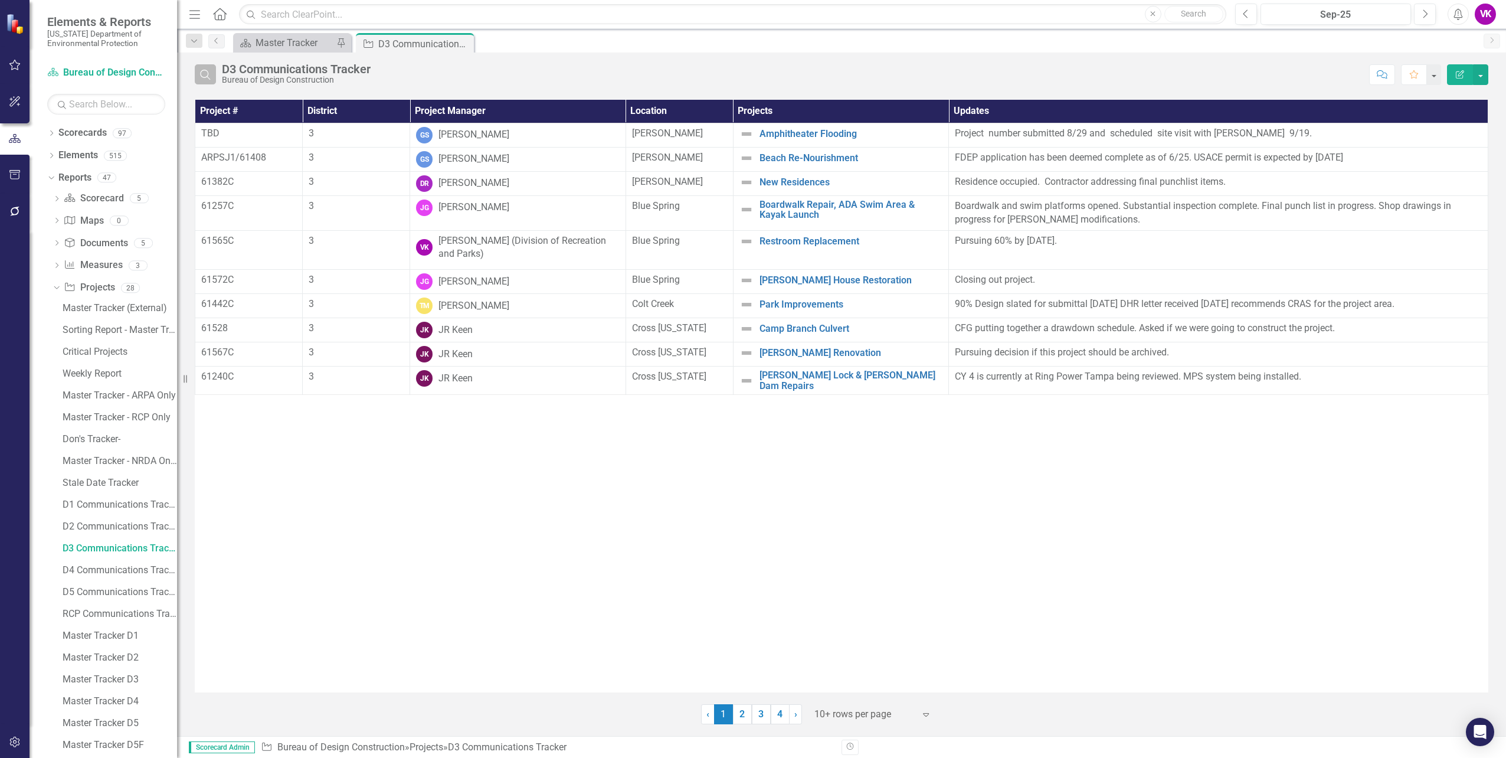
click at [204, 77] on icon "Search" at bounding box center [205, 74] width 13 height 11
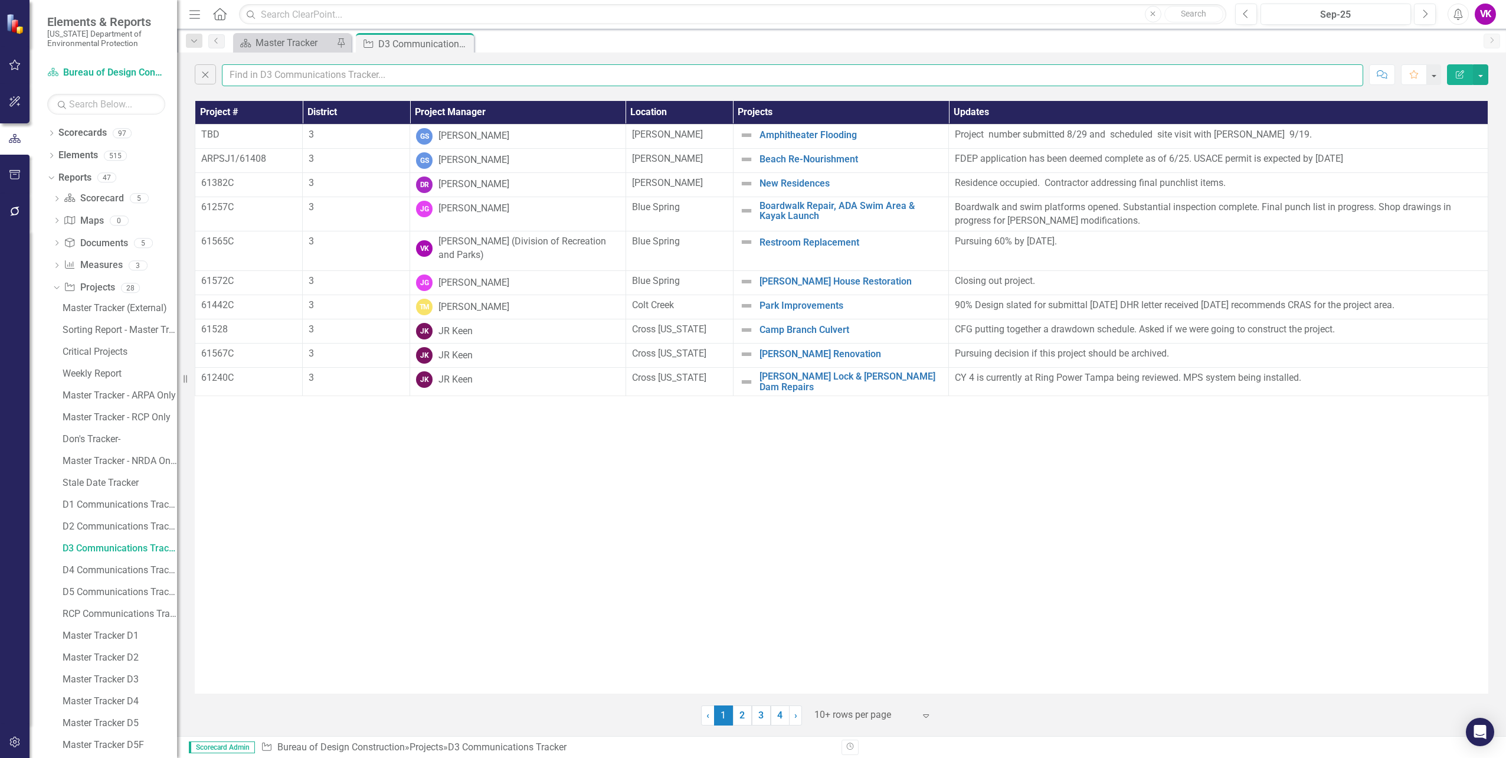
click at [257, 76] on input "text" at bounding box center [792, 75] width 1141 height 22
type input "[PERSON_NAME]"
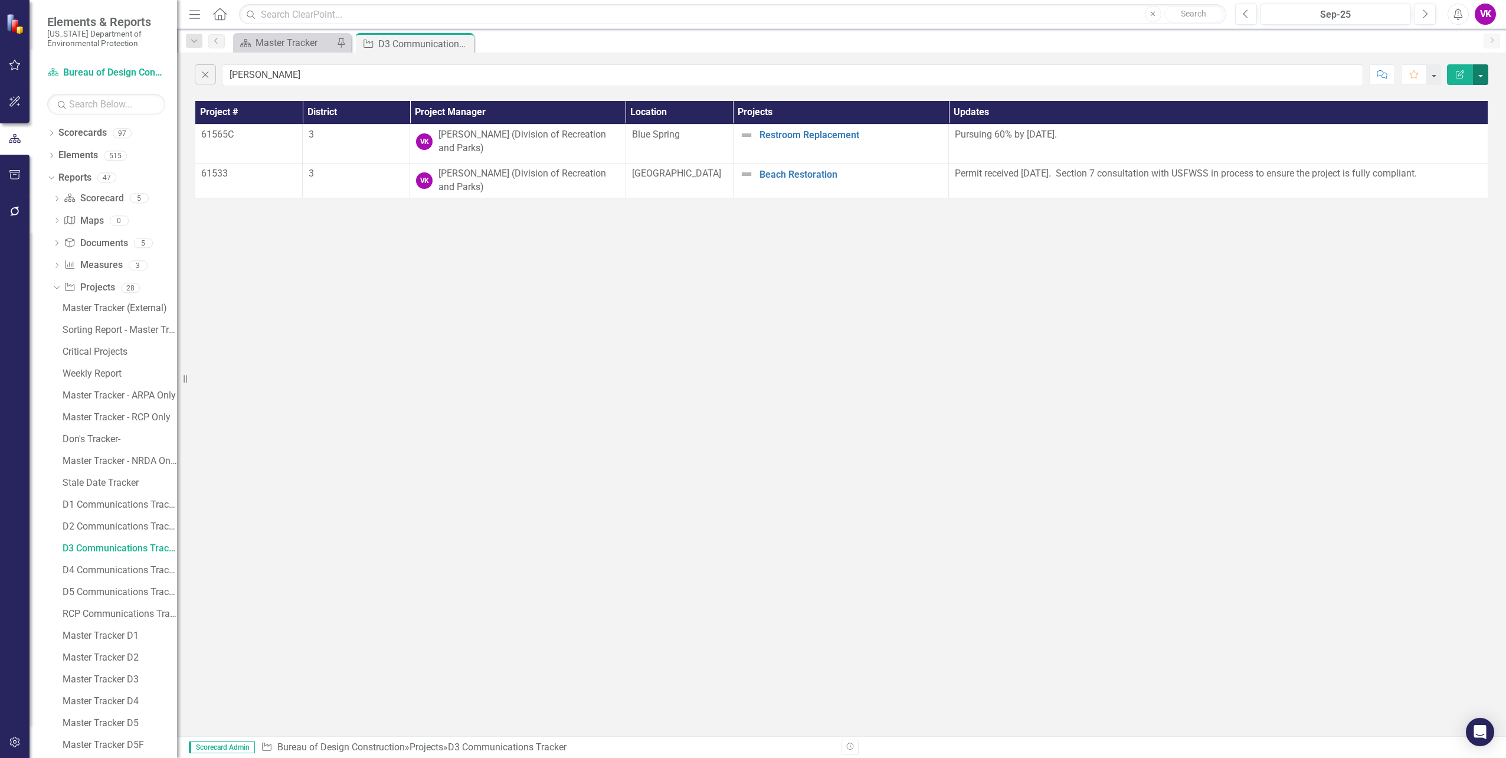
click at [1481, 80] on button "button" at bounding box center [1480, 74] width 15 height 21
click at [1454, 121] on link "PDF Export to PDF" at bounding box center [1440, 120] width 93 height 22
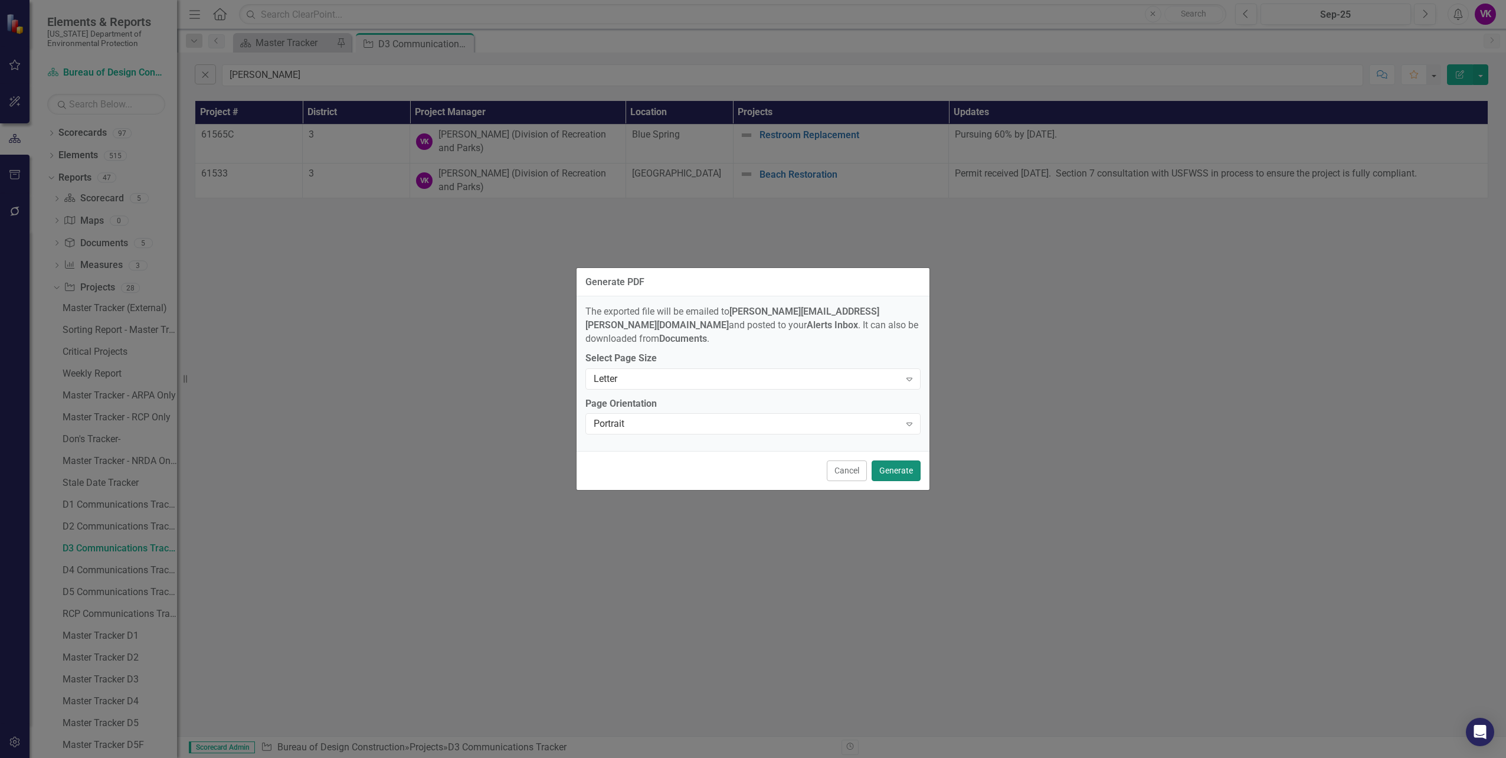
click at [892, 464] on button "Generate" at bounding box center [895, 470] width 49 height 21
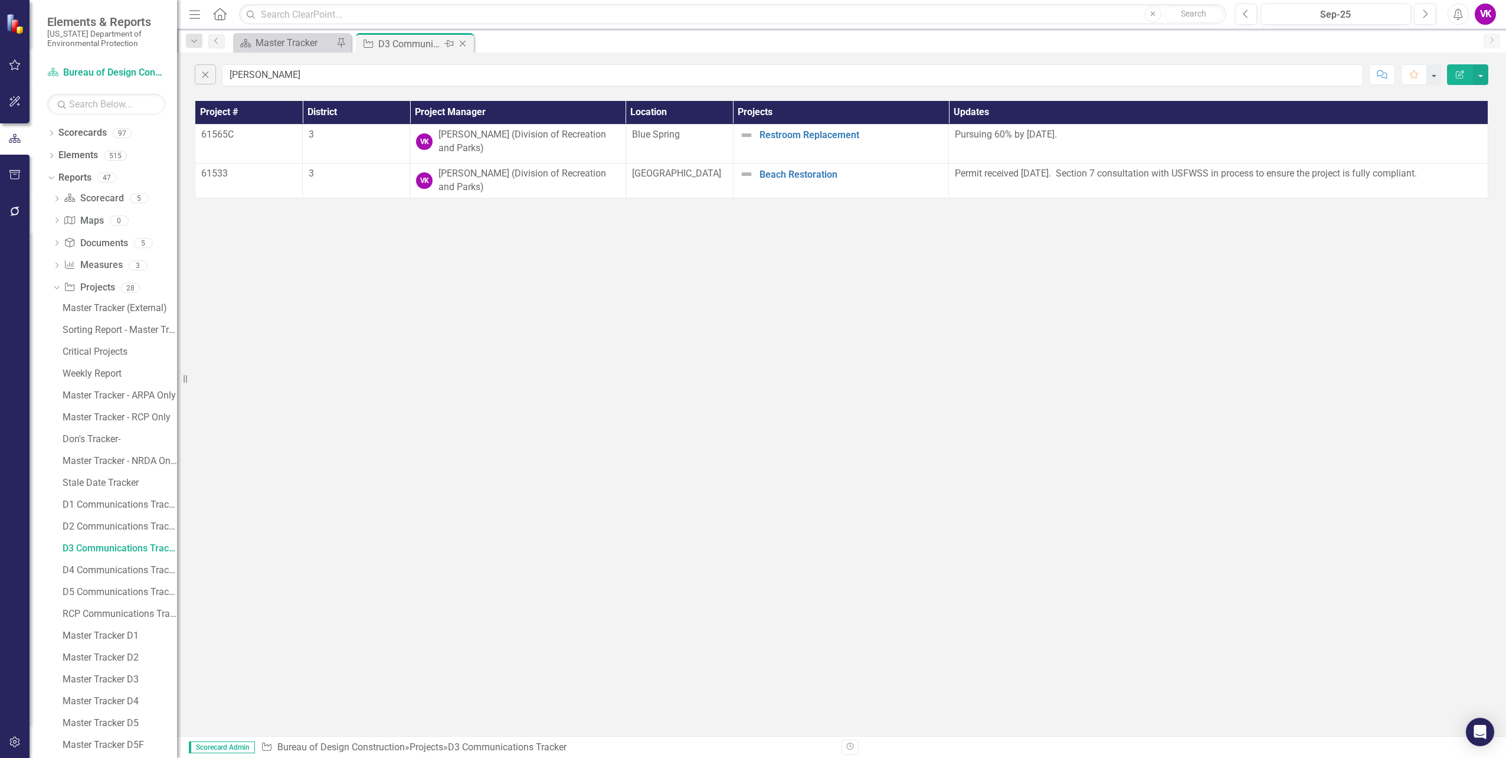
click at [464, 42] on icon "Close" at bounding box center [463, 43] width 12 height 9
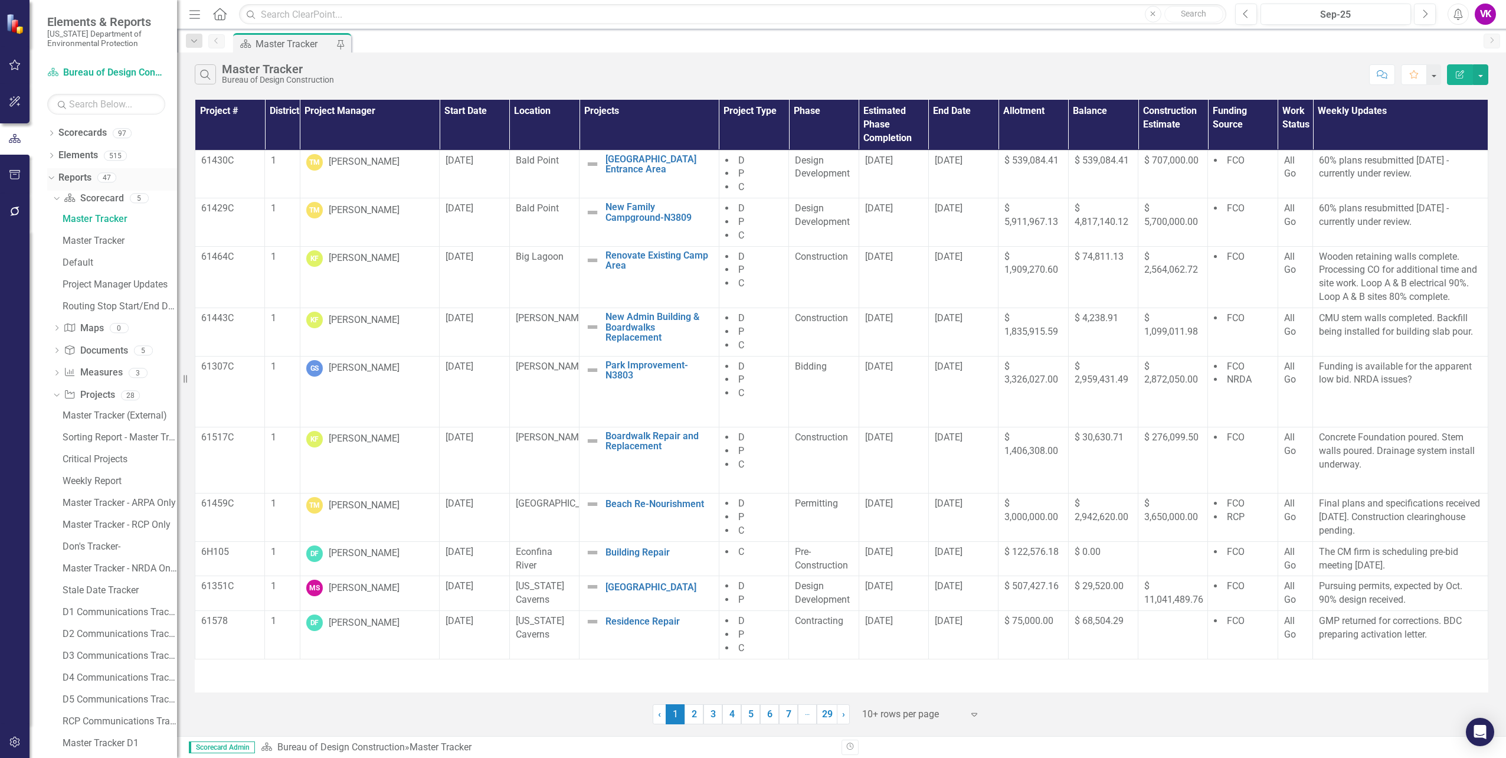
click at [66, 175] on link "Reports" at bounding box center [74, 178] width 33 height 14
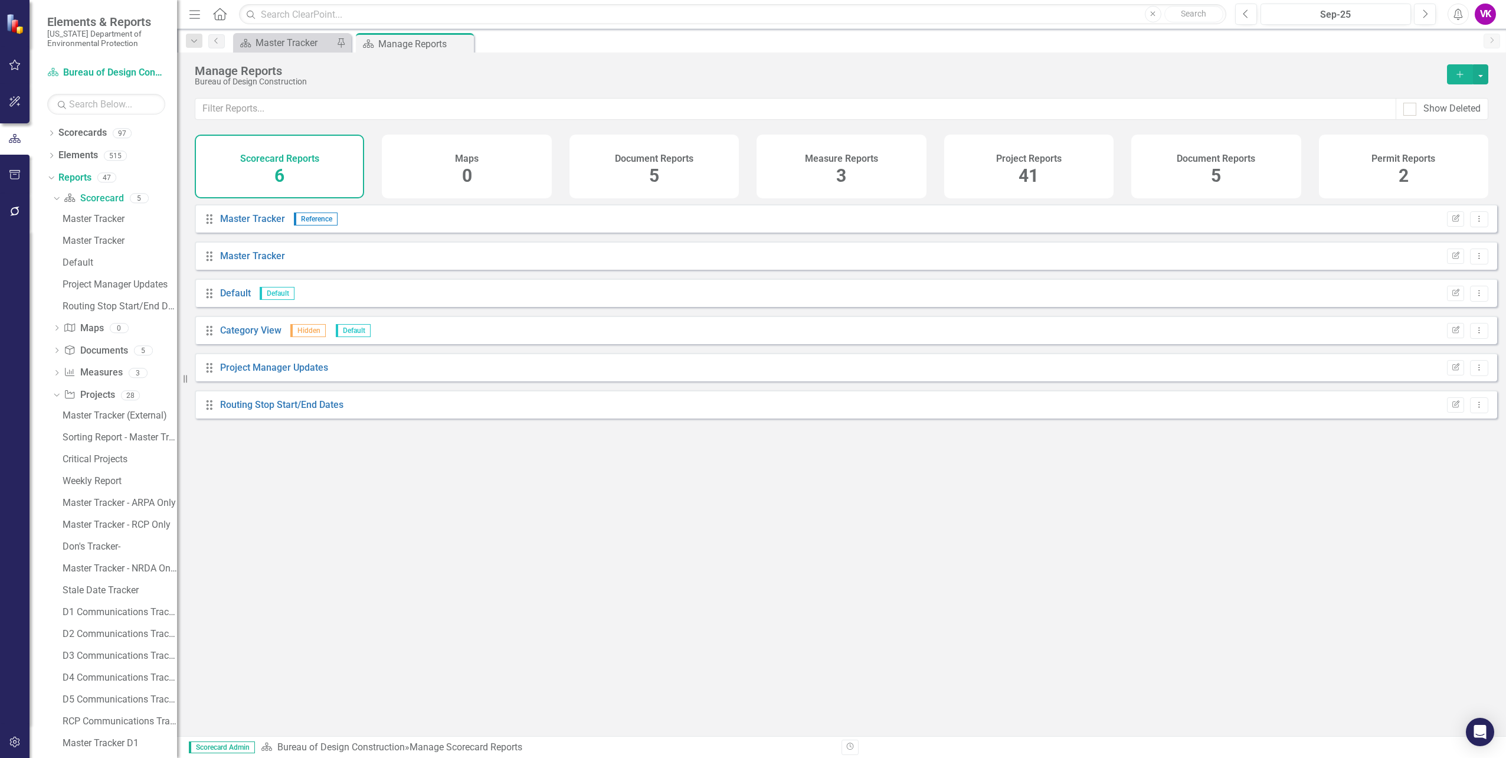
click at [1045, 173] on div "Project Reports 41" at bounding box center [1028, 167] width 169 height 64
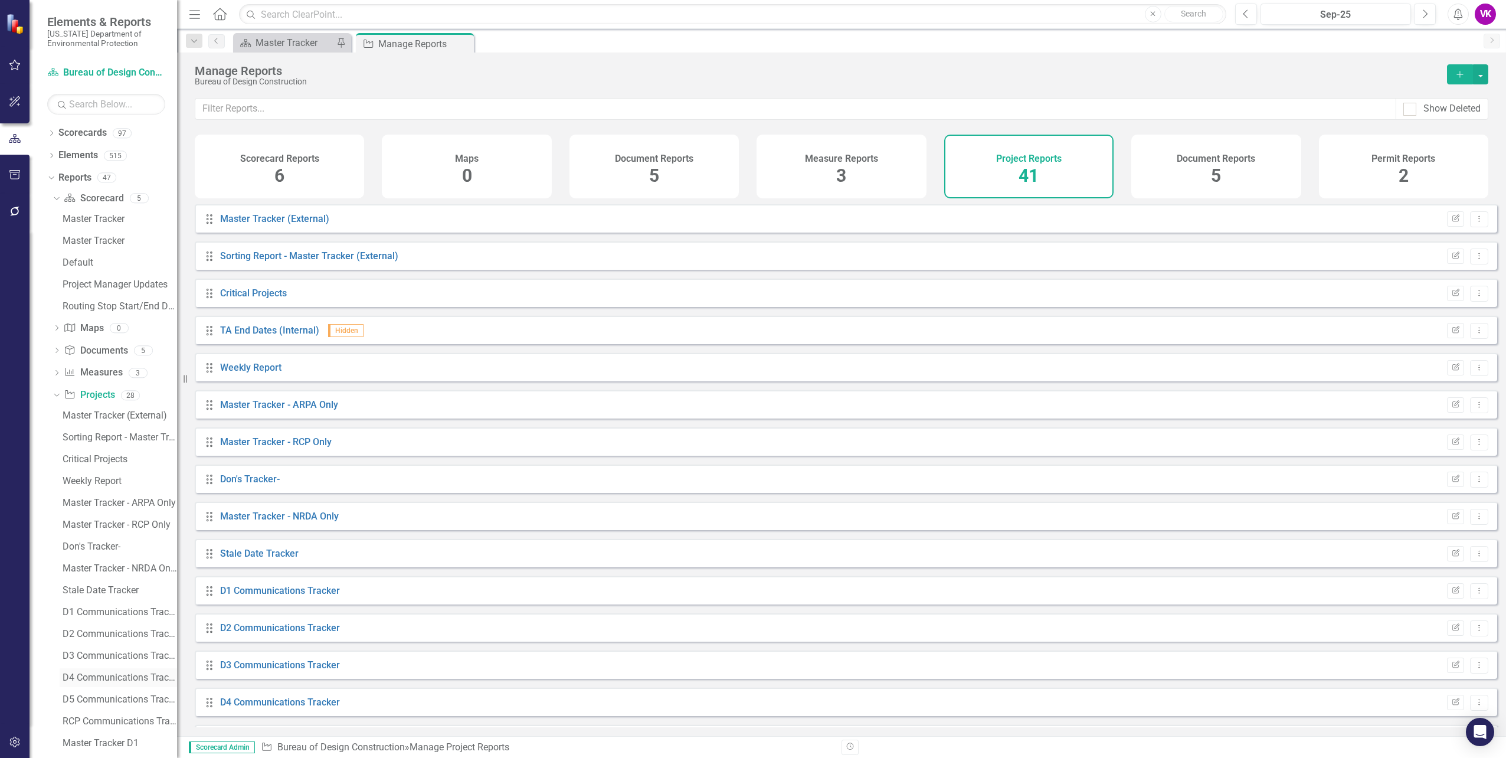
click at [102, 678] on div "D4 Communications Tracker" at bounding box center [120, 677] width 114 height 11
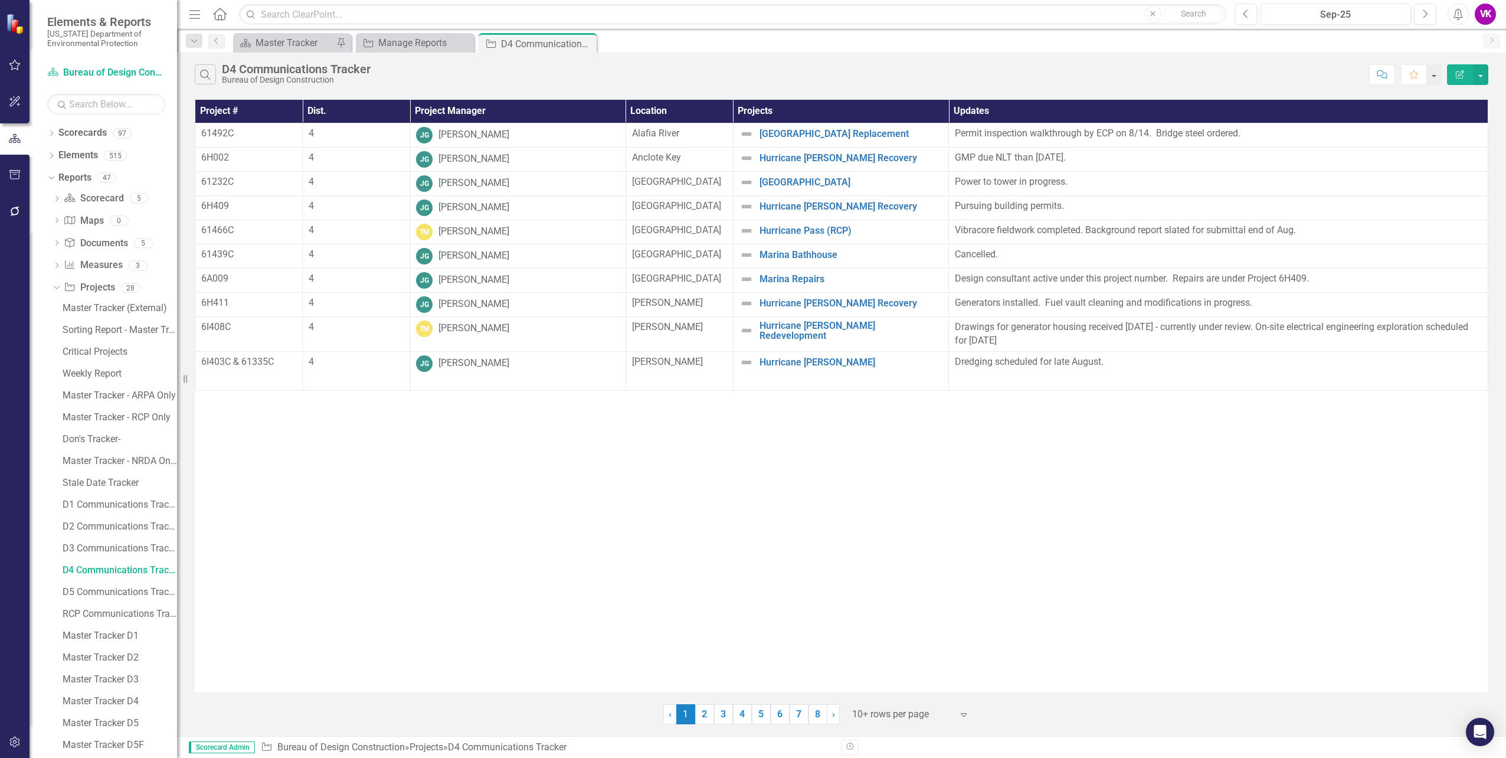
click at [238, 73] on div "D4 Communications Tracker" at bounding box center [296, 69] width 149 height 13
click at [209, 78] on icon "button" at bounding box center [205, 75] width 10 height 10
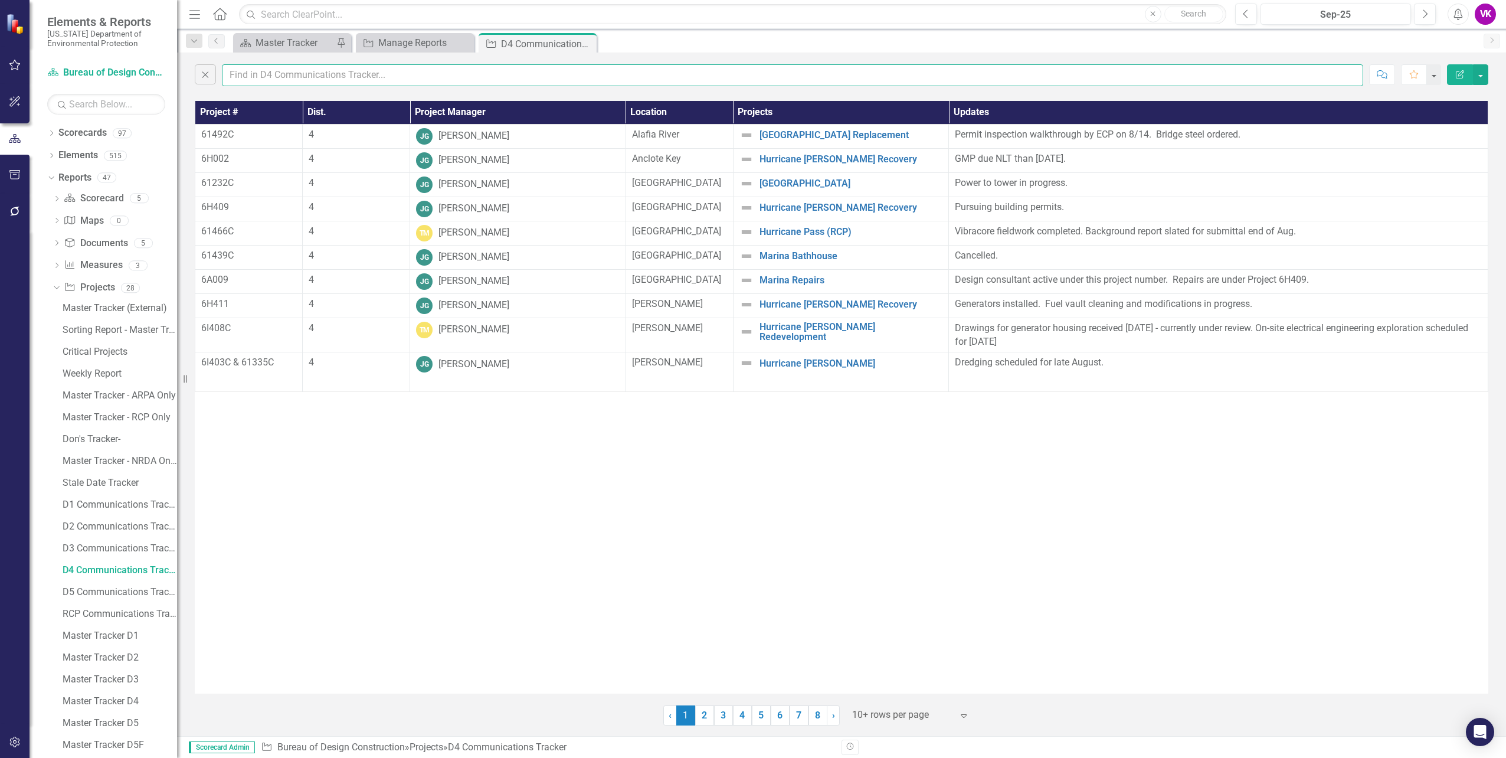
click at [247, 71] on input "text" at bounding box center [792, 75] width 1141 height 22
type input "[PERSON_NAME]"
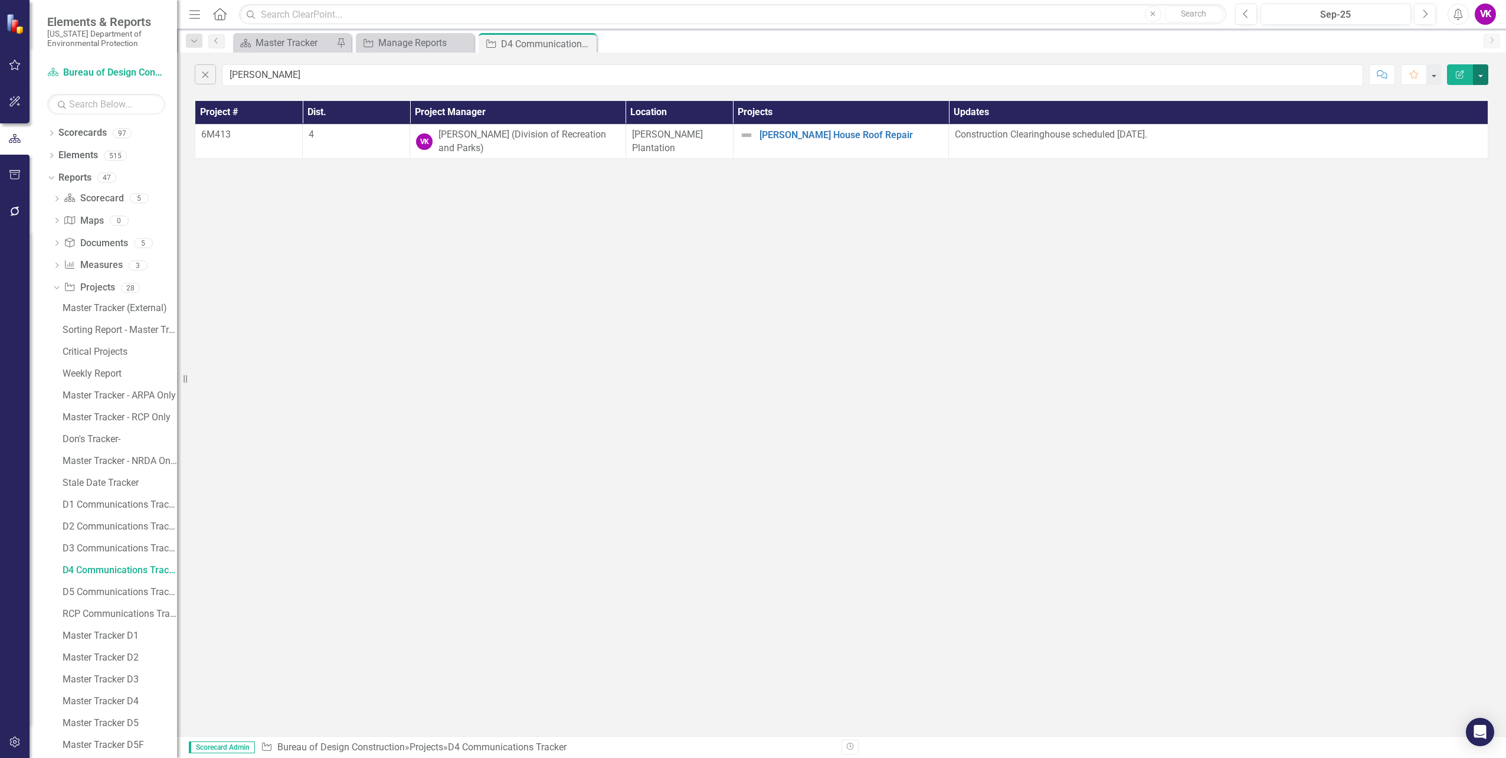
click at [1480, 76] on button "button" at bounding box center [1480, 74] width 15 height 21
click at [1442, 122] on link "PDF Export to PDF" at bounding box center [1440, 120] width 93 height 22
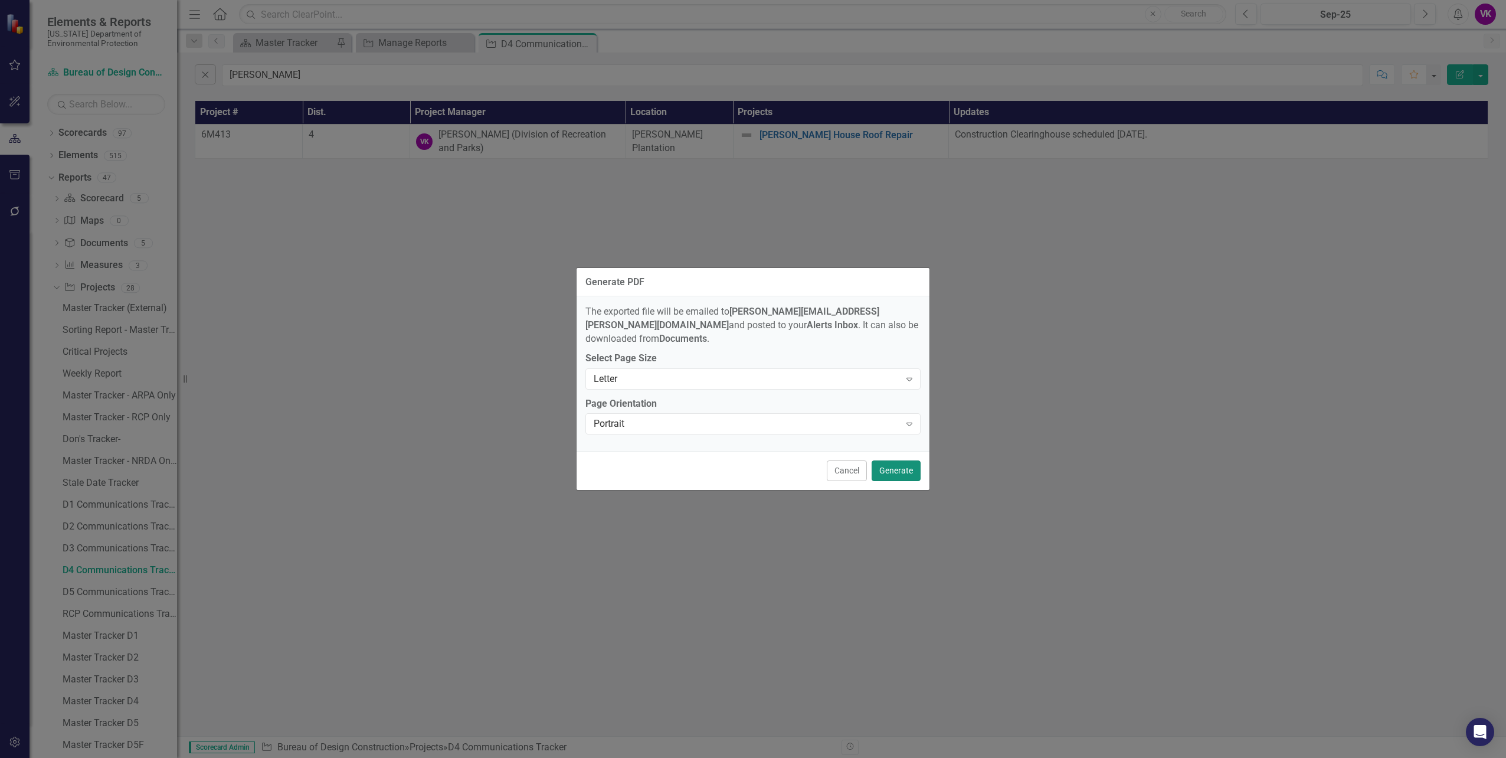
click at [897, 467] on button "Generate" at bounding box center [895, 470] width 49 height 21
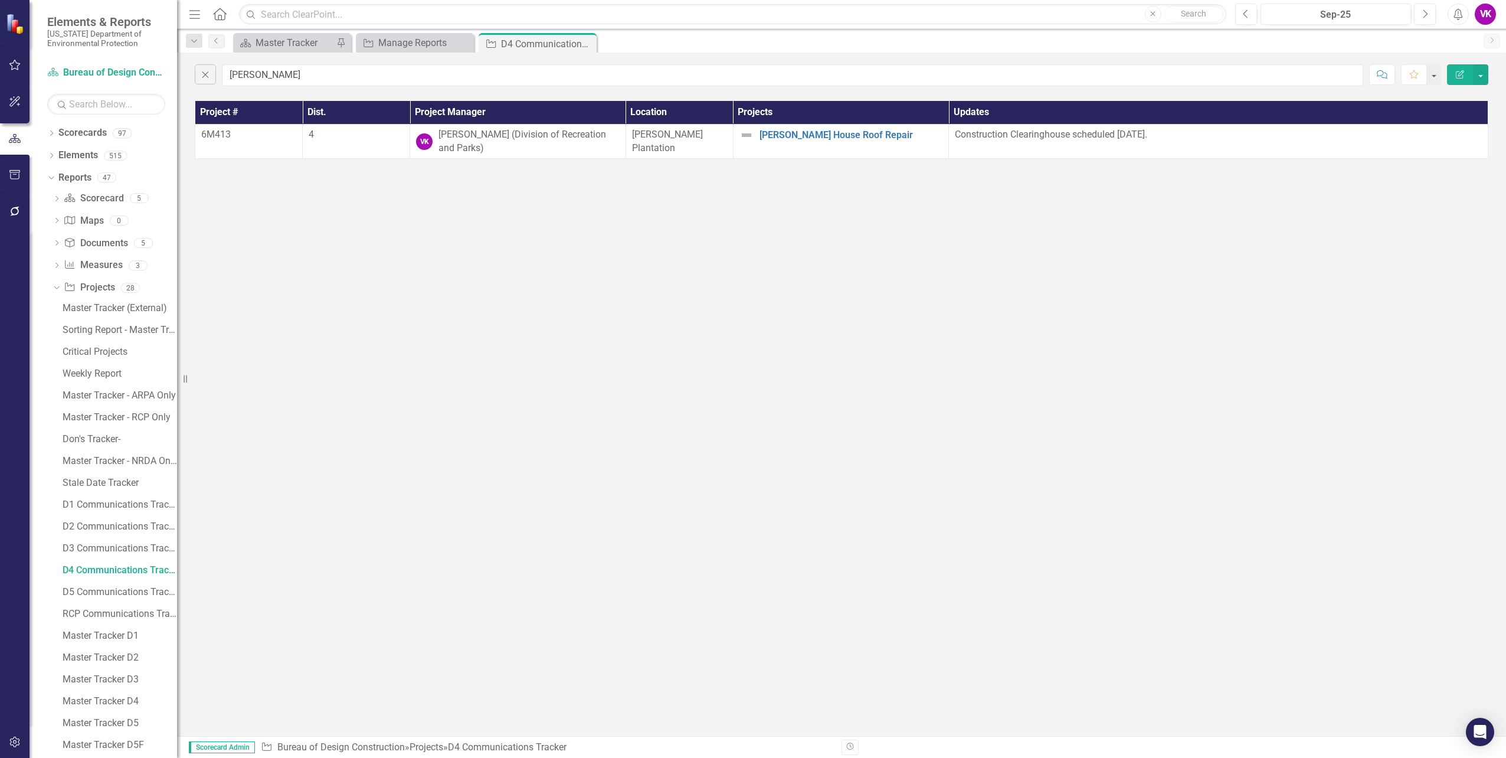
click at [0, 0] on icon "Close" at bounding box center [0, 0] width 0 height 0
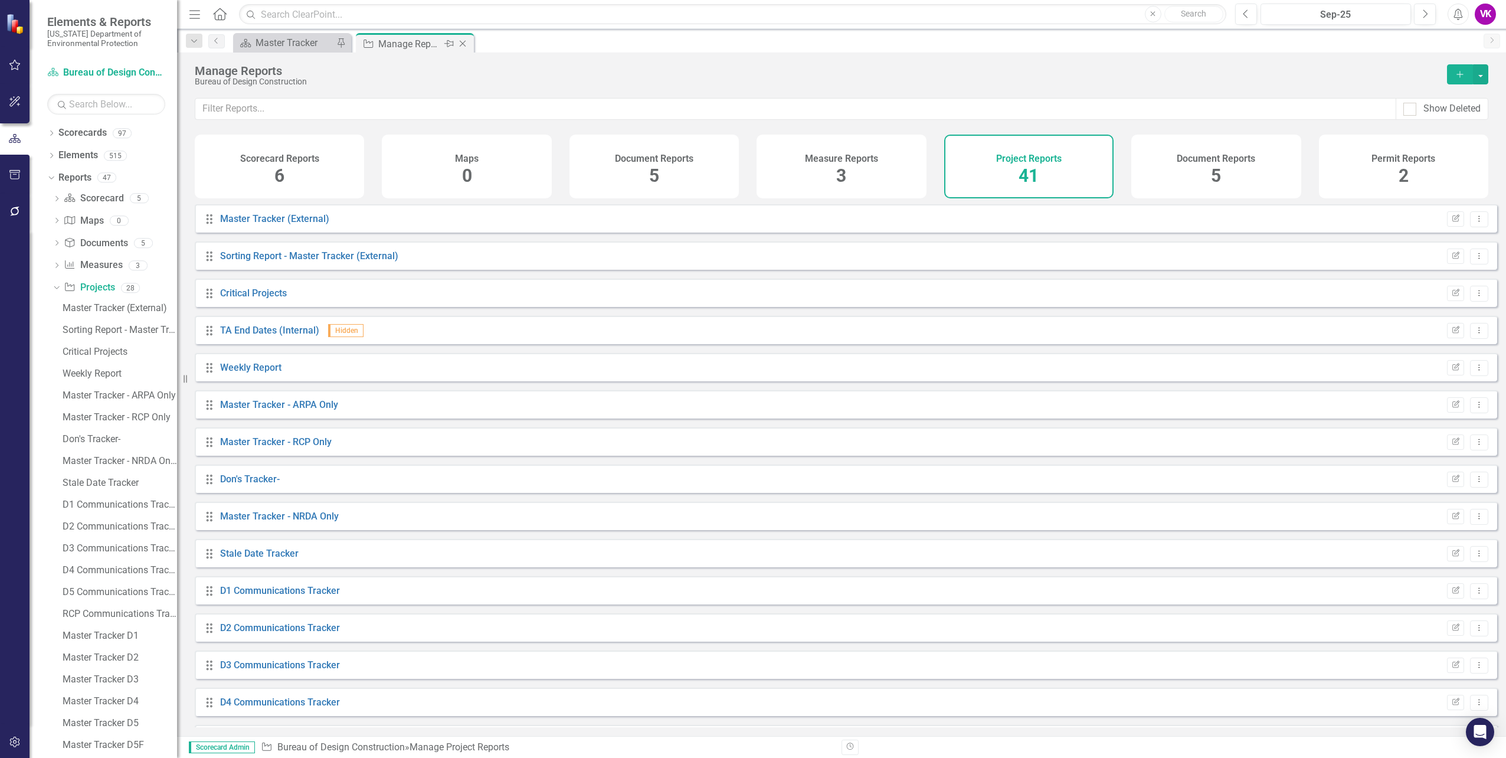
click at [406, 45] on div "Manage Reports" at bounding box center [409, 44] width 63 height 15
click at [1061, 180] on div "Project Reports 41" at bounding box center [1028, 167] width 169 height 64
click at [104, 614] on div "RCP Communications Tracker" at bounding box center [120, 613] width 114 height 11
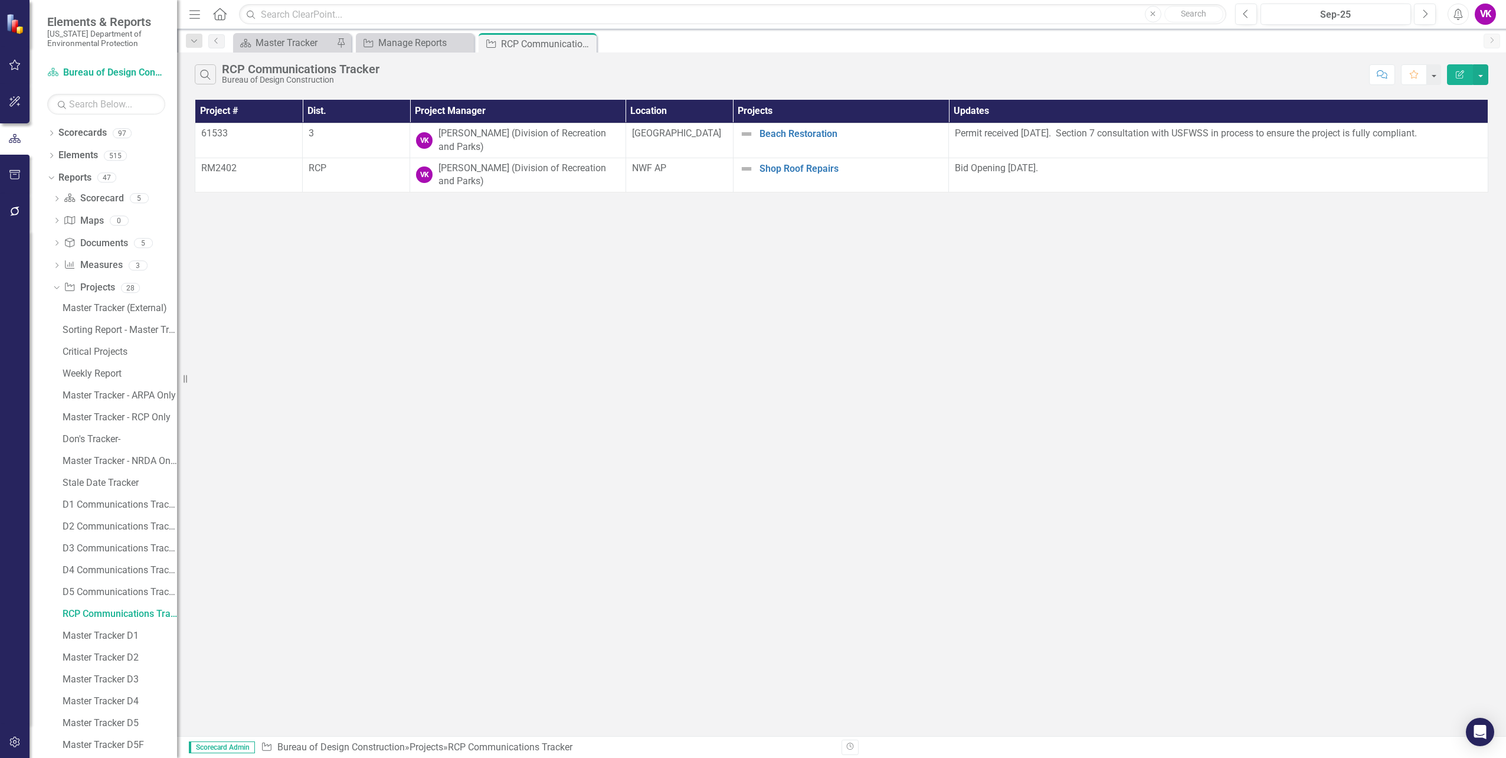
click at [248, 73] on div "RCP Communications Tracker" at bounding box center [301, 69] width 158 height 13
click at [204, 77] on icon "Search" at bounding box center [205, 74] width 13 height 11
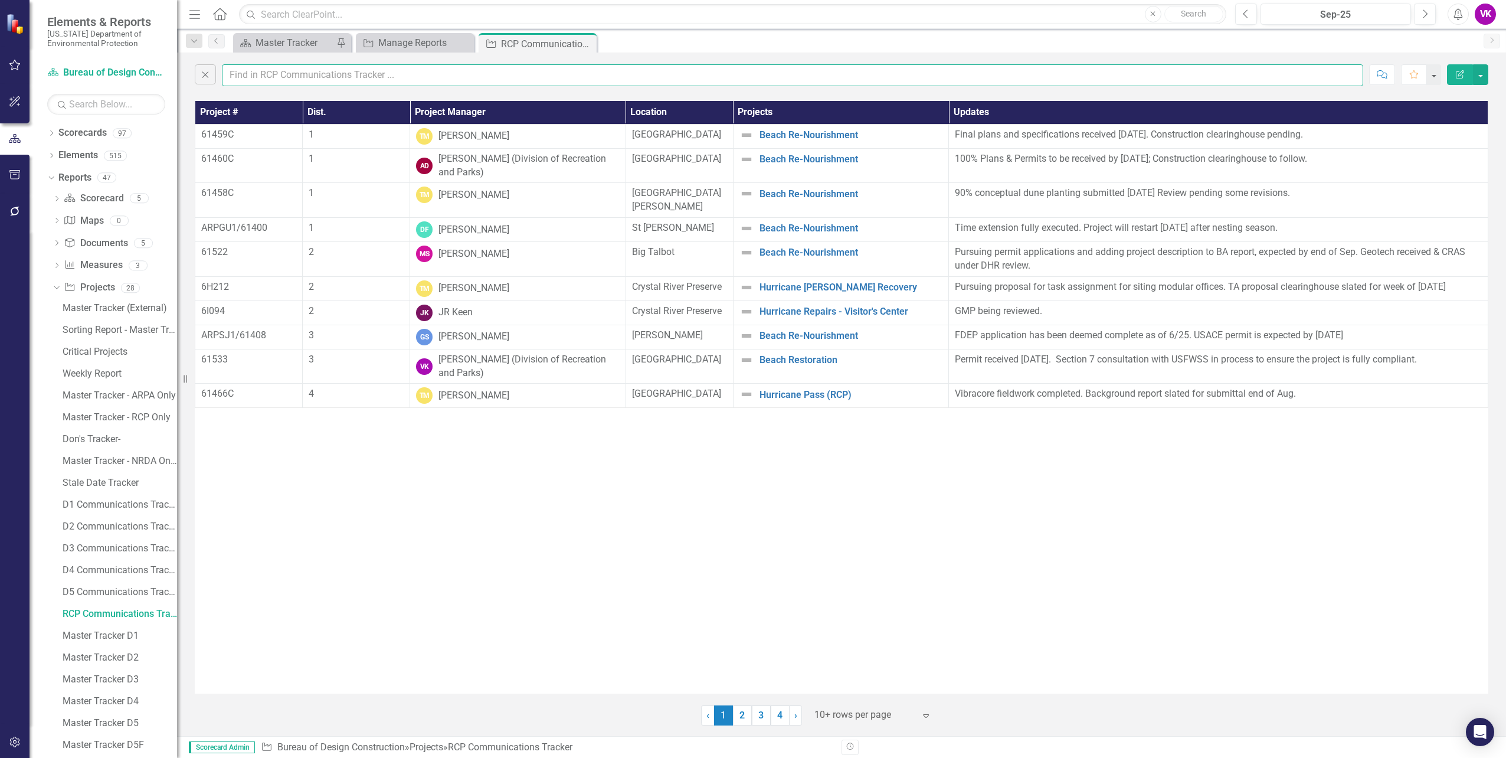
click at [298, 74] on input "text" at bounding box center [792, 75] width 1141 height 22
type input "[PERSON_NAME]"
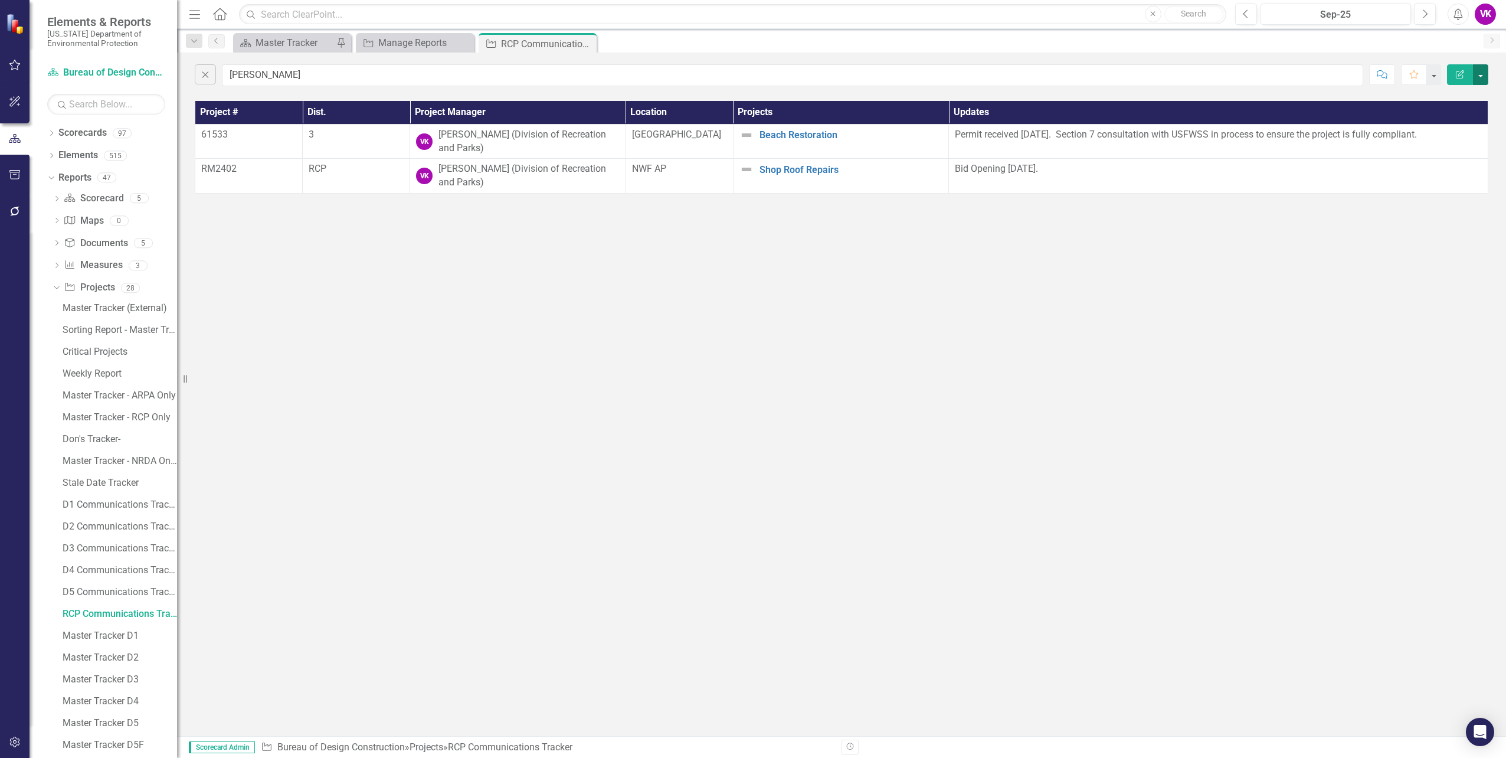
click at [1481, 77] on button "button" at bounding box center [1480, 74] width 15 height 21
click at [1447, 122] on link "PDF Export to PDF" at bounding box center [1440, 120] width 93 height 22
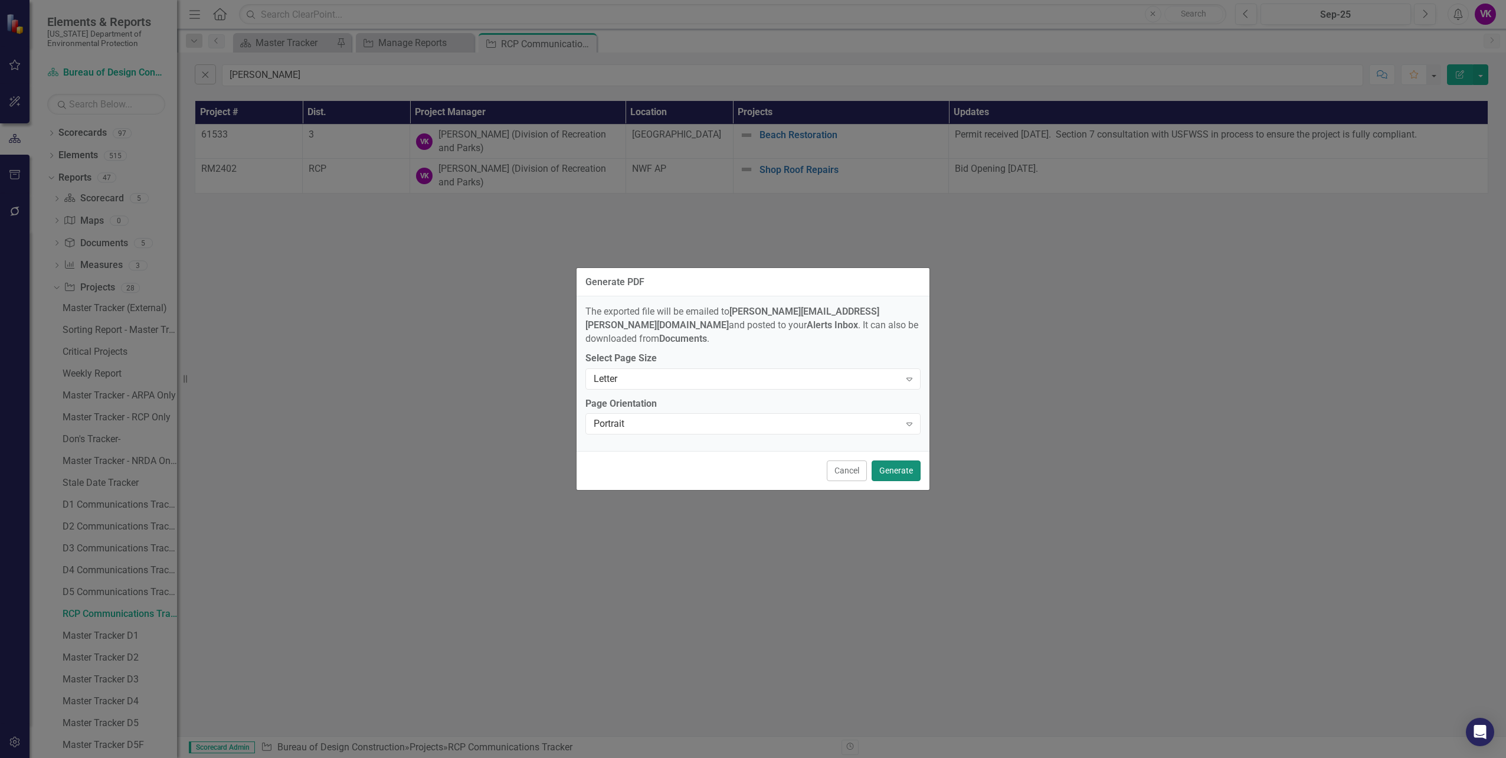
click at [896, 467] on button "Generate" at bounding box center [895, 470] width 49 height 21
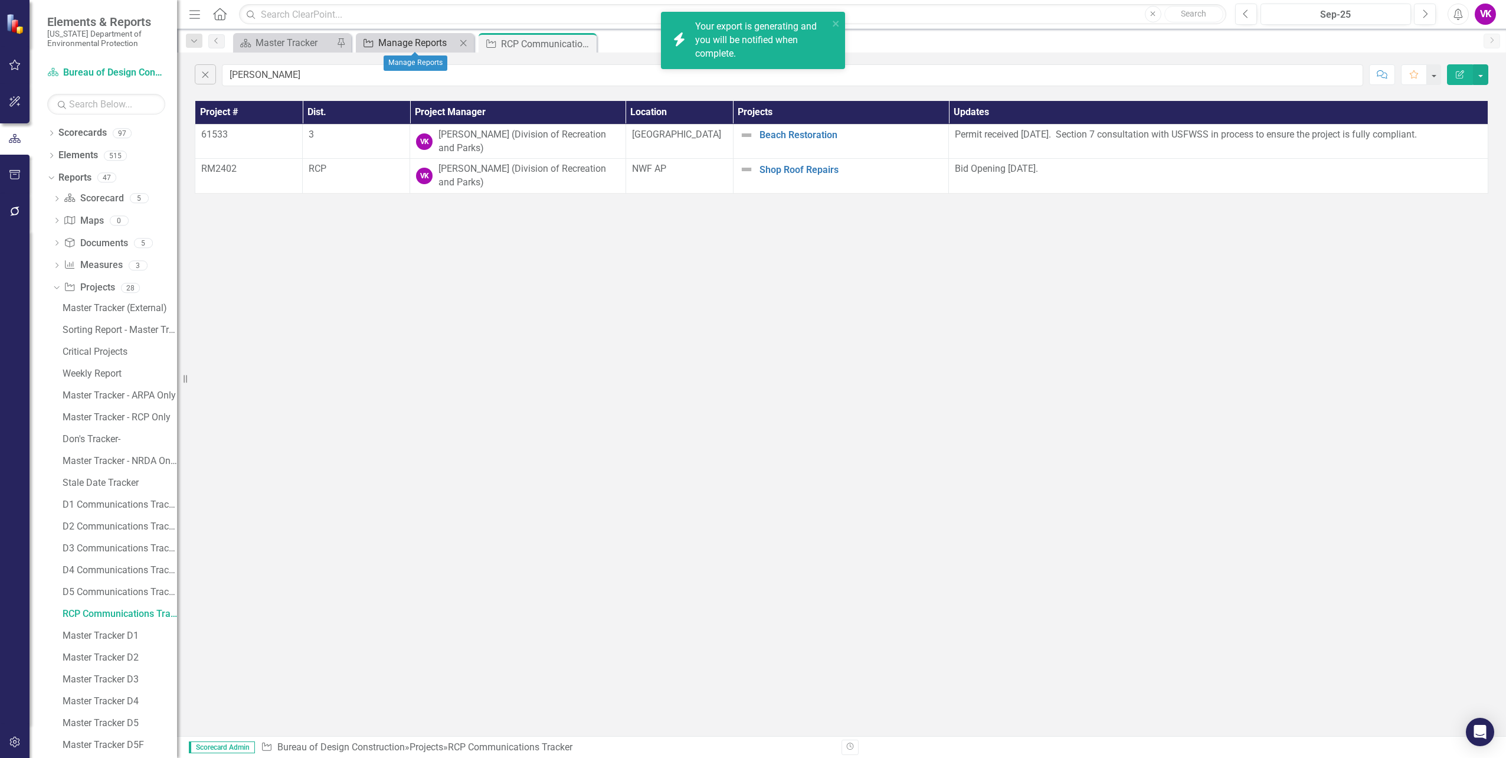
click at [418, 45] on div "Manage Reports" at bounding box center [417, 42] width 78 height 15
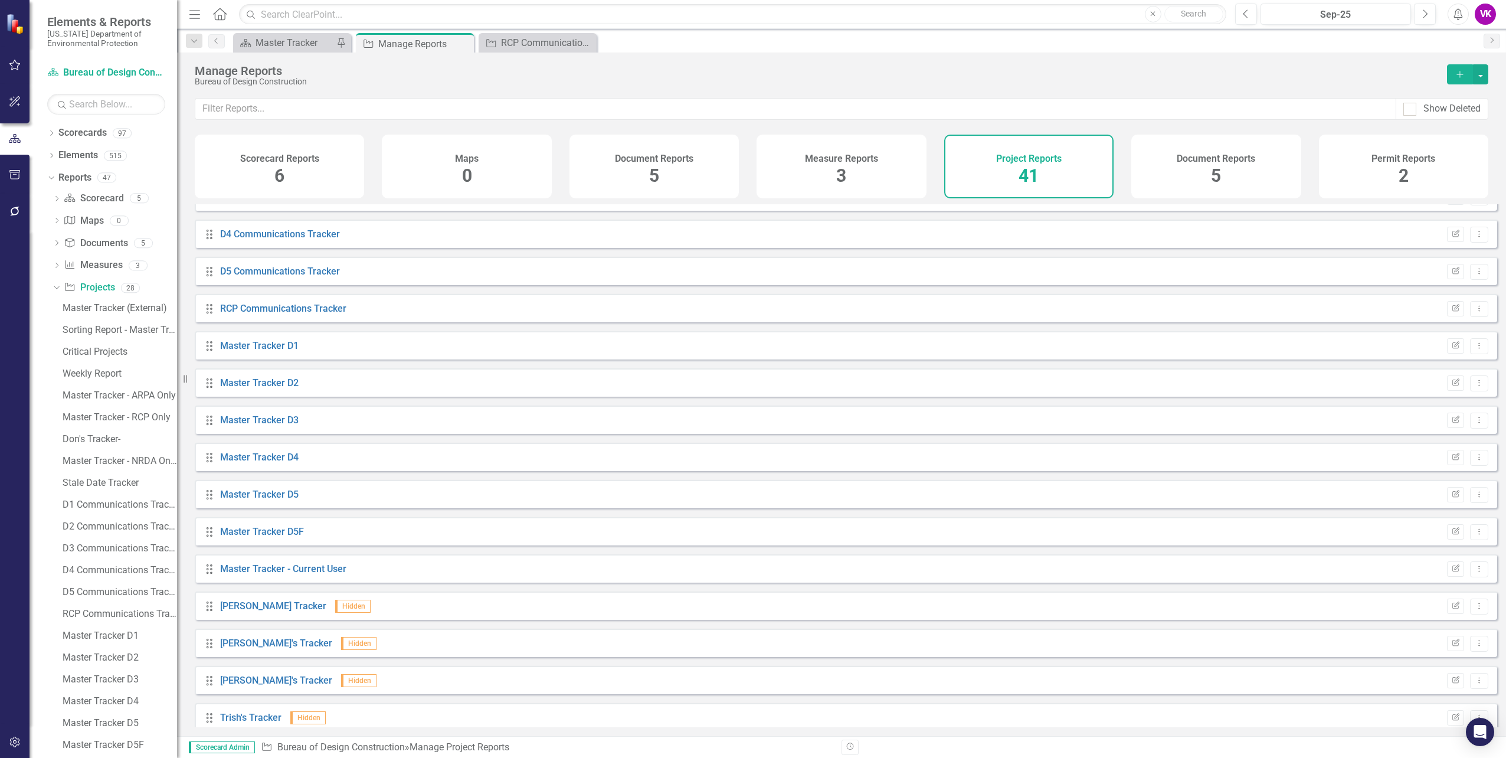
scroll to position [472, 0]
click at [247, 644] on link "[PERSON_NAME]'s Tracker" at bounding box center [276, 638] width 112 height 11
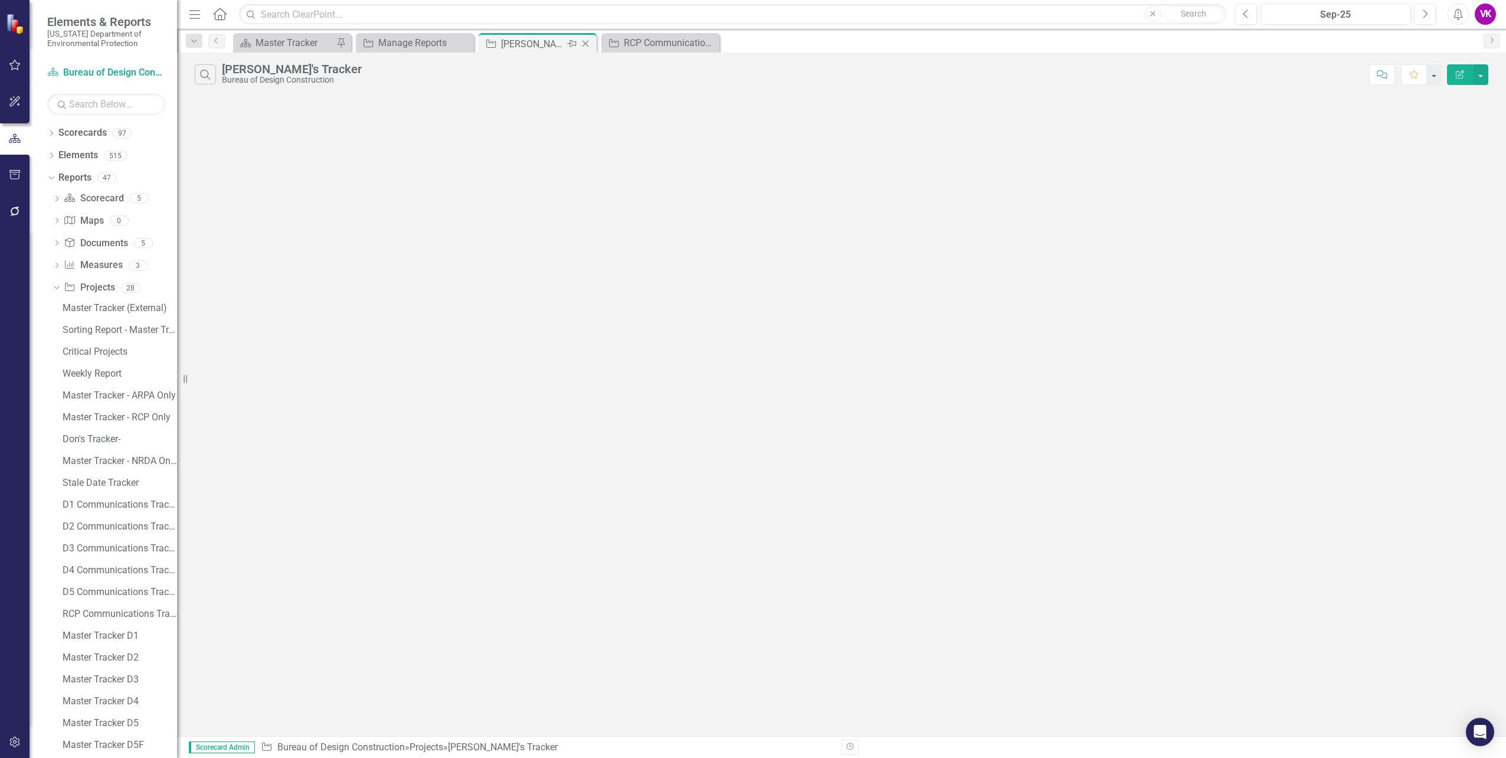
click at [585, 45] on icon "Close" at bounding box center [585, 43] width 12 height 9
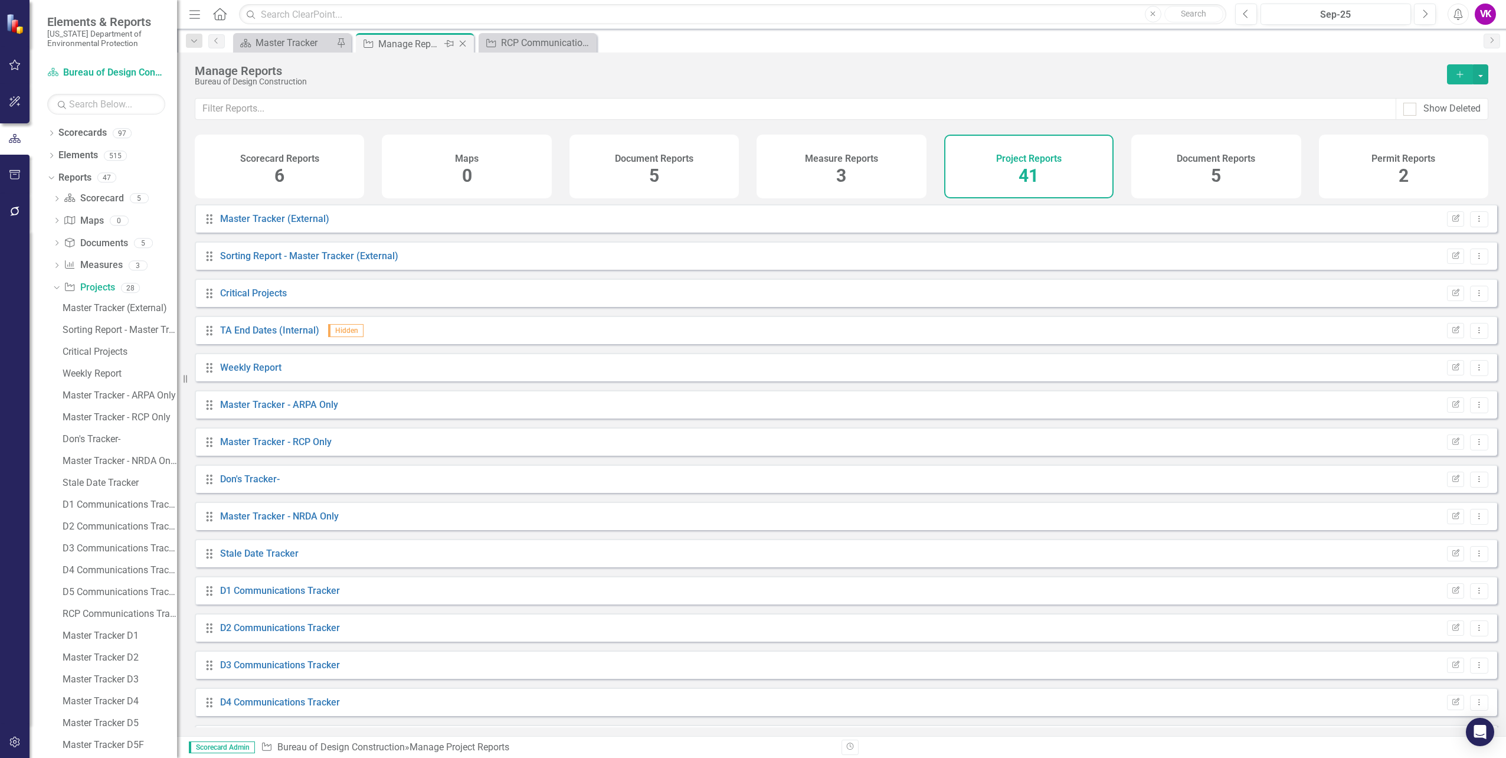
click at [460, 42] on icon "Close" at bounding box center [463, 43] width 12 height 9
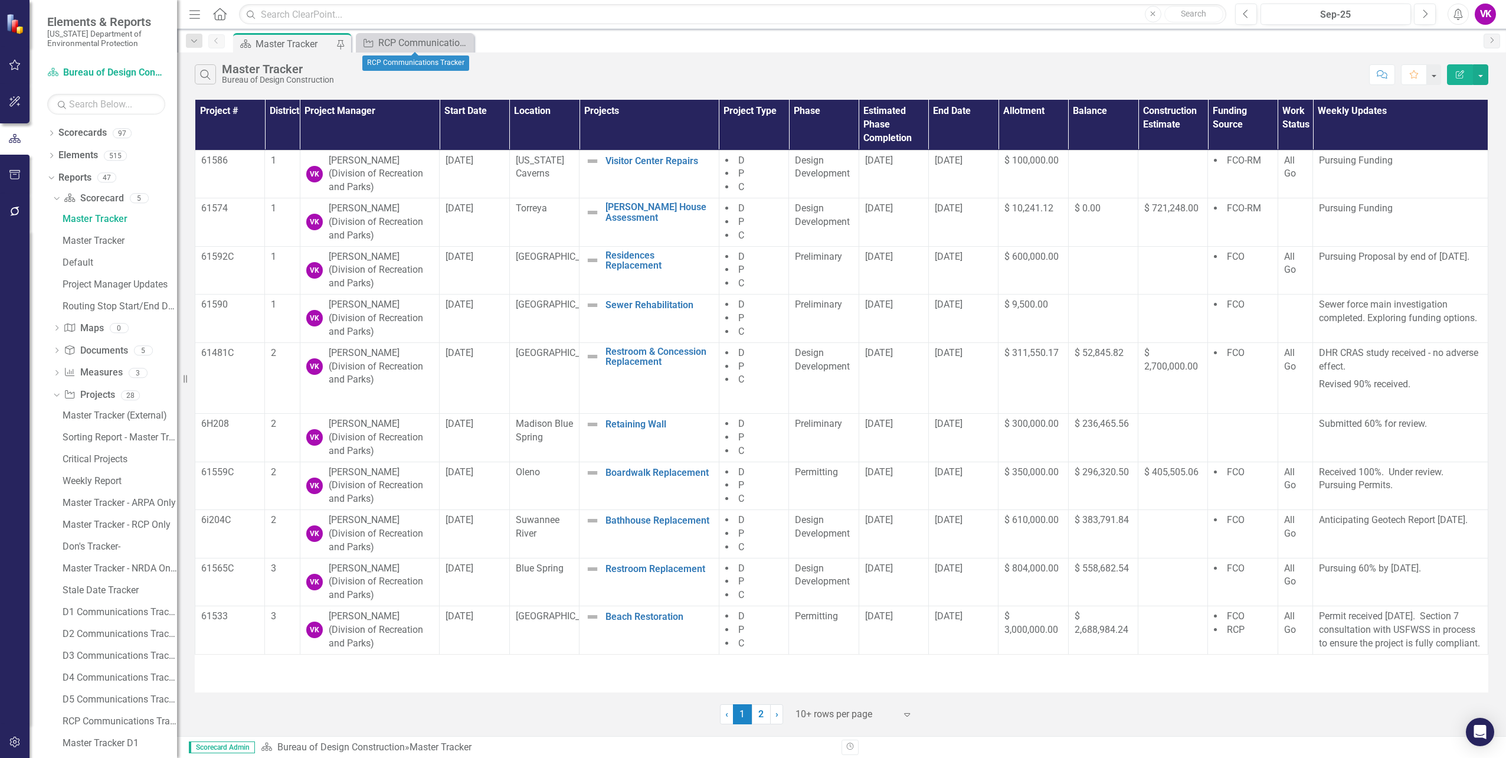
click at [0, 0] on icon "Close" at bounding box center [0, 0] width 0 height 0
click at [70, 180] on link "Reports" at bounding box center [74, 178] width 33 height 14
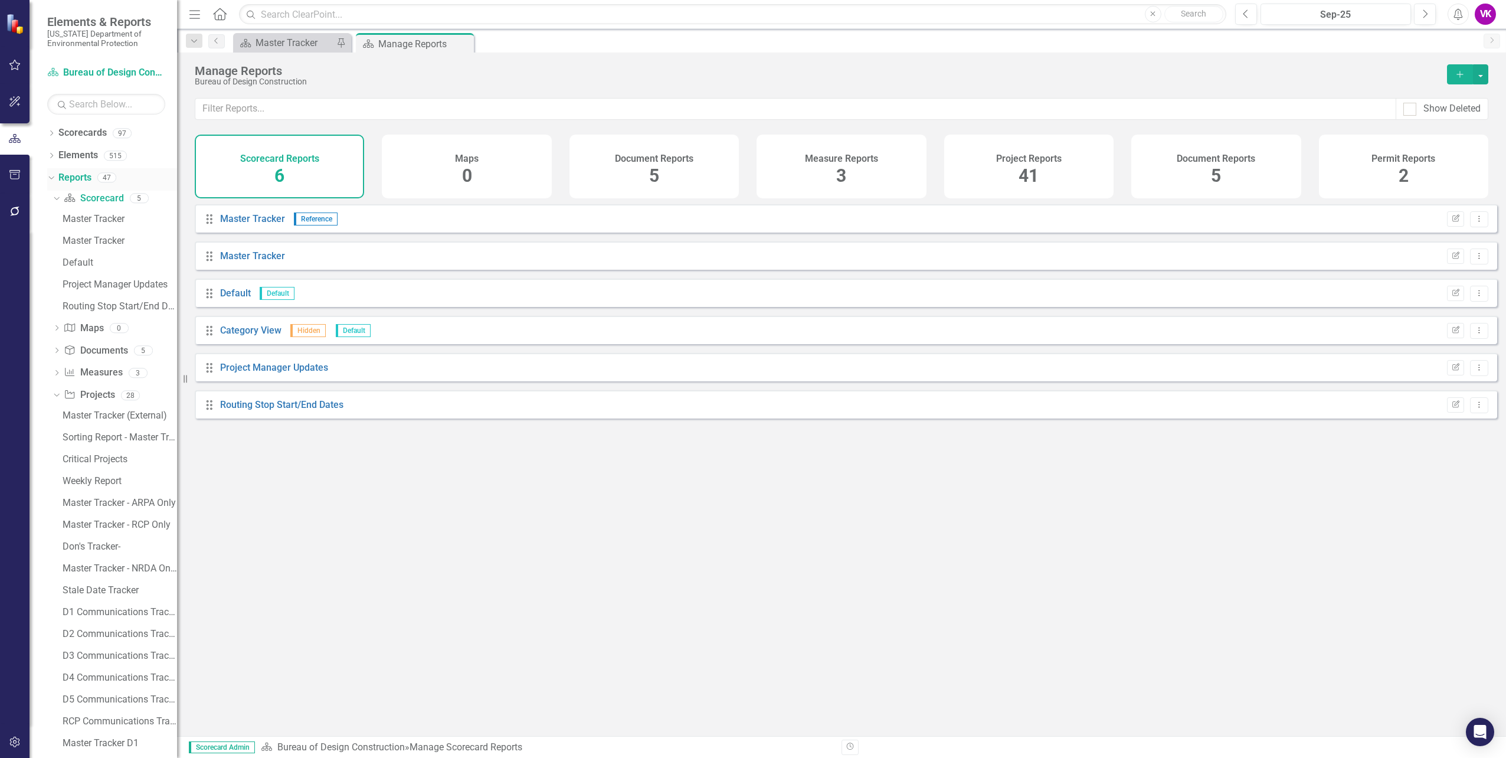
click at [70, 176] on link "Reports" at bounding box center [74, 178] width 33 height 14
click at [1049, 175] on div "Project Reports 41" at bounding box center [1028, 167] width 169 height 64
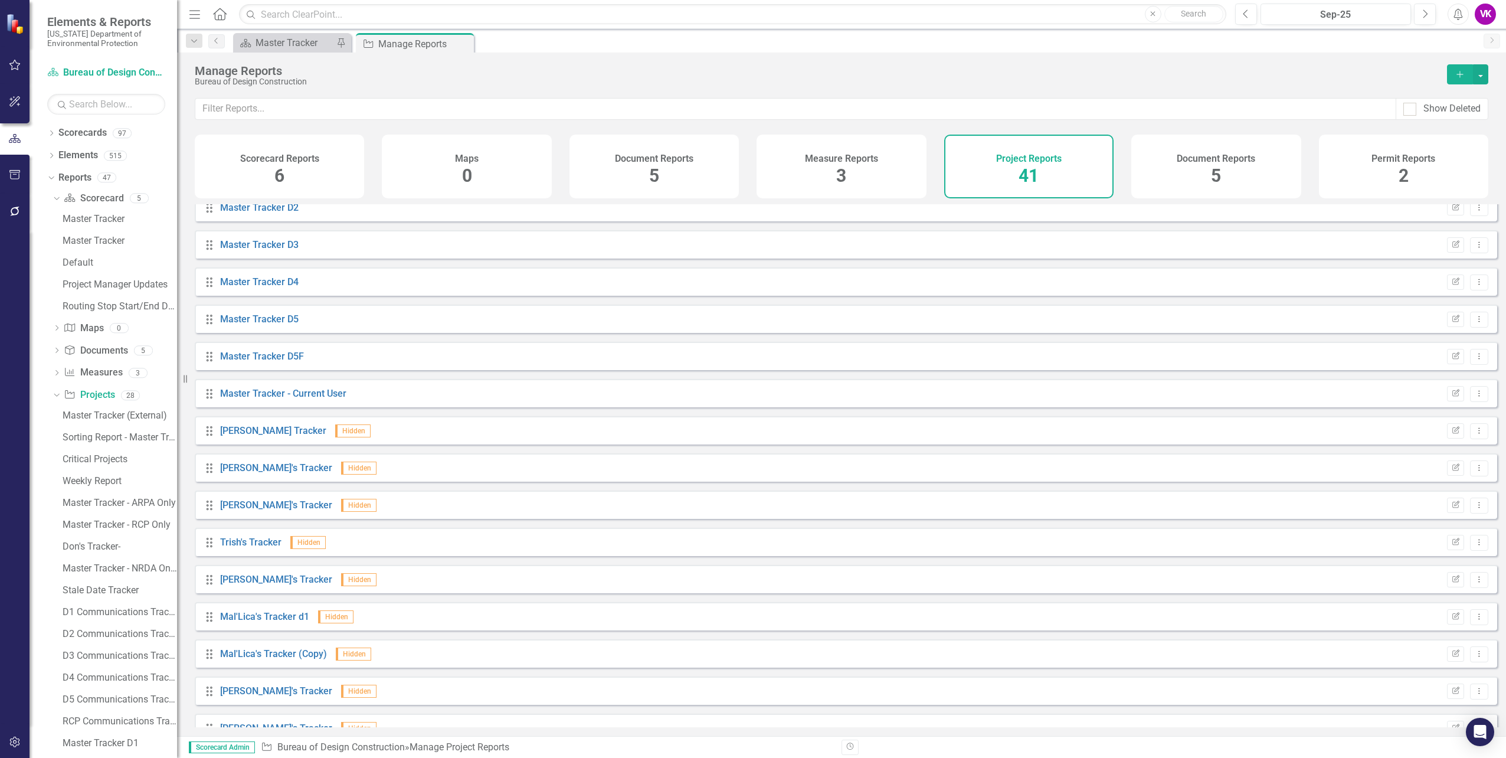
scroll to position [649, 0]
click at [241, 467] on link "[PERSON_NAME]'s Tracker" at bounding box center [276, 461] width 112 height 11
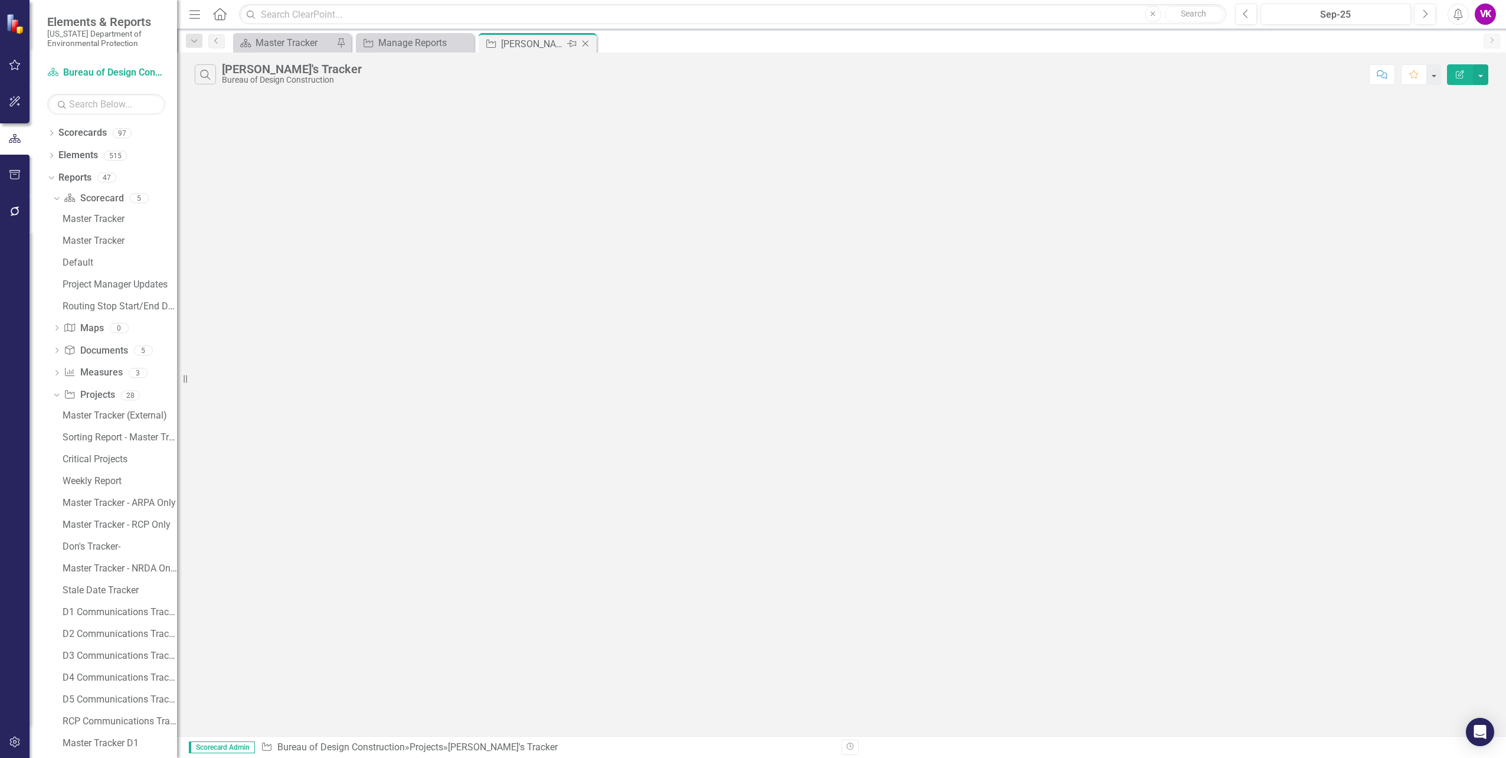
click at [572, 43] on icon "Pin" at bounding box center [571, 44] width 9 height 12
click at [281, 41] on div "Master Tracker" at bounding box center [294, 42] width 78 height 15
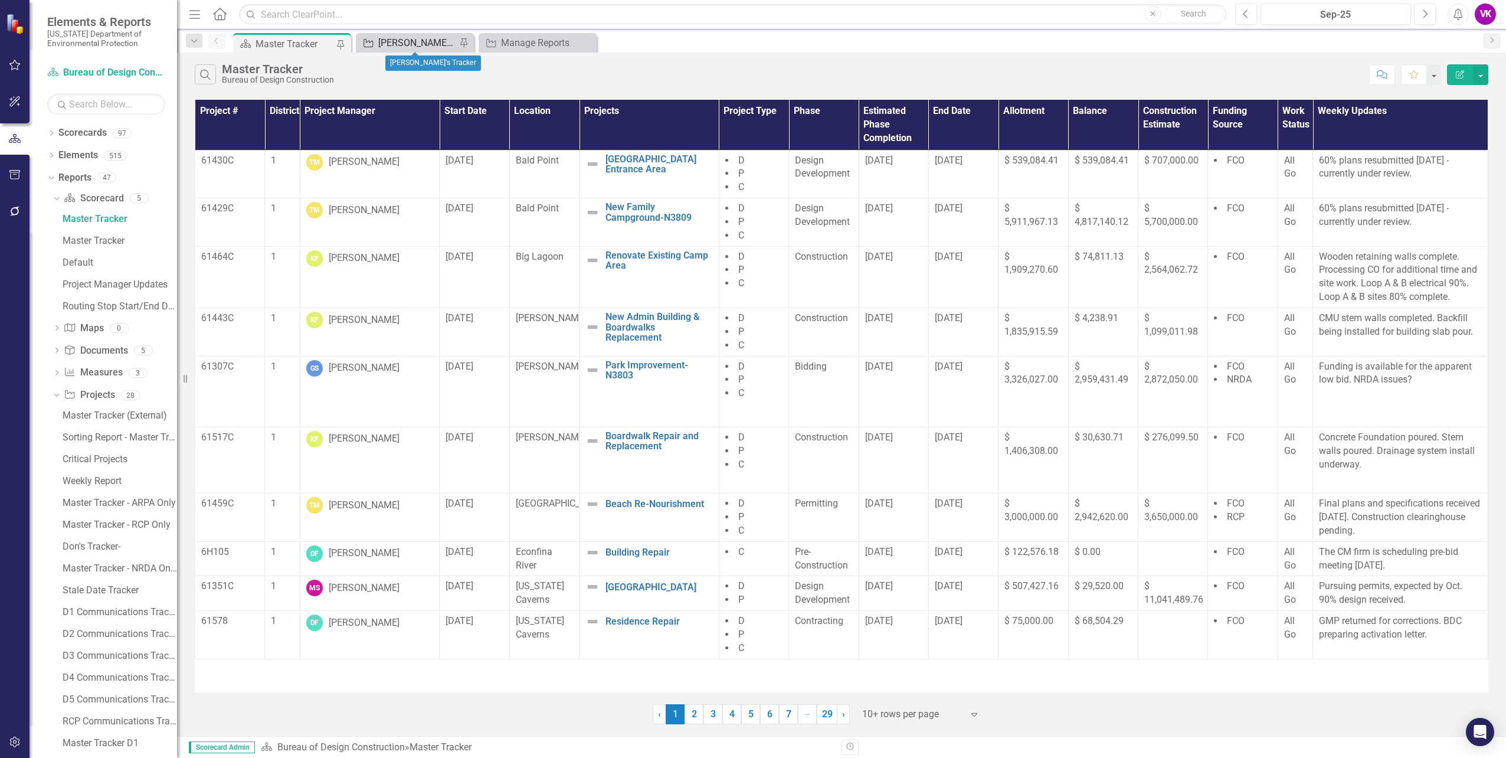
click at [391, 42] on div "[PERSON_NAME]'s Tracker" at bounding box center [417, 42] width 78 height 15
